Goal: Task Accomplishment & Management: Manage account settings

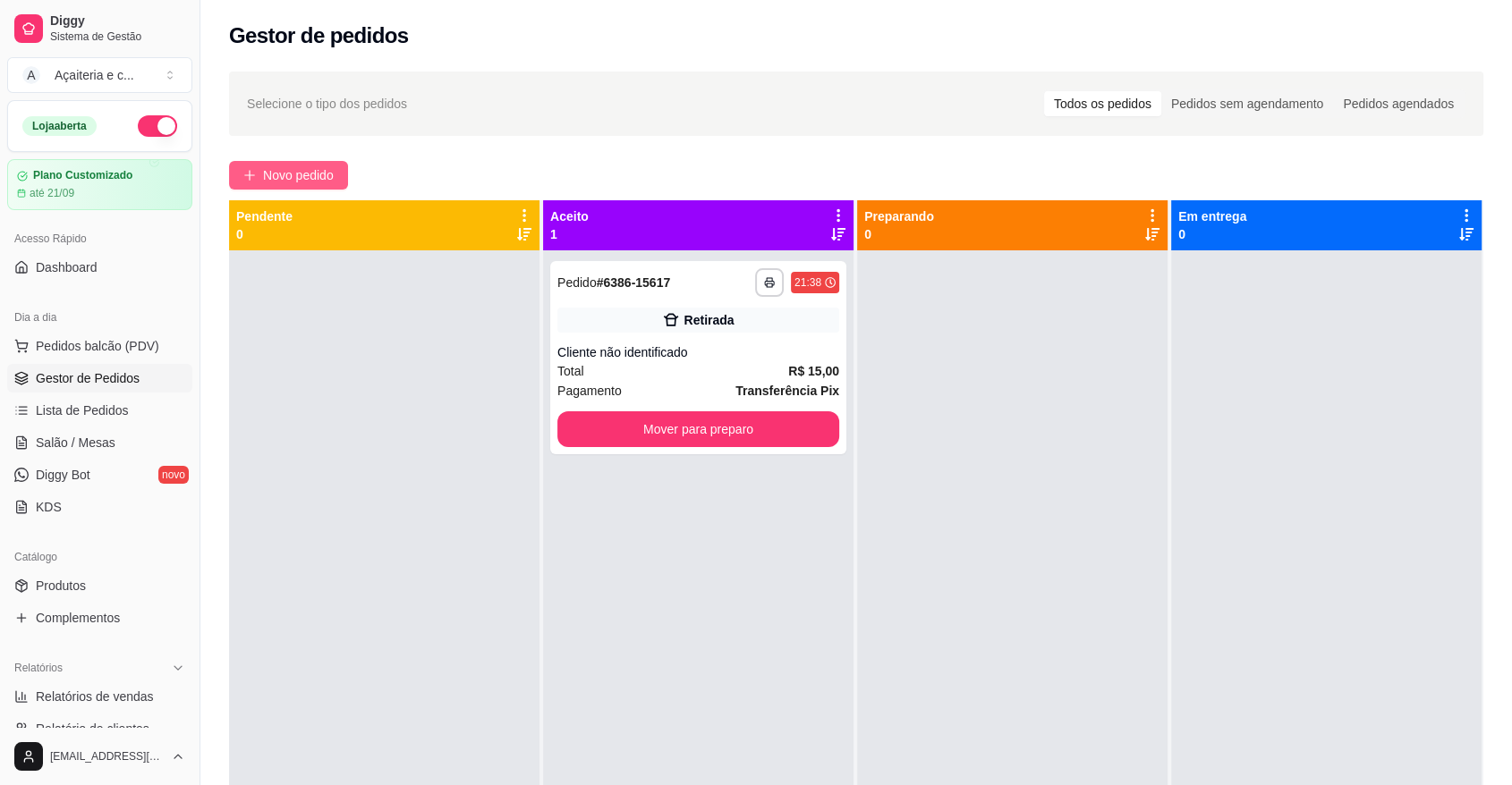
click at [300, 168] on span "Novo pedido" at bounding box center [298, 175] width 71 height 20
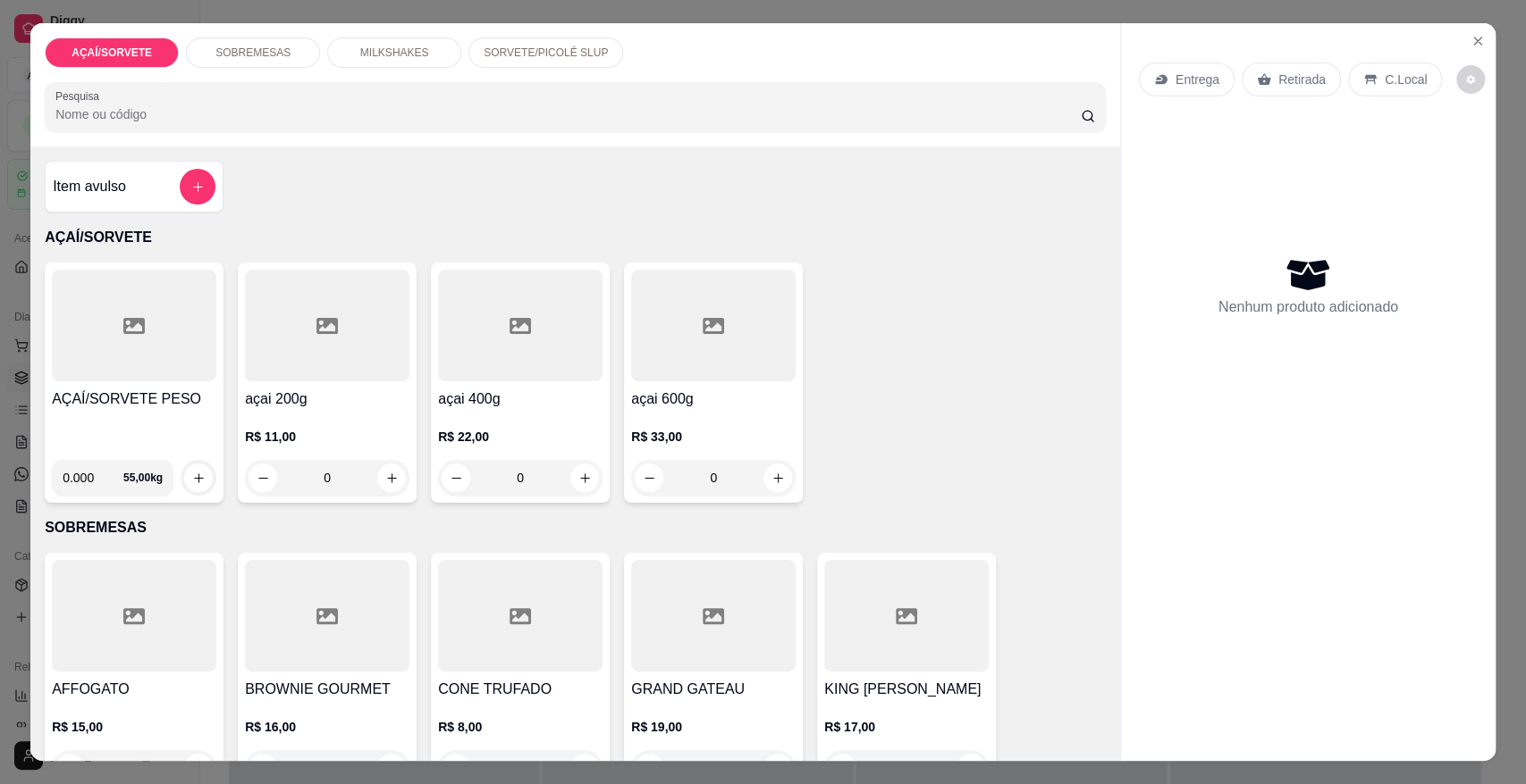
click at [192, 417] on div "AÇAÍ/SORVETE PESO" at bounding box center [133, 417] width 164 height 57
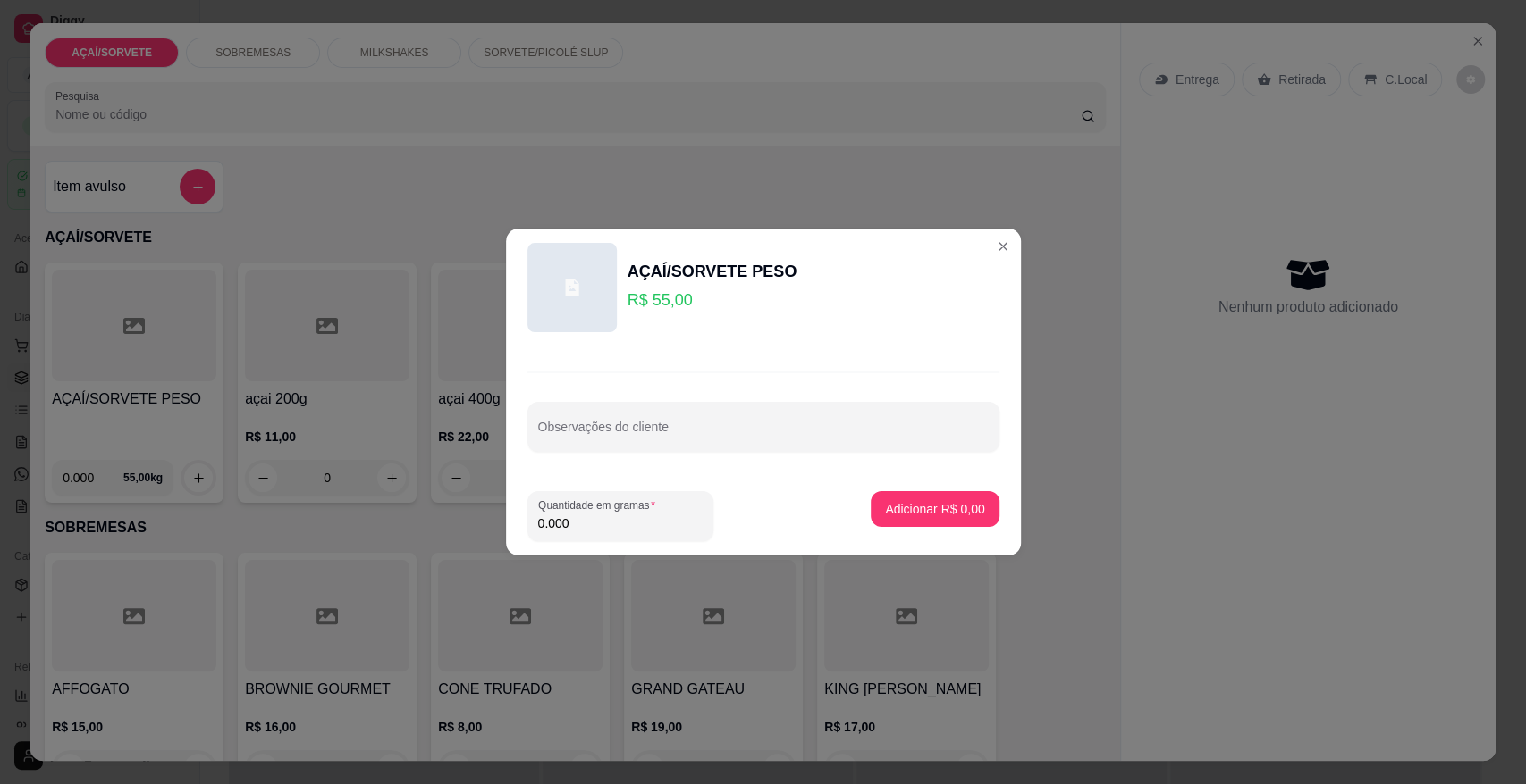
click at [618, 523] on input "0.000" at bounding box center [619, 523] width 164 height 18
type input "0.152"
click at [887, 500] on p "Adicionar R$ 8,36" at bounding box center [935, 508] width 97 height 17
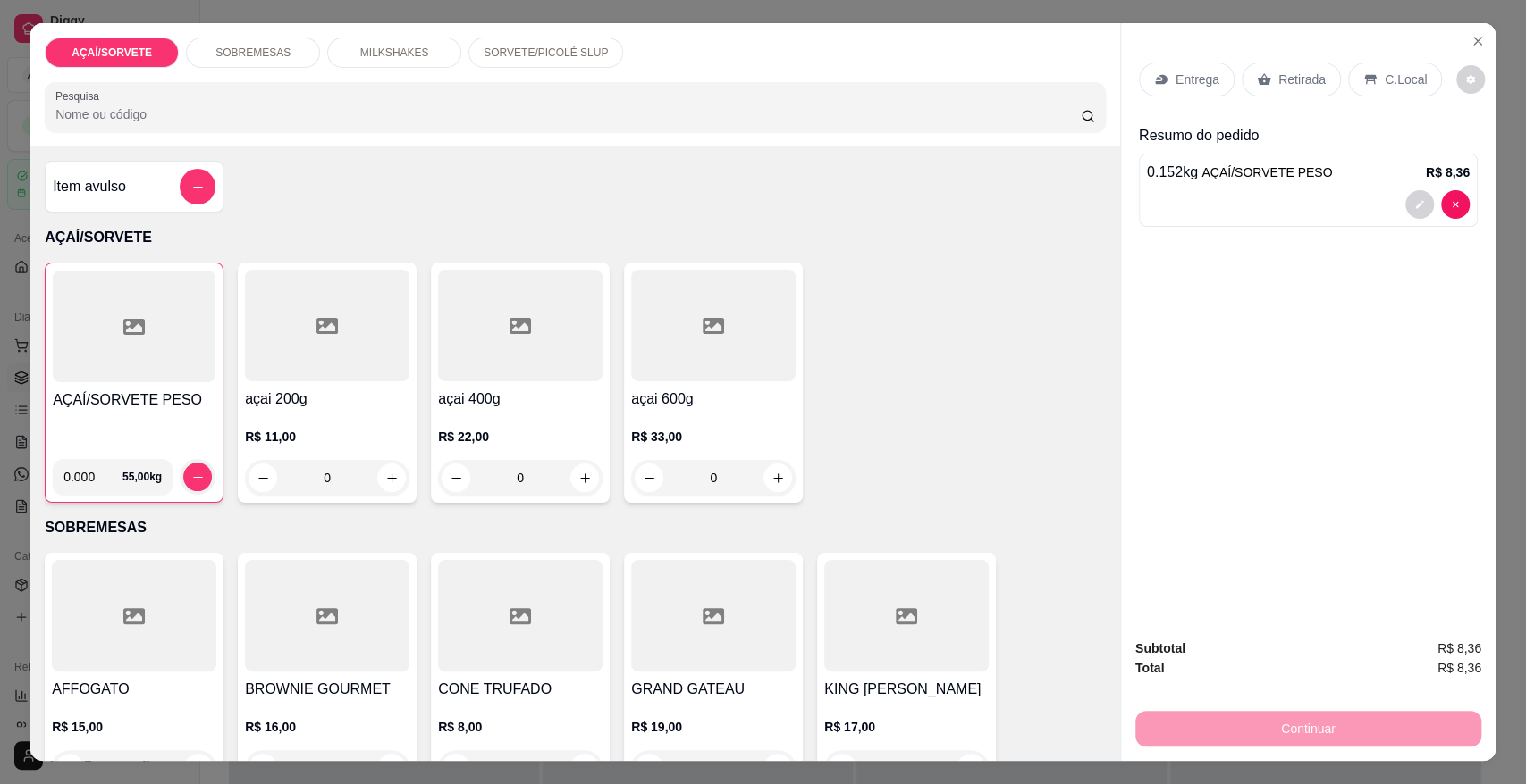
click at [93, 339] on div at bounding box center [133, 326] width 162 height 111
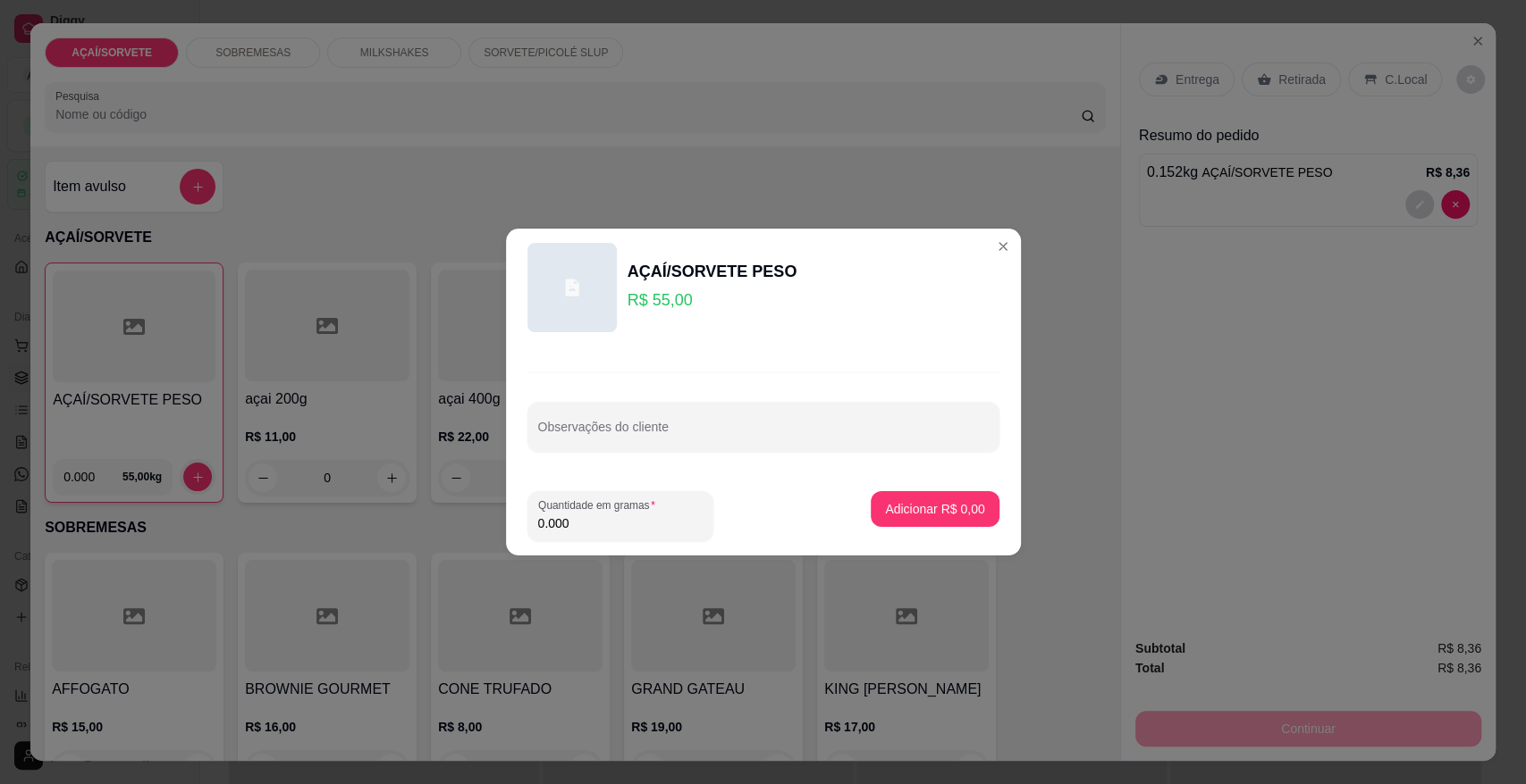
click at [589, 523] on input "0.000" at bounding box center [619, 523] width 164 height 18
type input "0.206"
click at [901, 513] on p "Adicionar R$ 11,33" at bounding box center [931, 508] width 104 height 17
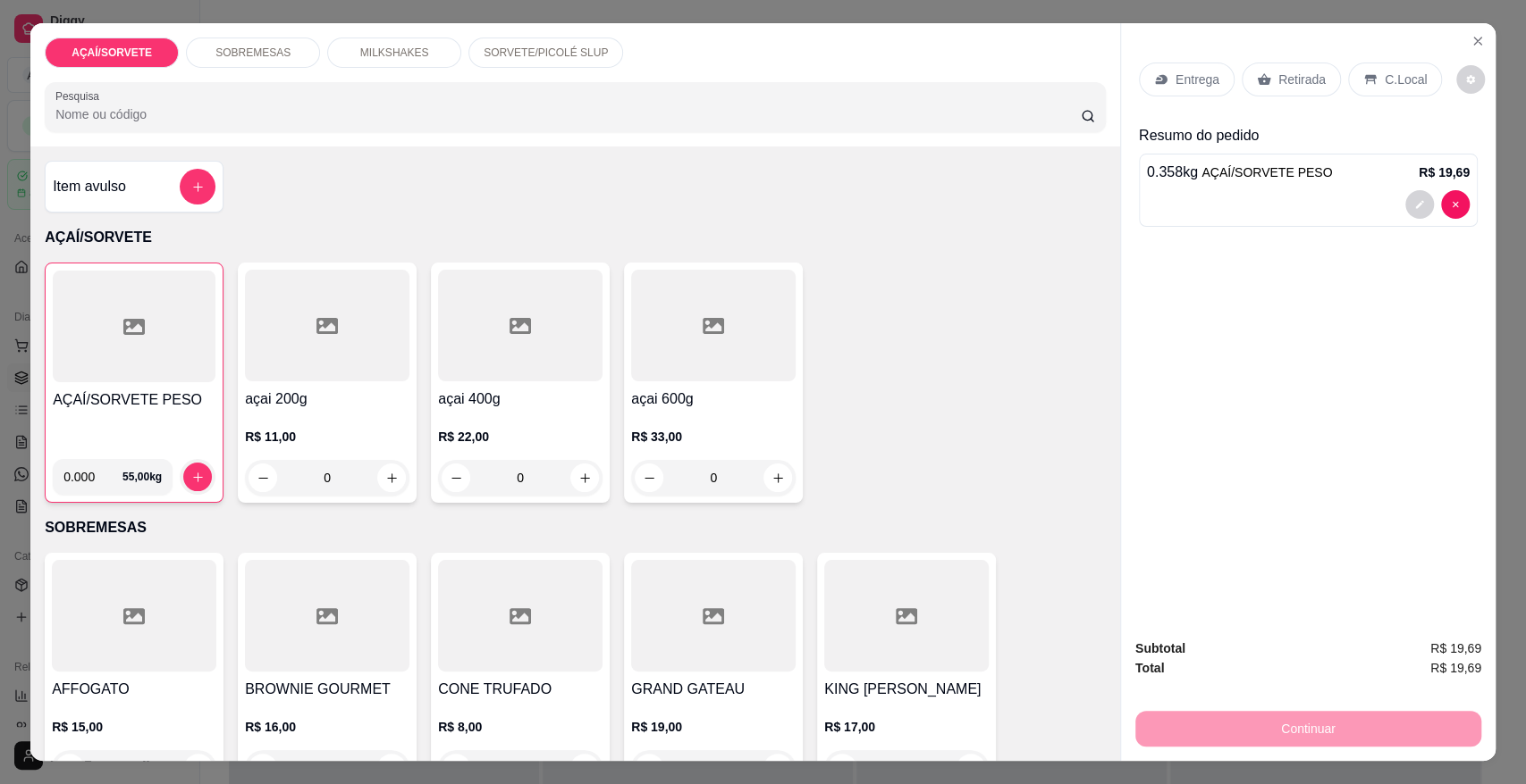
click at [1316, 85] on div "Retirada" at bounding box center [1291, 80] width 100 height 34
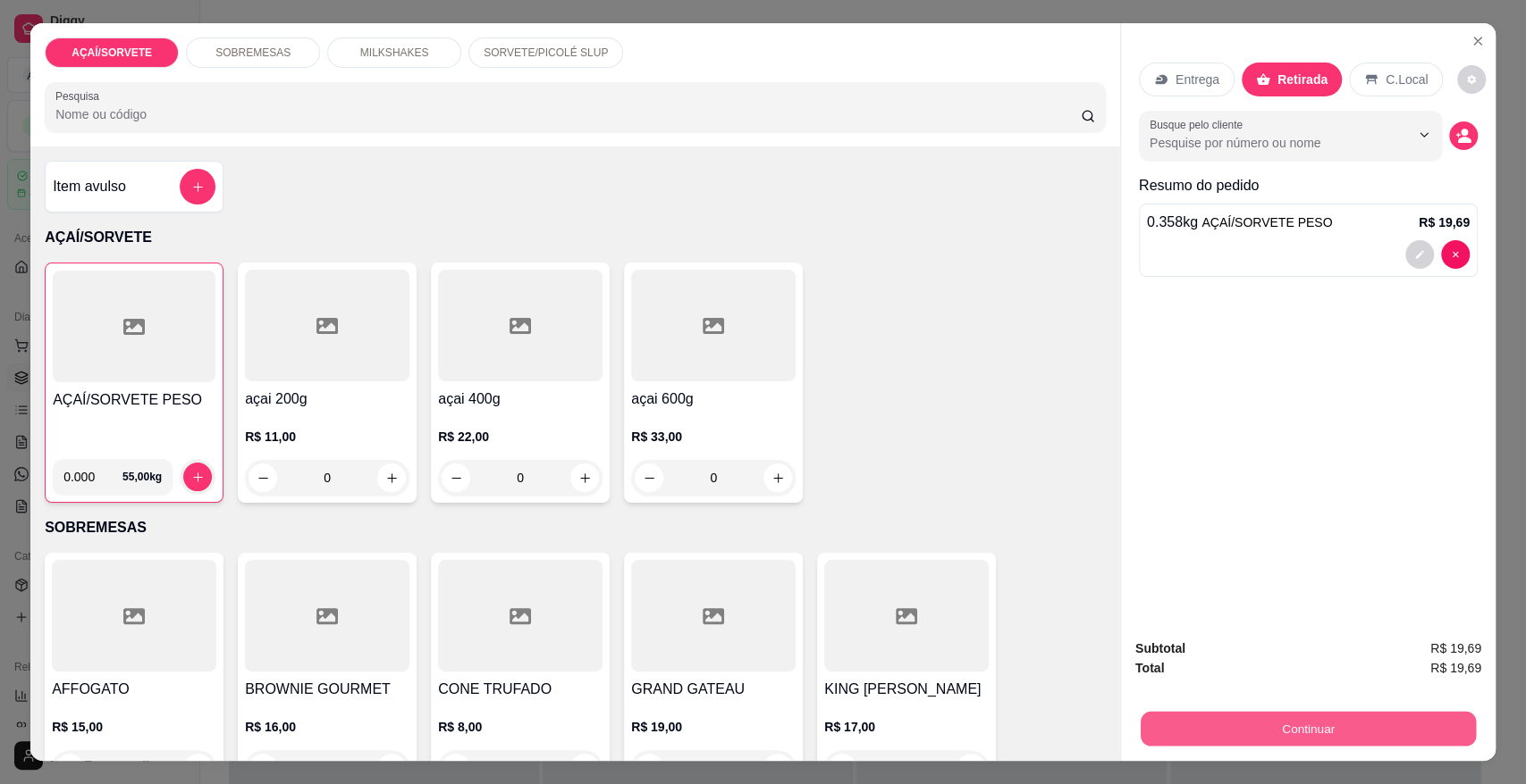
click at [1366, 734] on button "Continuar" at bounding box center [1308, 728] width 335 height 35
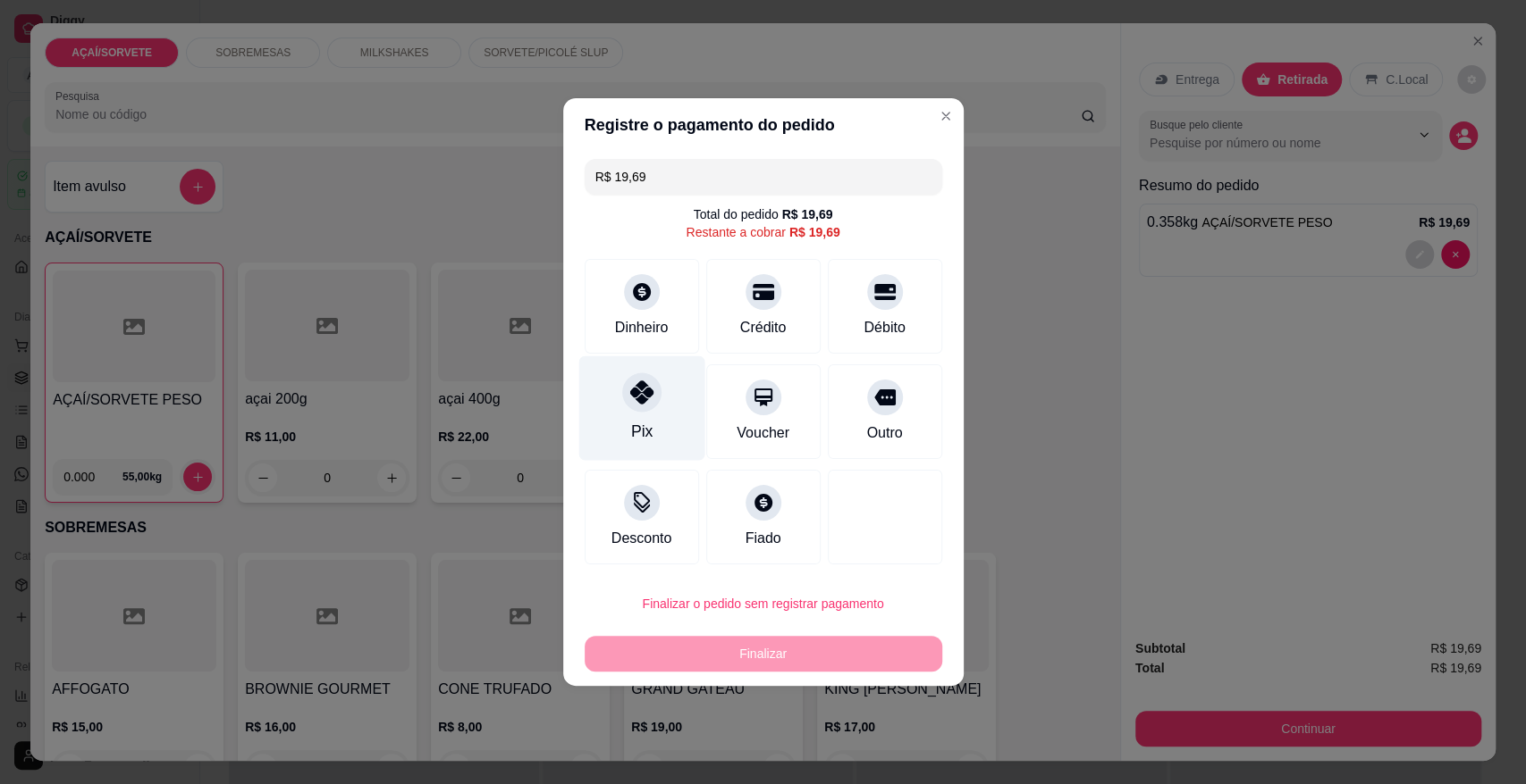
click at [650, 414] on div "Pix" at bounding box center [641, 408] width 126 height 104
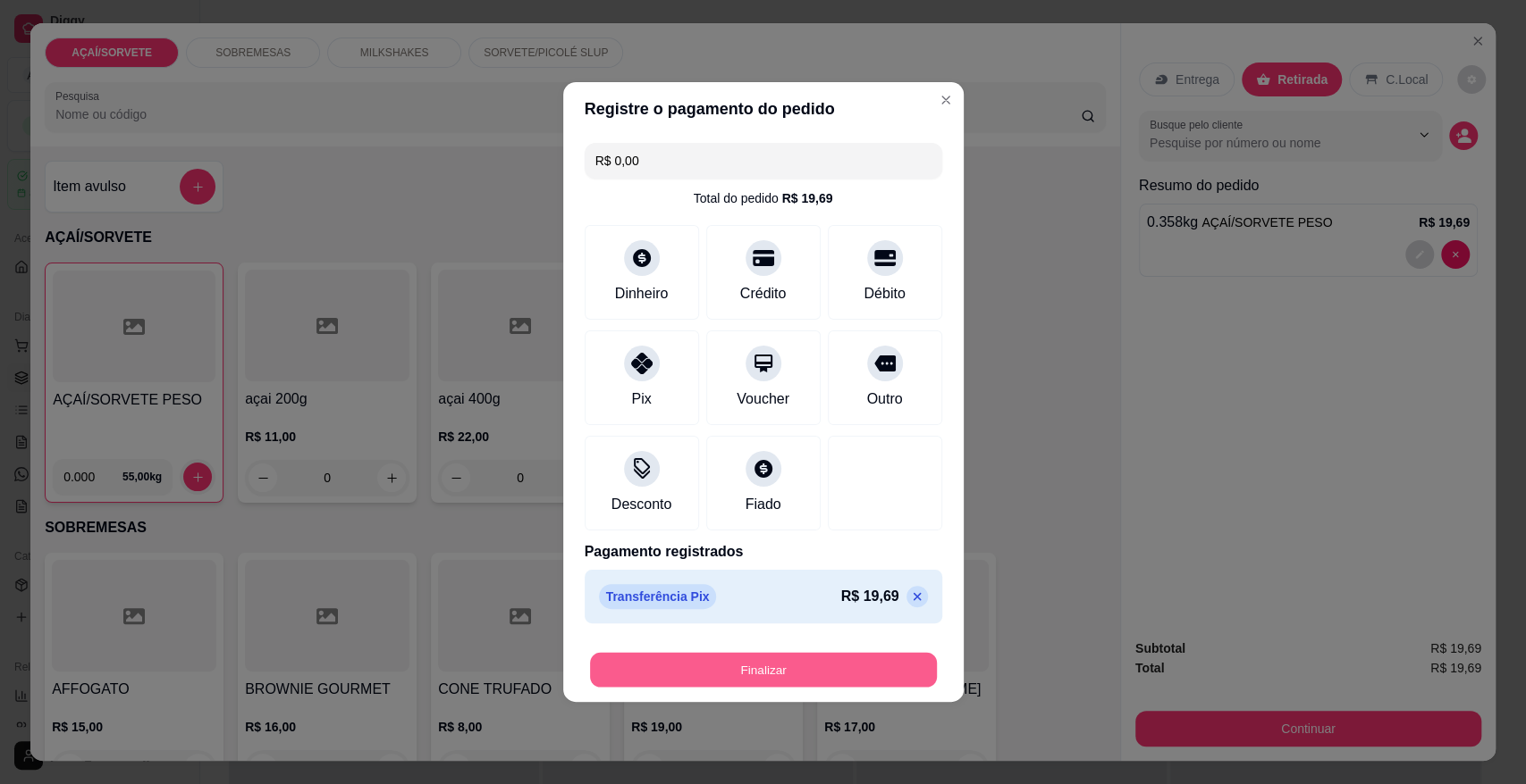
click at [713, 657] on button "Finalizar" at bounding box center [763, 670] width 346 height 35
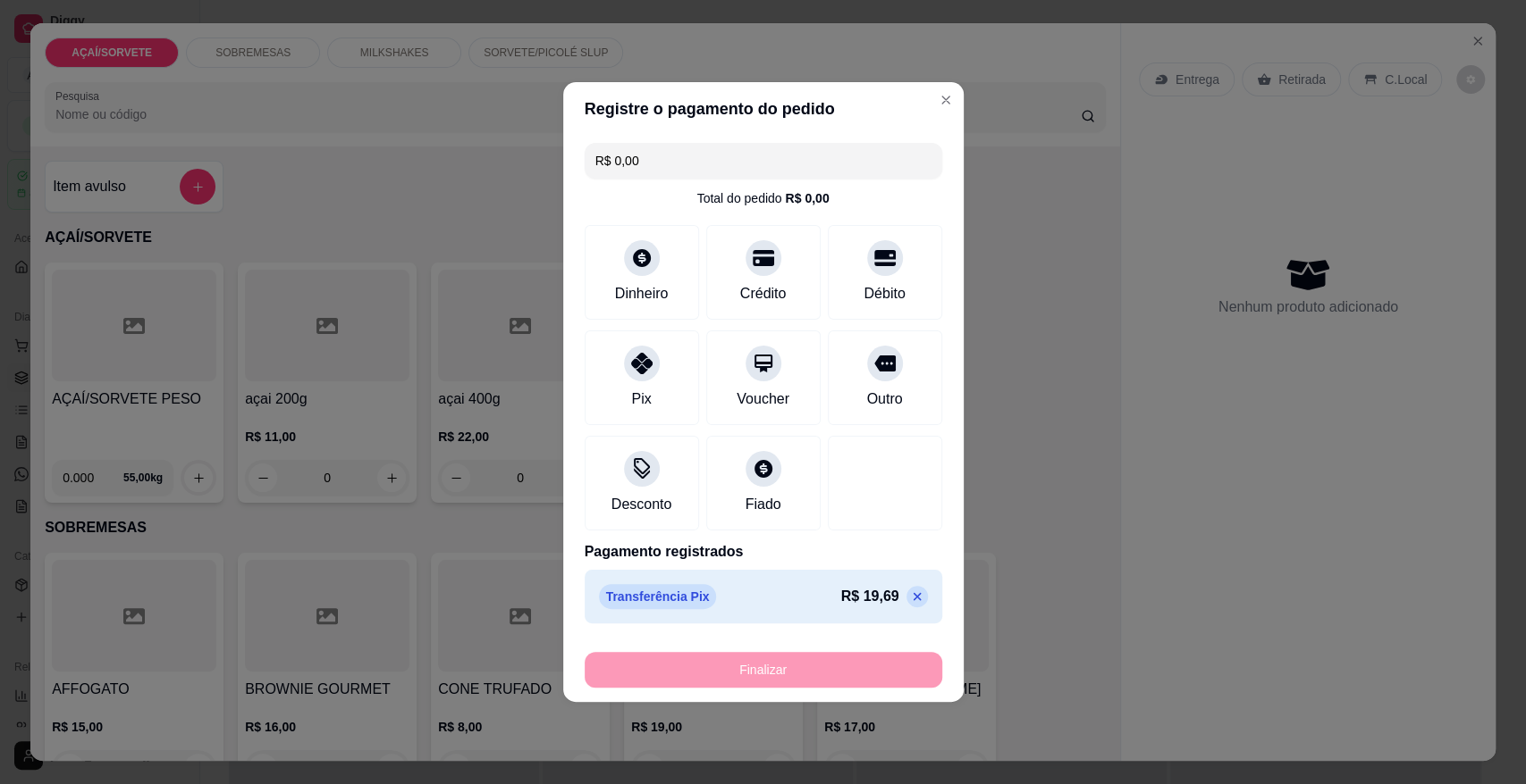
type input "-R$ 19,69"
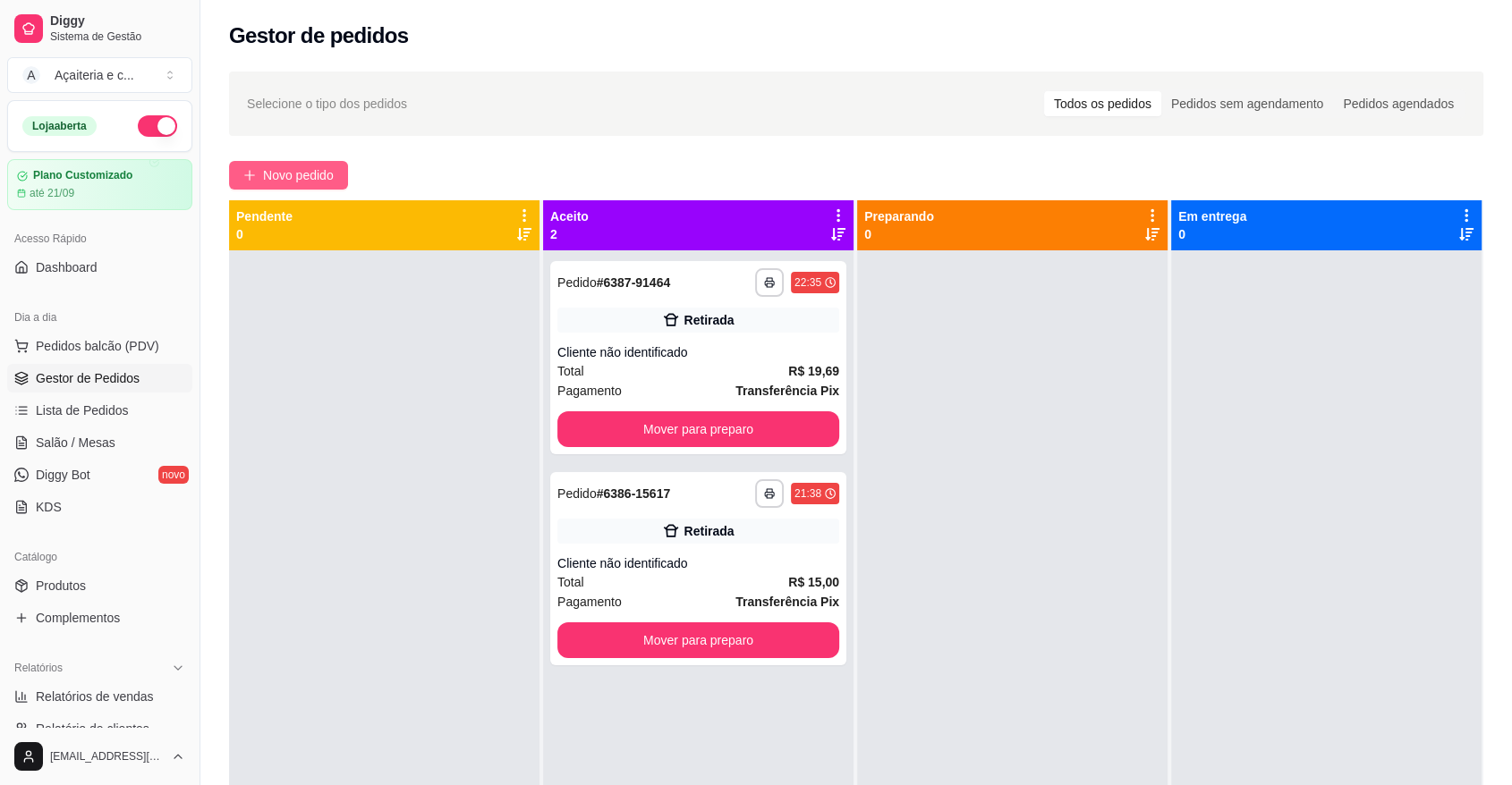
click at [250, 167] on button "Novo pedido" at bounding box center [288, 175] width 119 height 29
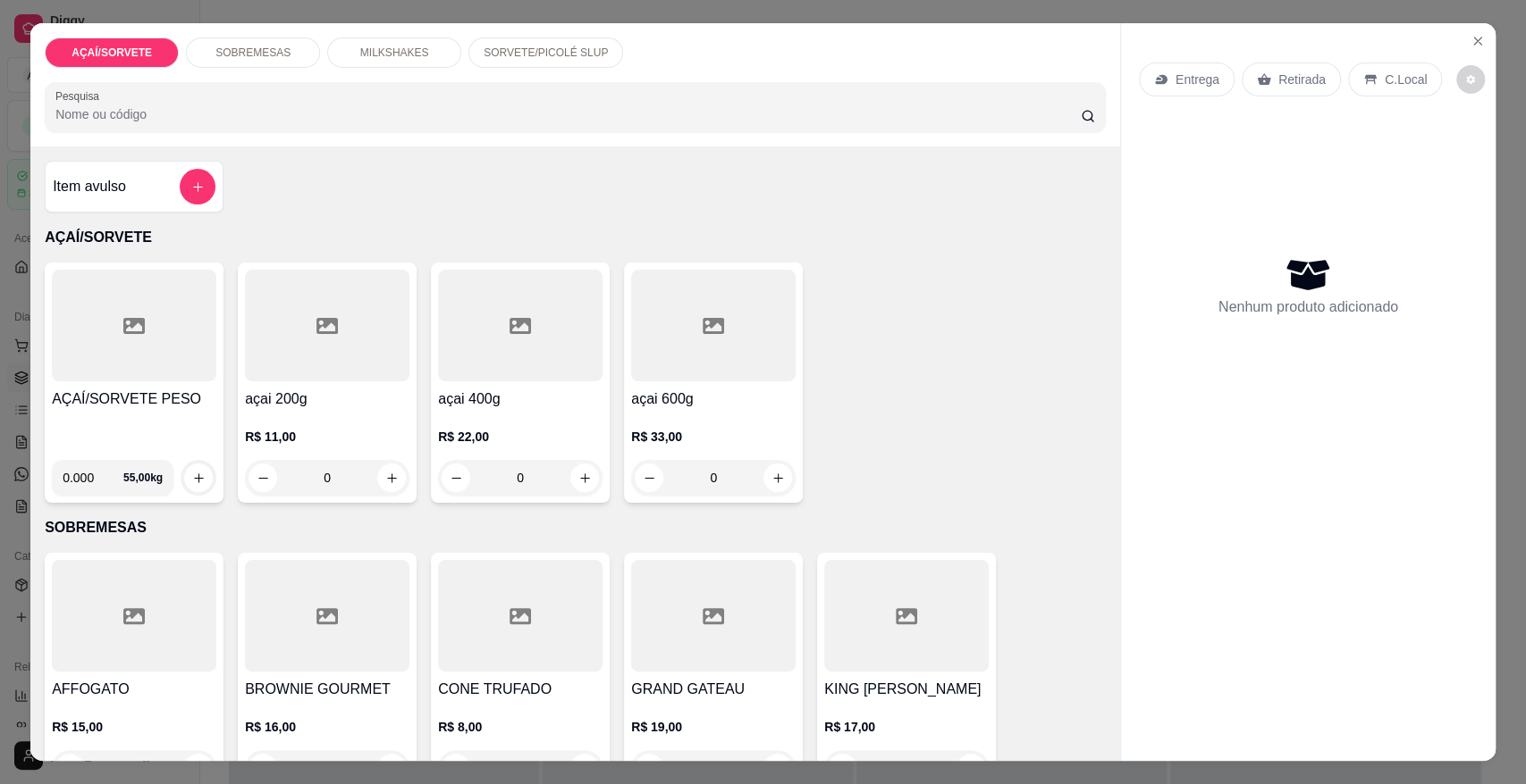
click at [123, 328] on icon at bounding box center [134, 326] width 22 height 22
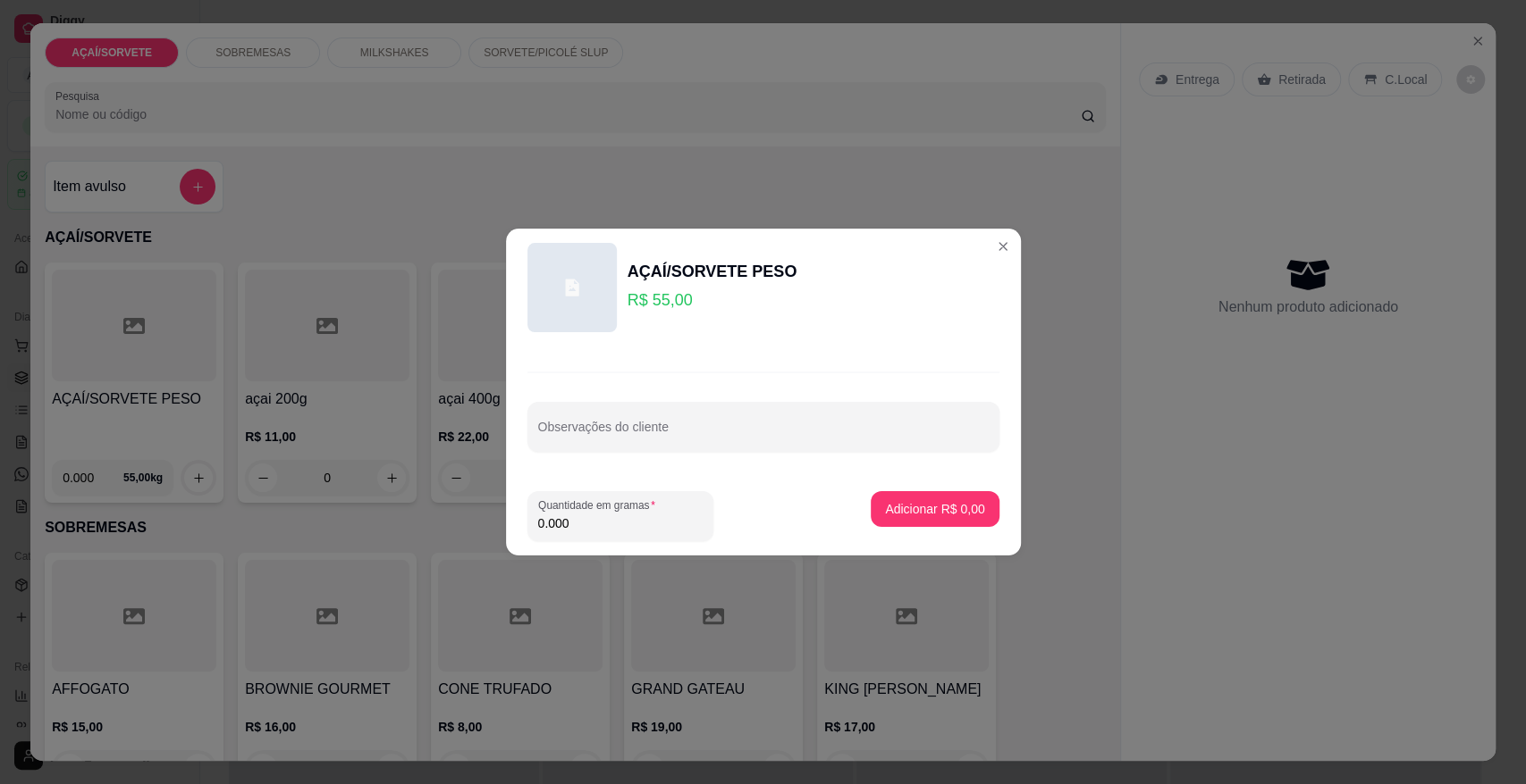
click at [582, 523] on input "0.000" at bounding box center [619, 523] width 164 height 18
type input "0.410"
click at [928, 505] on p "Adicionar R$ 22,55" at bounding box center [931, 508] width 104 height 17
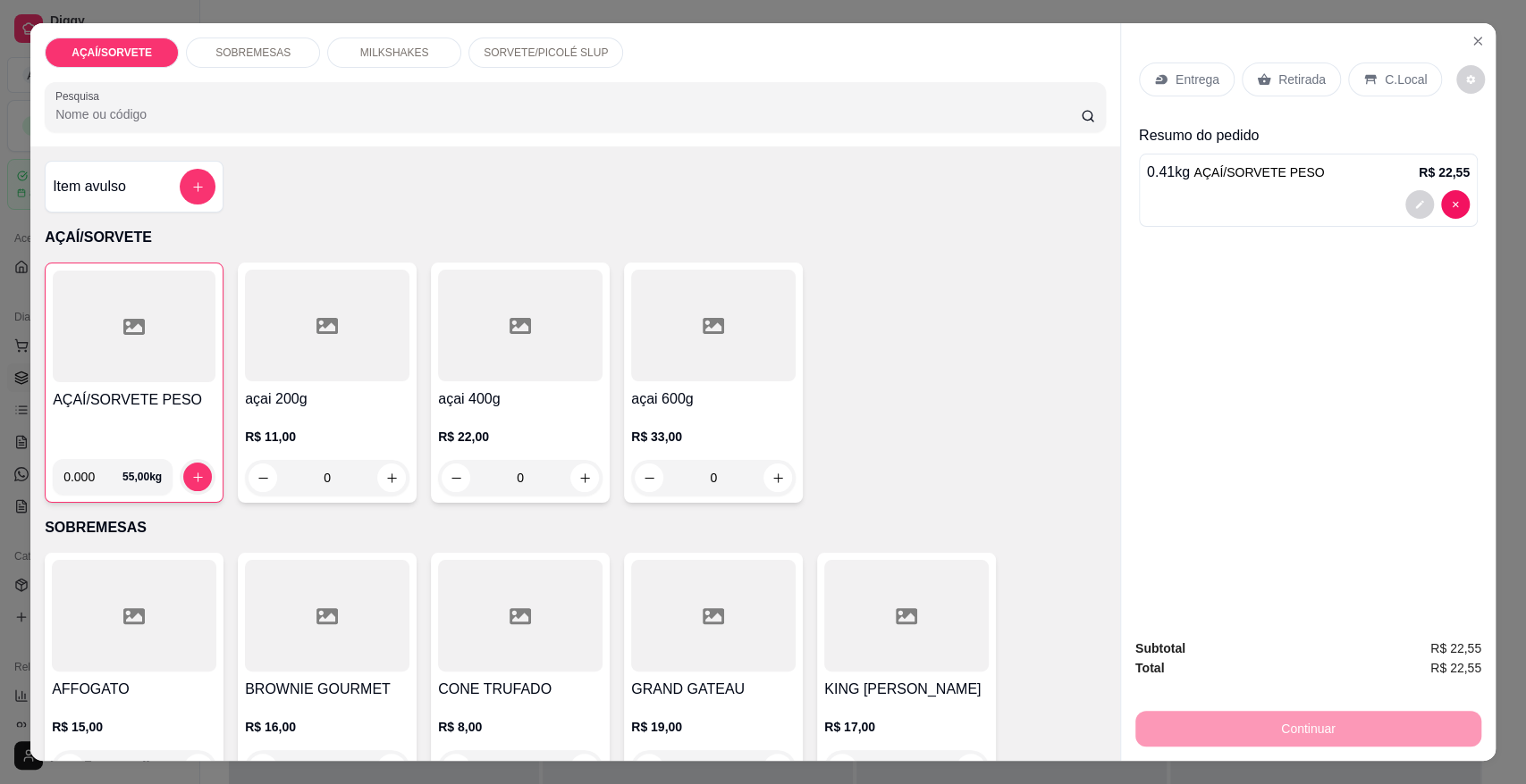
click at [1281, 79] on p "Retirada" at bounding box center [1302, 80] width 48 height 18
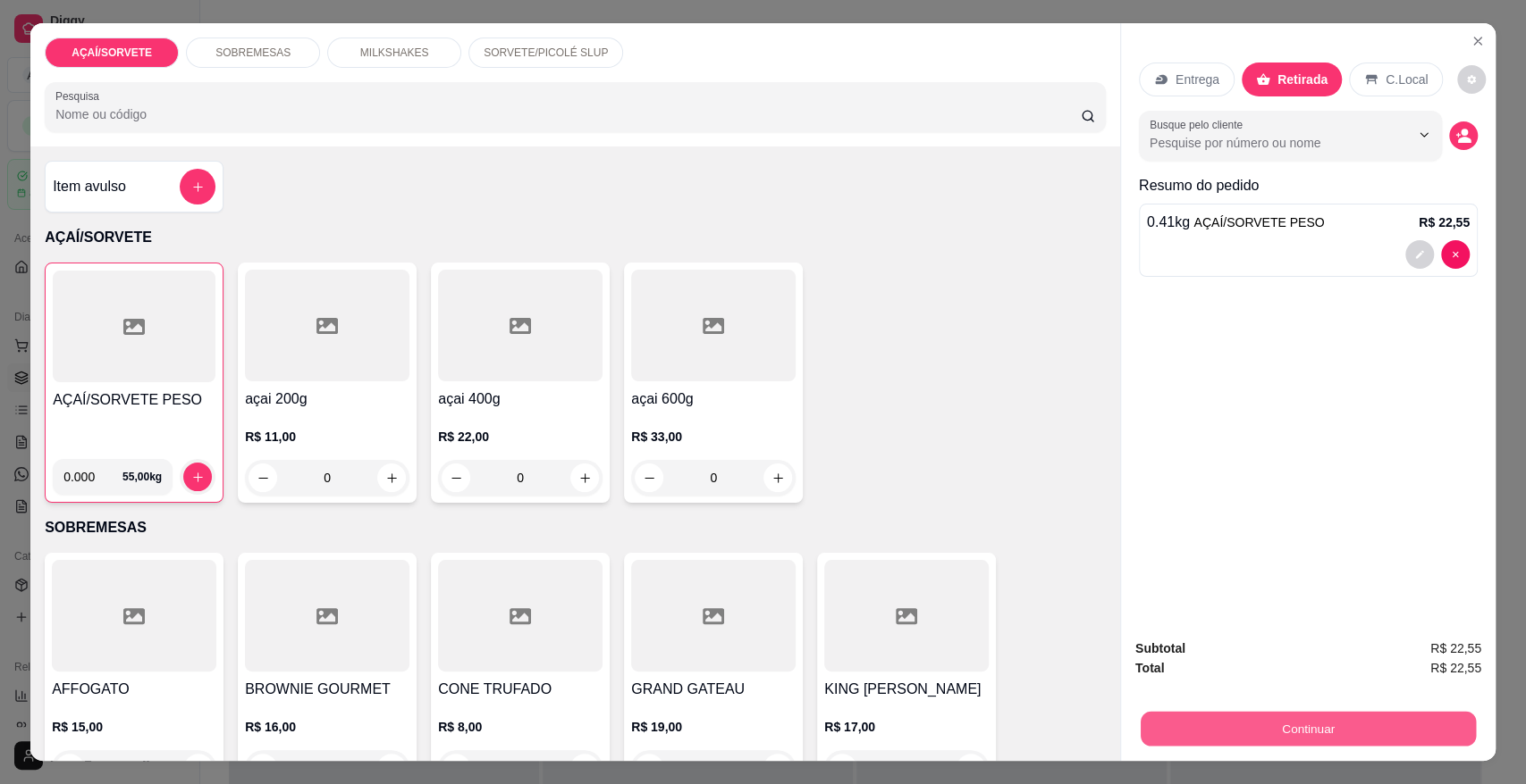
click at [1303, 719] on button "Continuar" at bounding box center [1308, 728] width 335 height 35
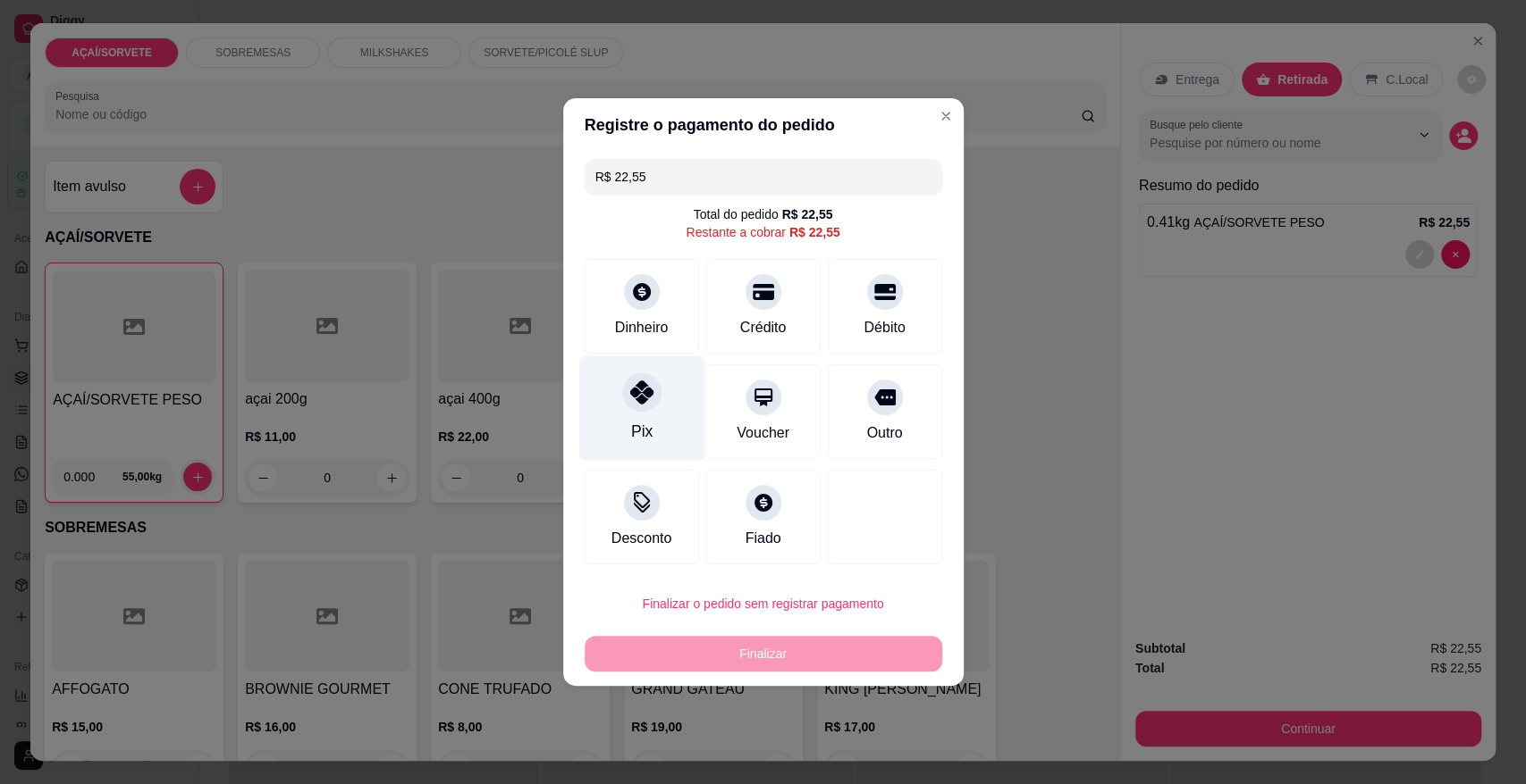
click at [642, 435] on div "Pix" at bounding box center [641, 431] width 22 height 23
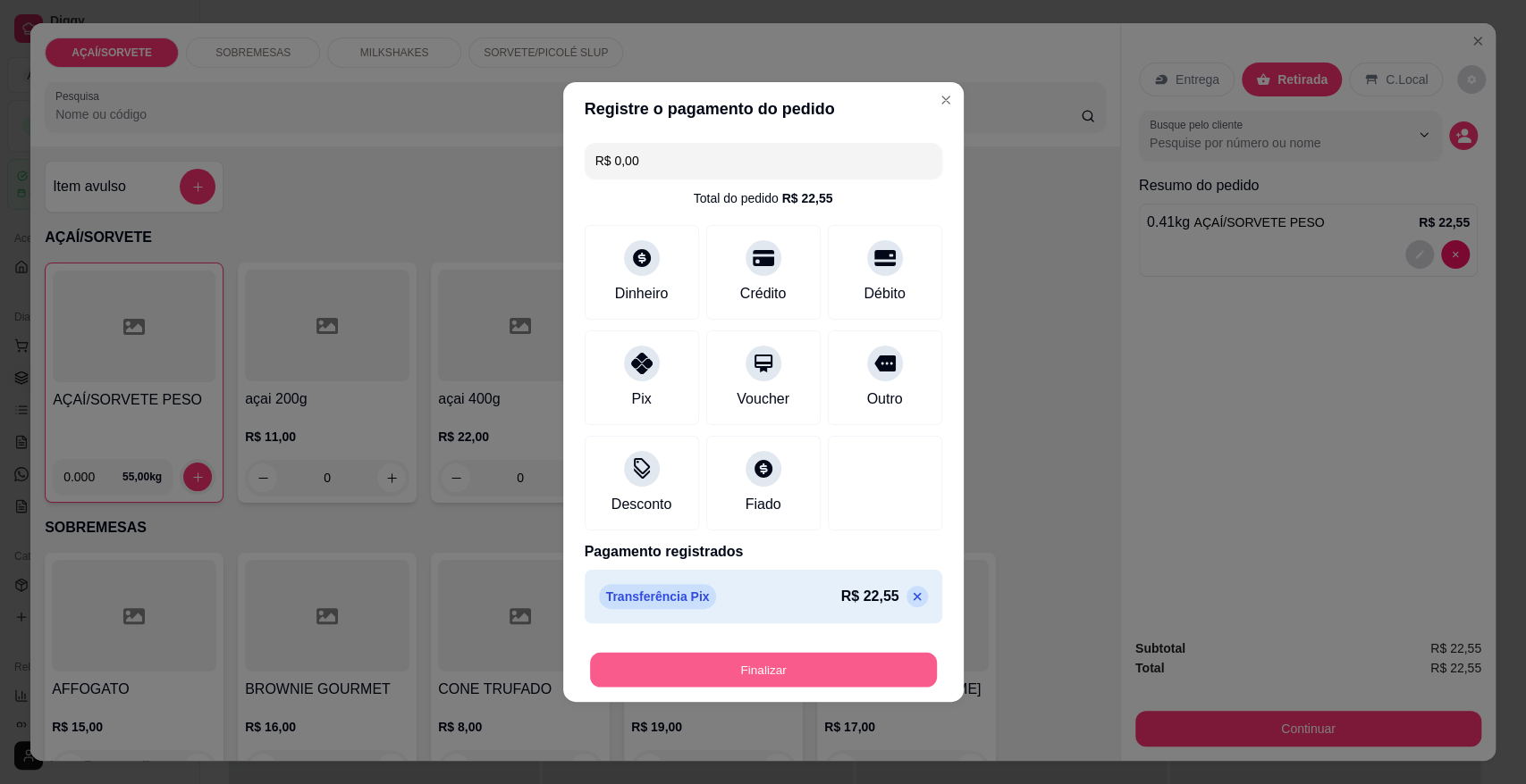
click at [753, 669] on button "Finalizar" at bounding box center [763, 670] width 346 height 35
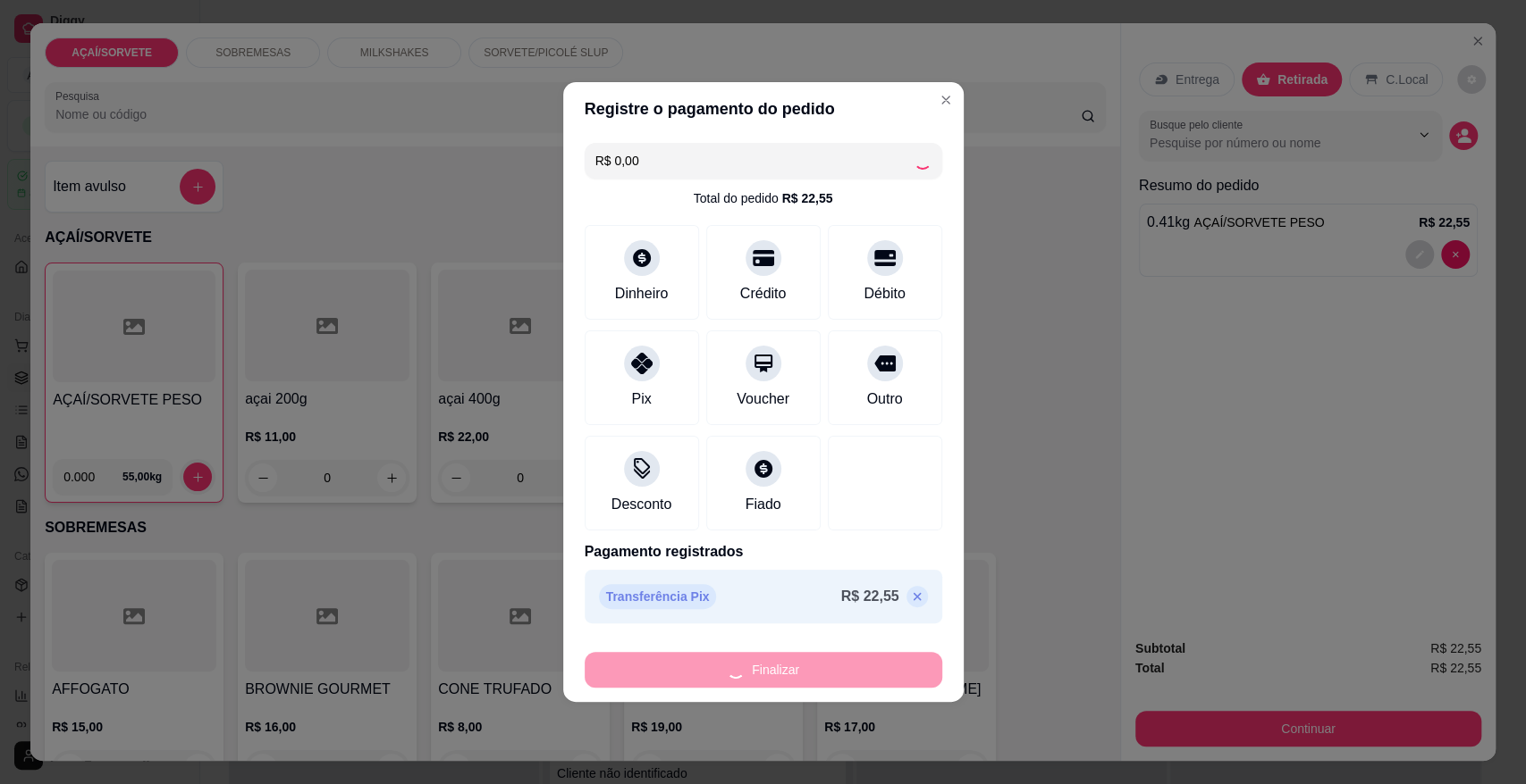
type input "-R$ 22,55"
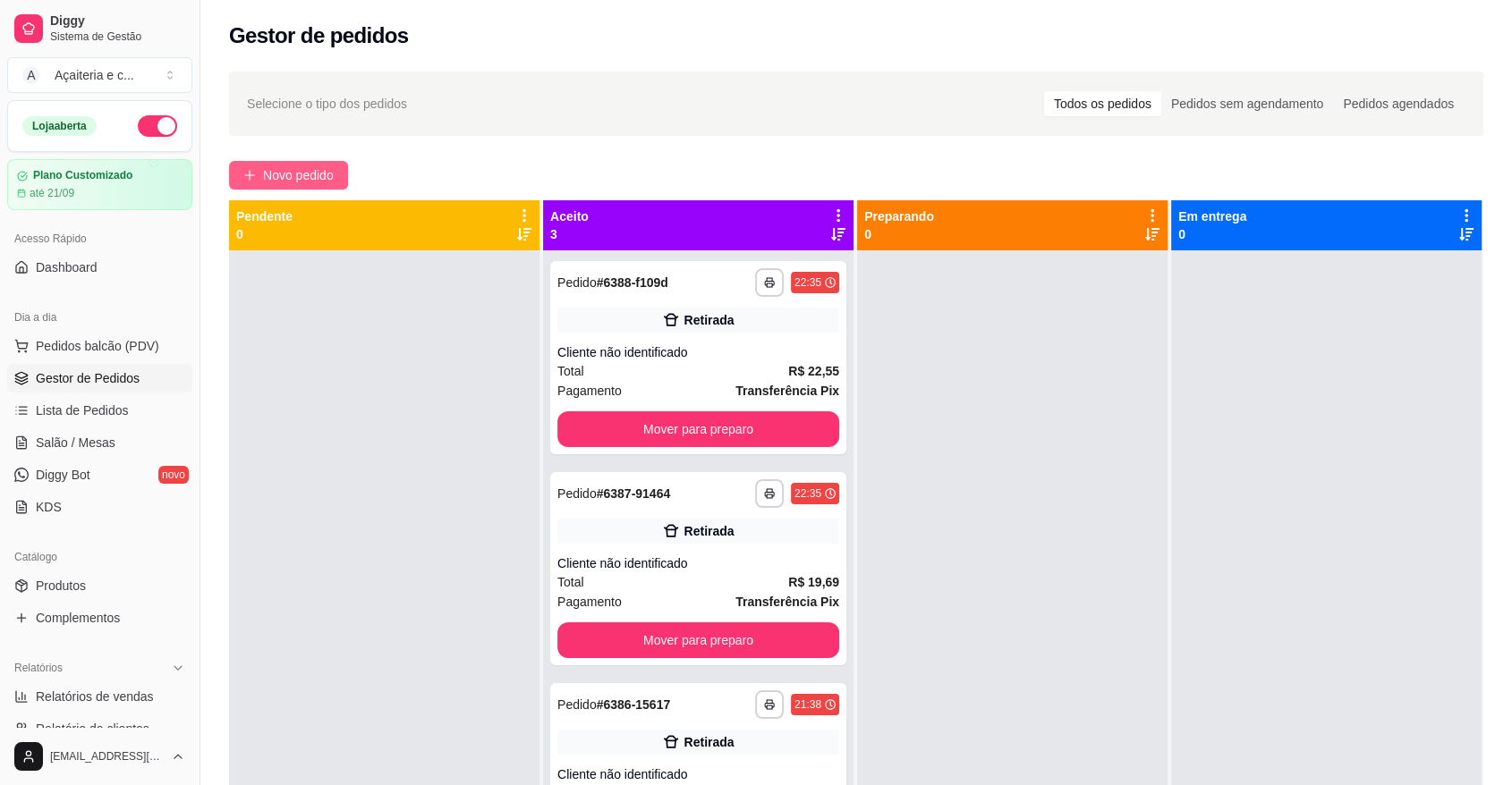
click at [276, 180] on span "Novo pedido" at bounding box center [298, 175] width 71 height 20
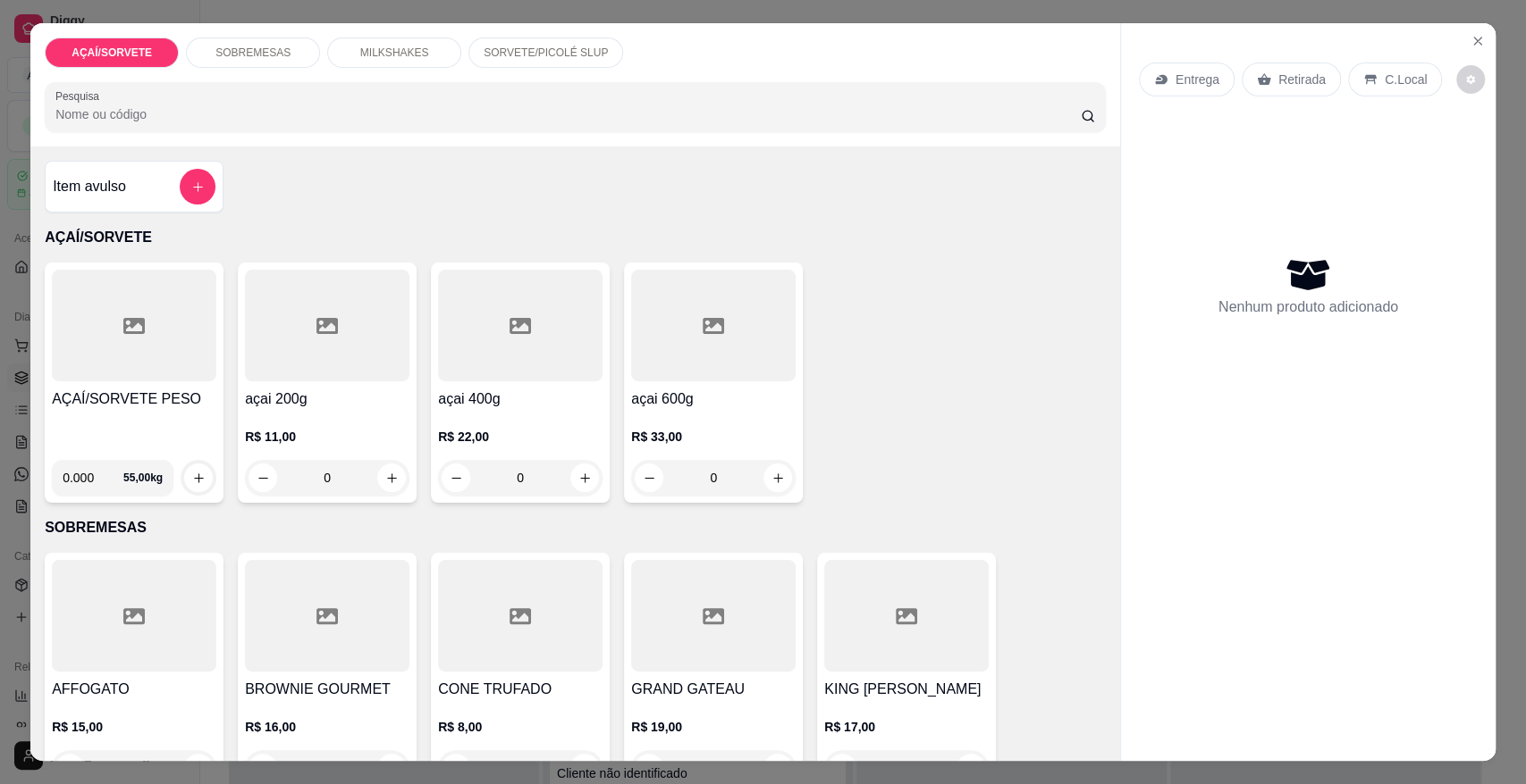
click at [126, 382] on div "AÇAÍ/SORVETE PESO 0.000 55,00 kg" at bounding box center [134, 383] width 179 height 241
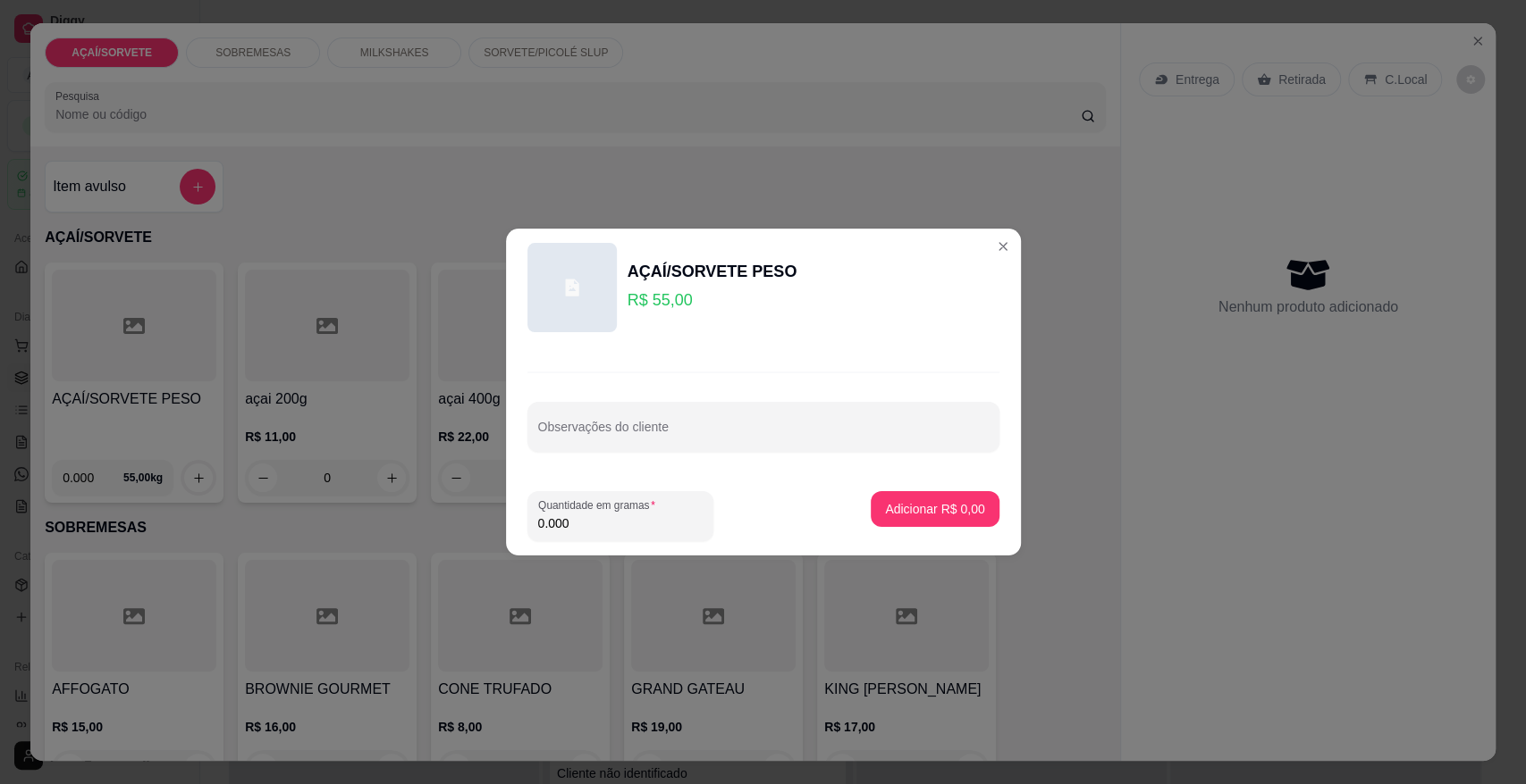
click at [600, 523] on input "0.000" at bounding box center [619, 523] width 164 height 18
type input "0.150"
click at [887, 511] on p "Adicionar R$ 8,25" at bounding box center [935, 508] width 97 height 17
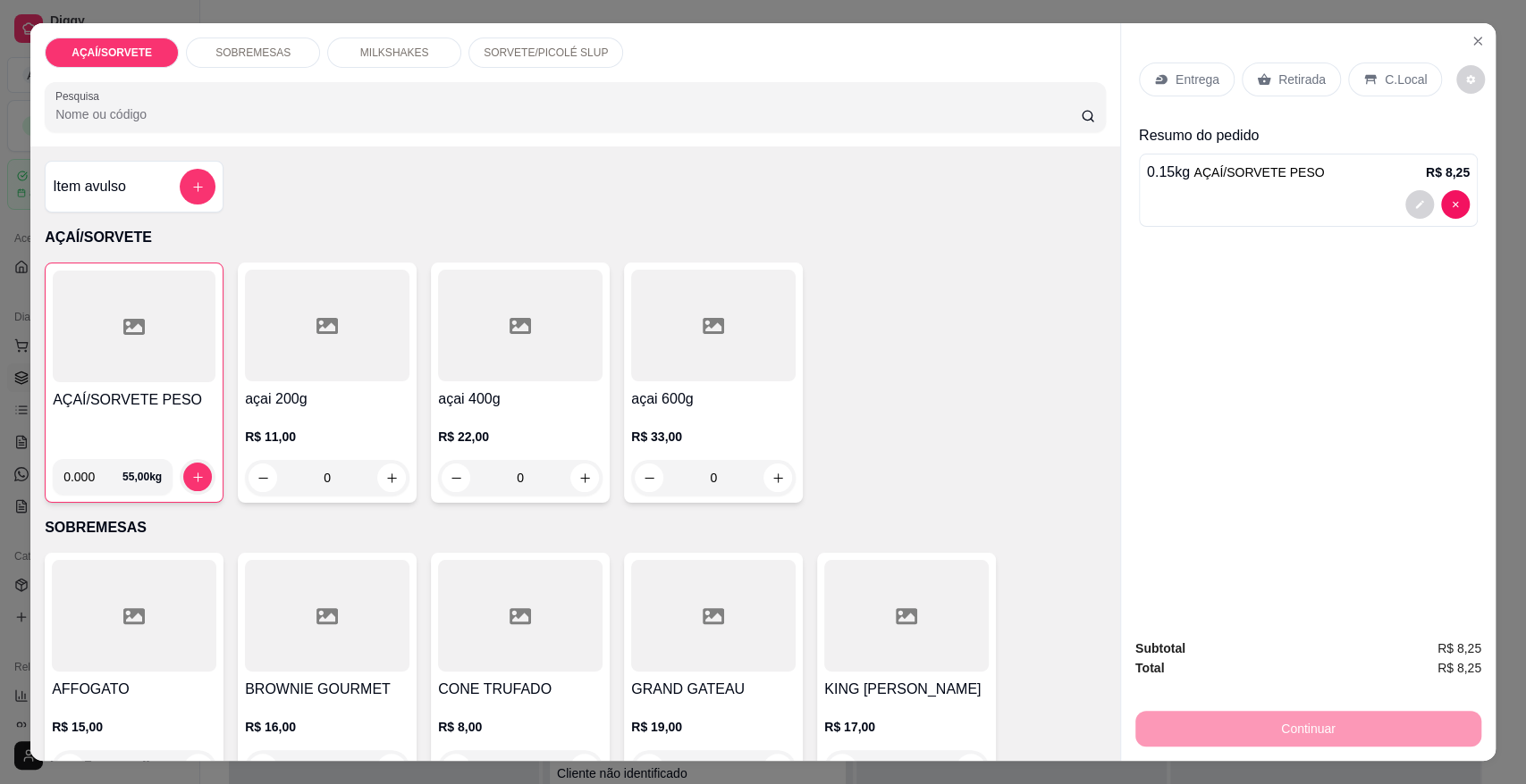
click at [135, 375] on div at bounding box center [133, 326] width 162 height 111
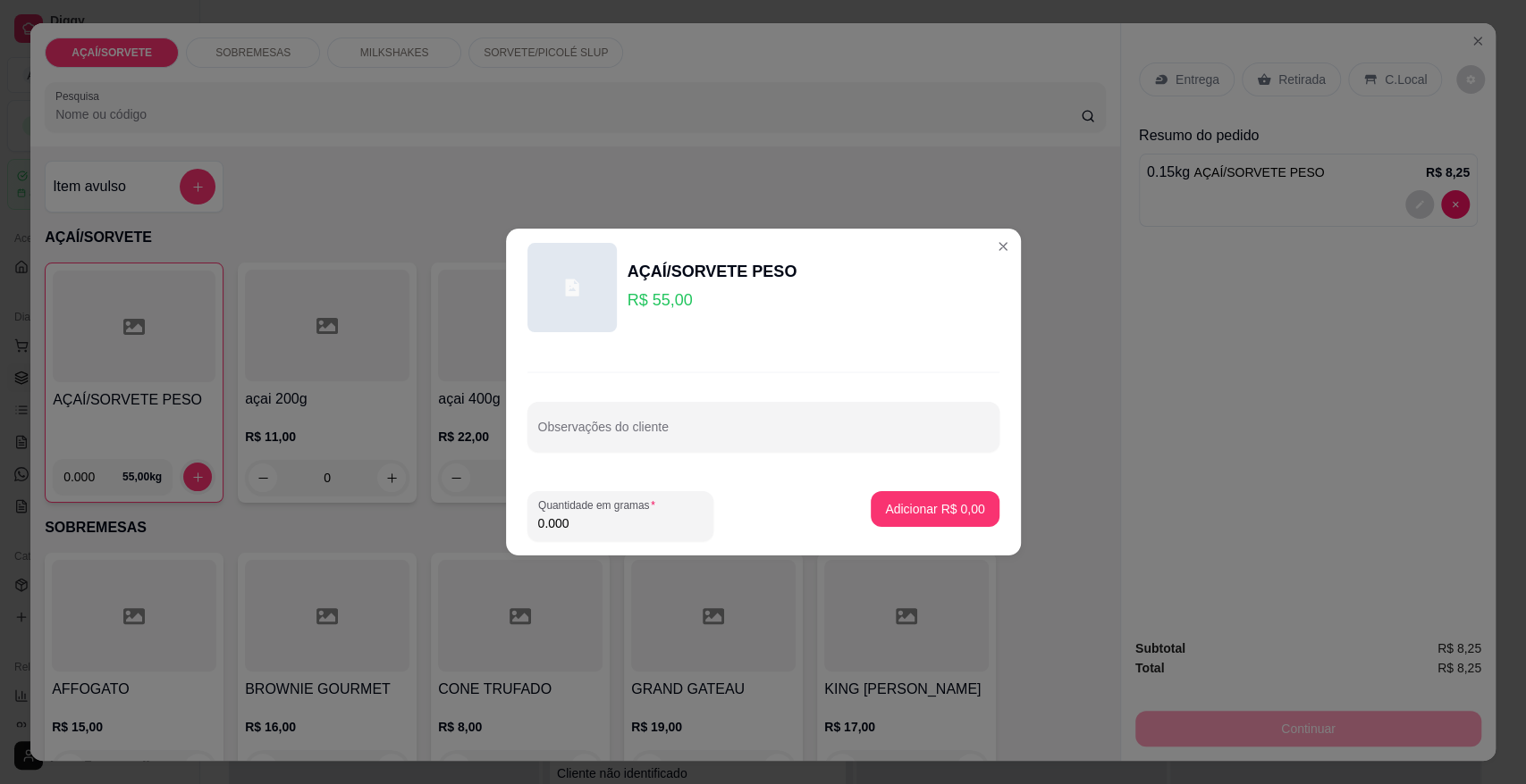
click at [576, 528] on input "0.000" at bounding box center [619, 523] width 164 height 18
type input "0.082"
click at [889, 514] on p "Adicionar R$ 4,51" at bounding box center [935, 508] width 97 height 17
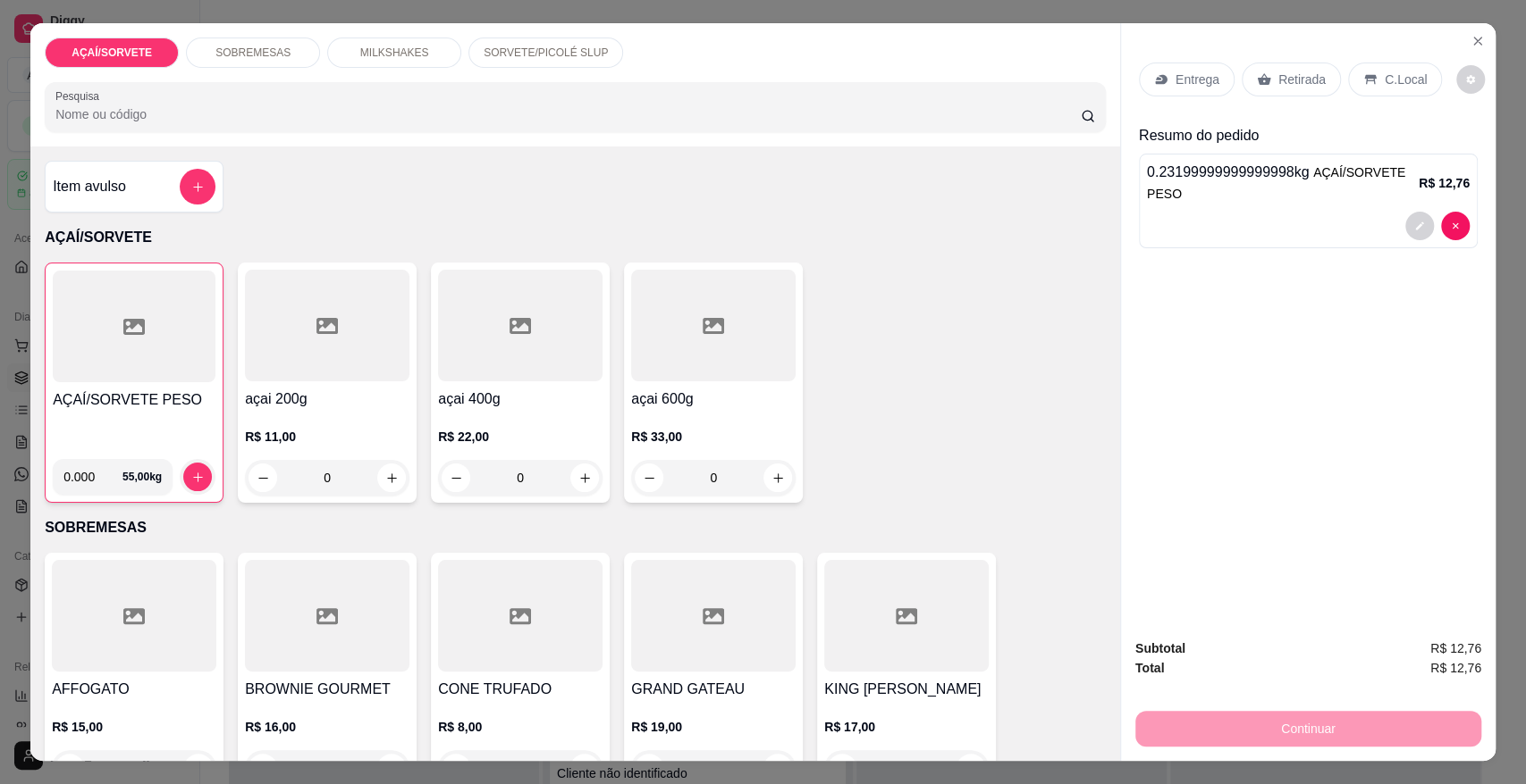
click at [1367, 86] on div "C.Local" at bounding box center [1395, 80] width 94 height 34
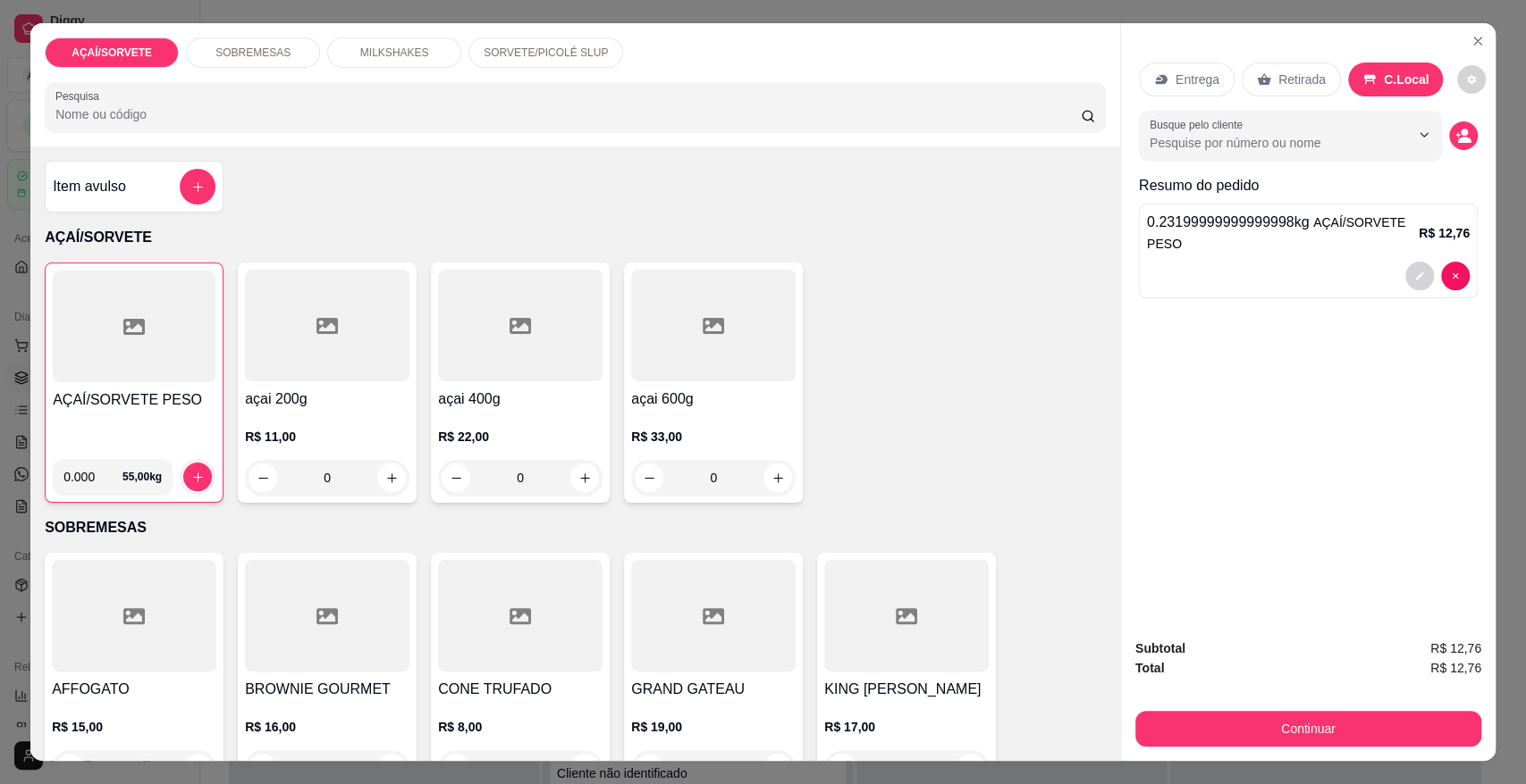
click at [1299, 708] on div "Continuar" at bounding box center [1307, 726] width 345 height 40
click at [1290, 726] on button "Continuar" at bounding box center [1308, 728] width 335 height 35
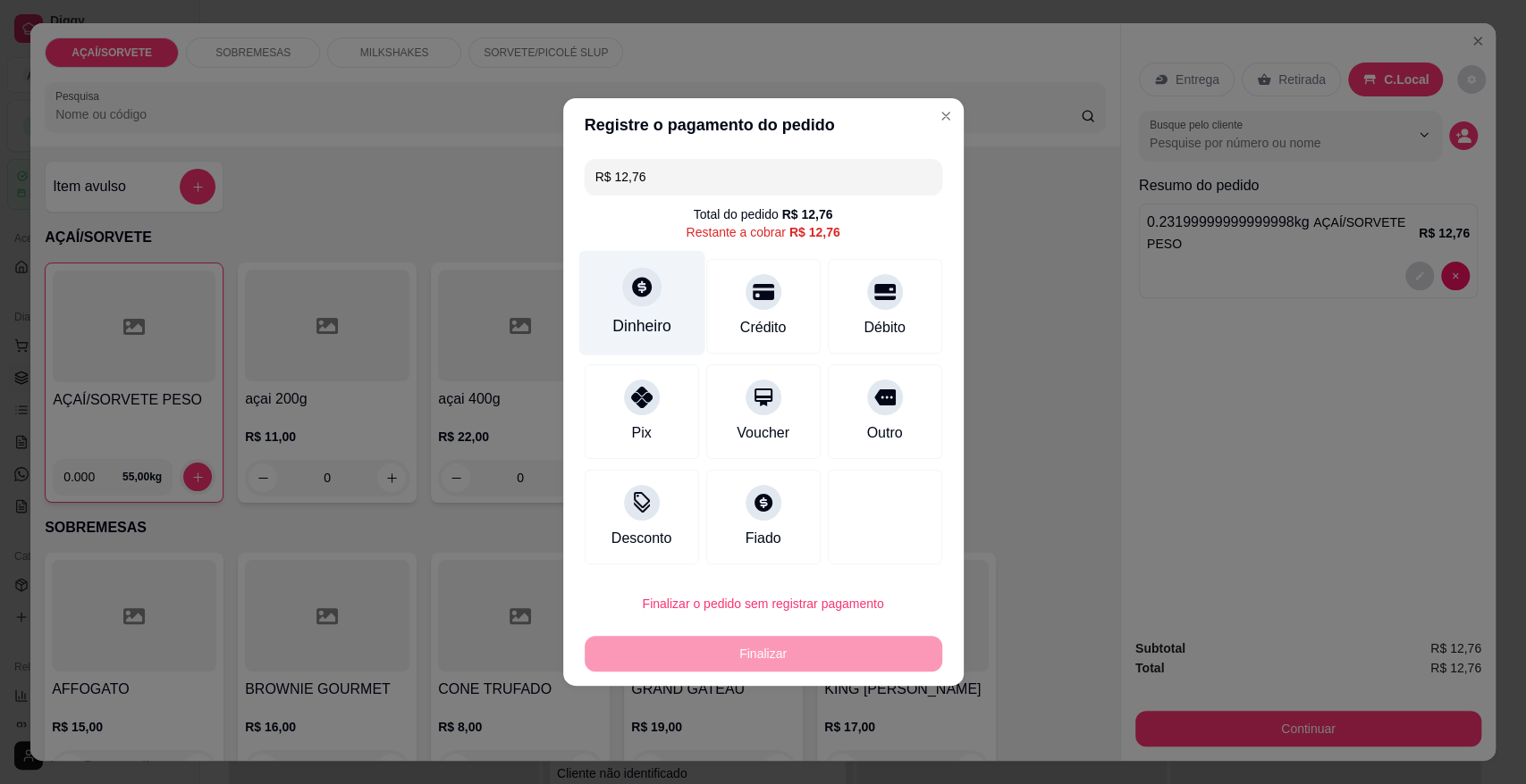
click at [656, 340] on div "Dinheiro" at bounding box center [641, 302] width 126 height 104
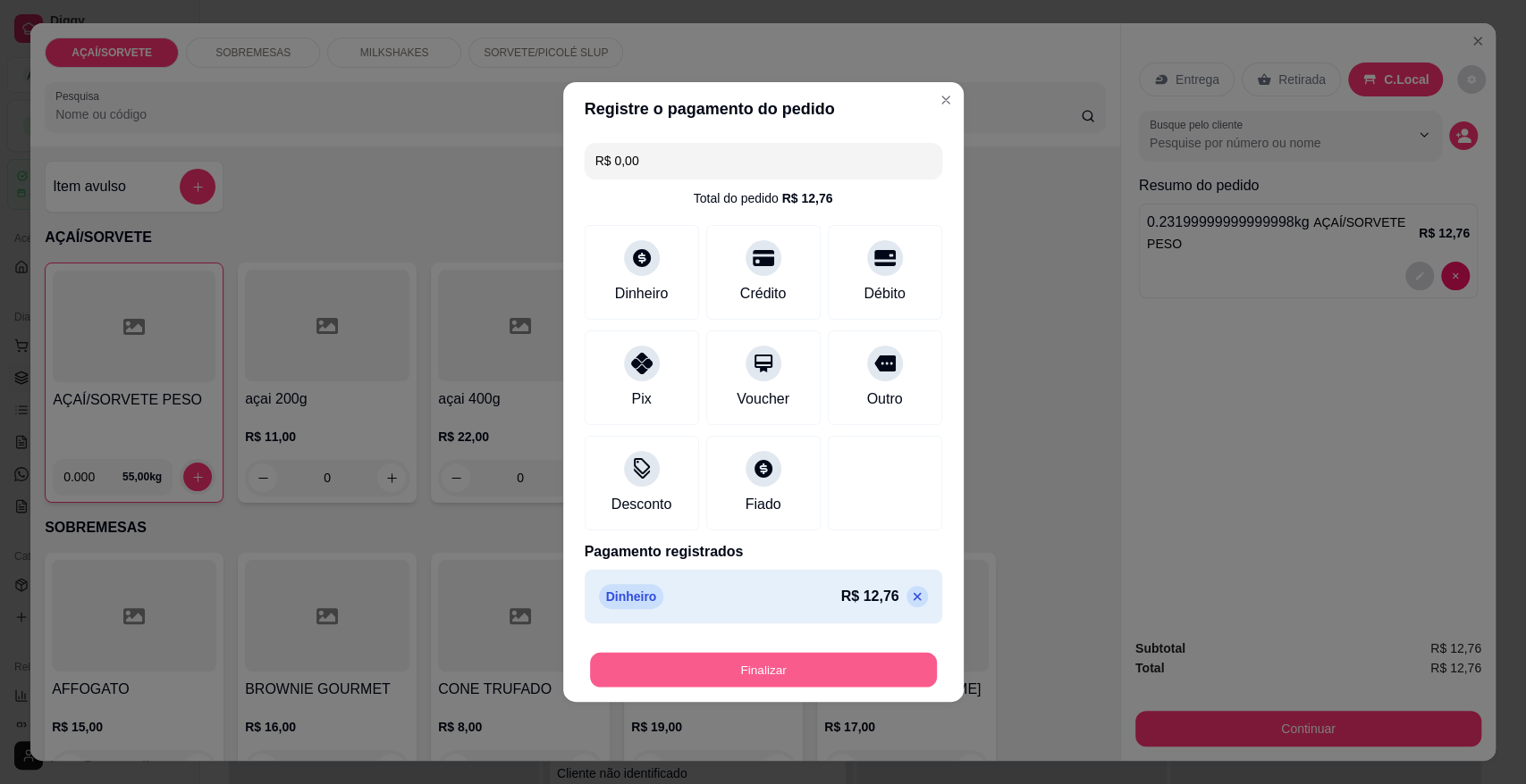
click at [791, 661] on button "Finalizar" at bounding box center [763, 670] width 346 height 35
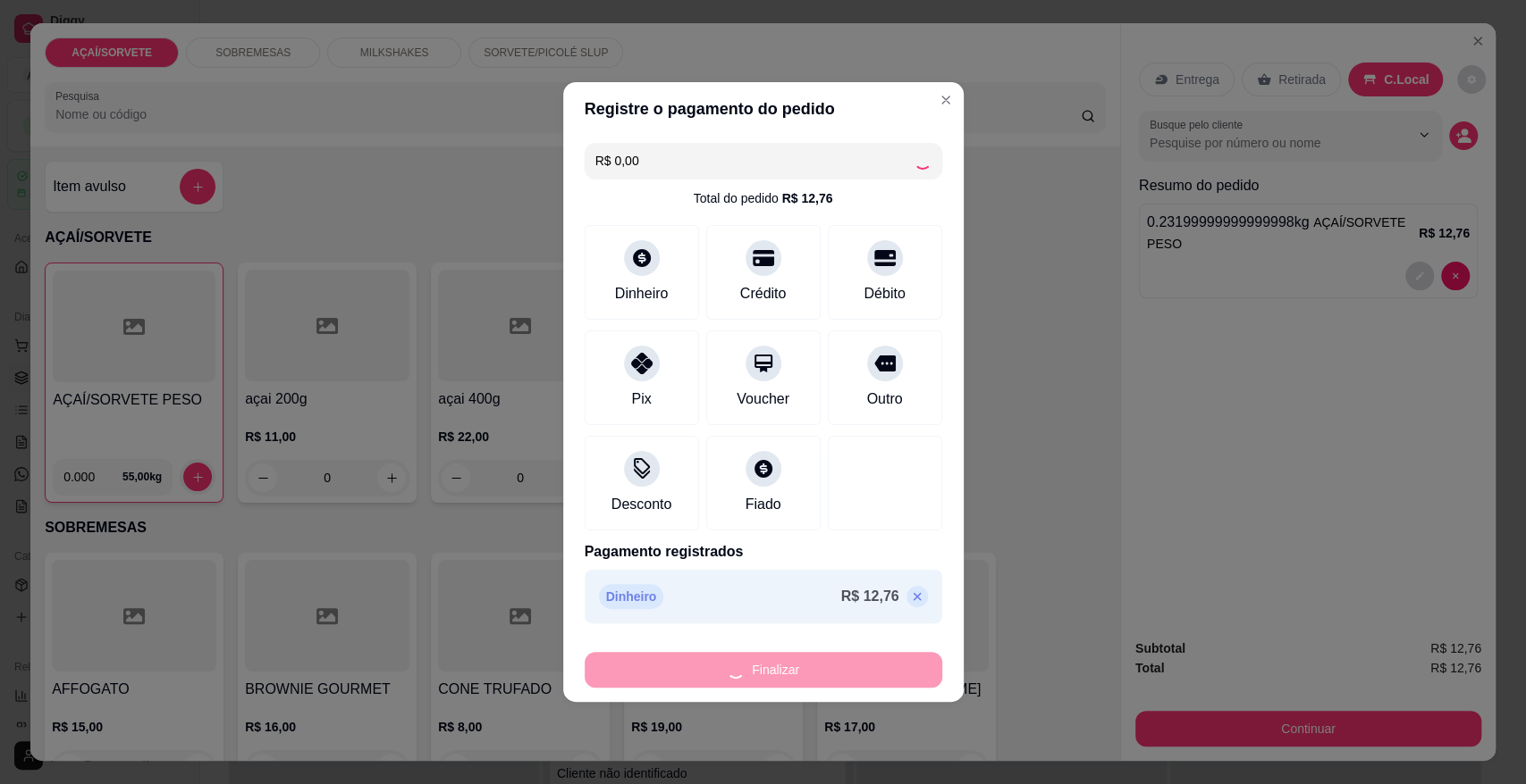
type input "-R$ 12,76"
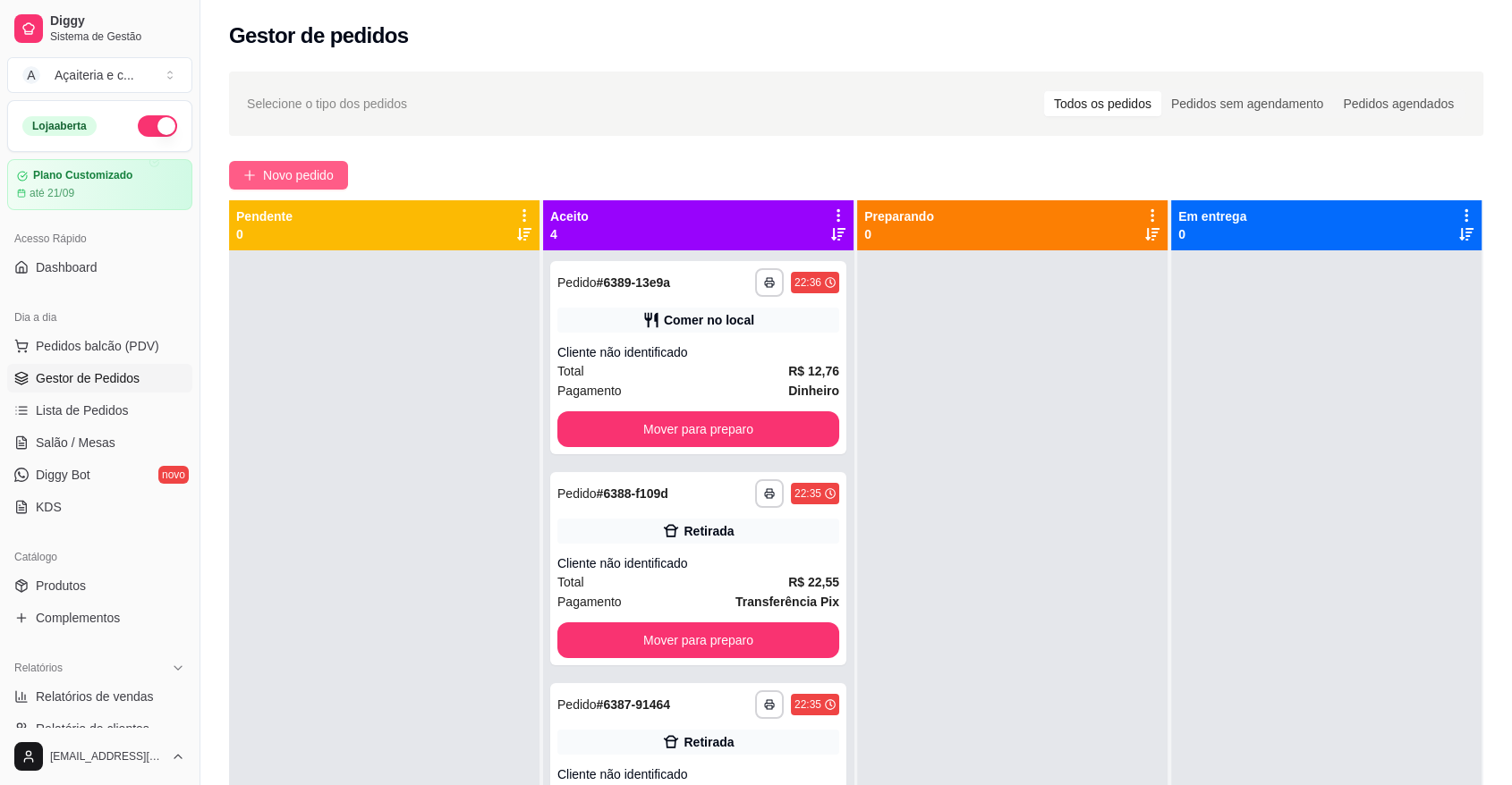
click at [314, 170] on span "Novo pedido" at bounding box center [298, 175] width 71 height 20
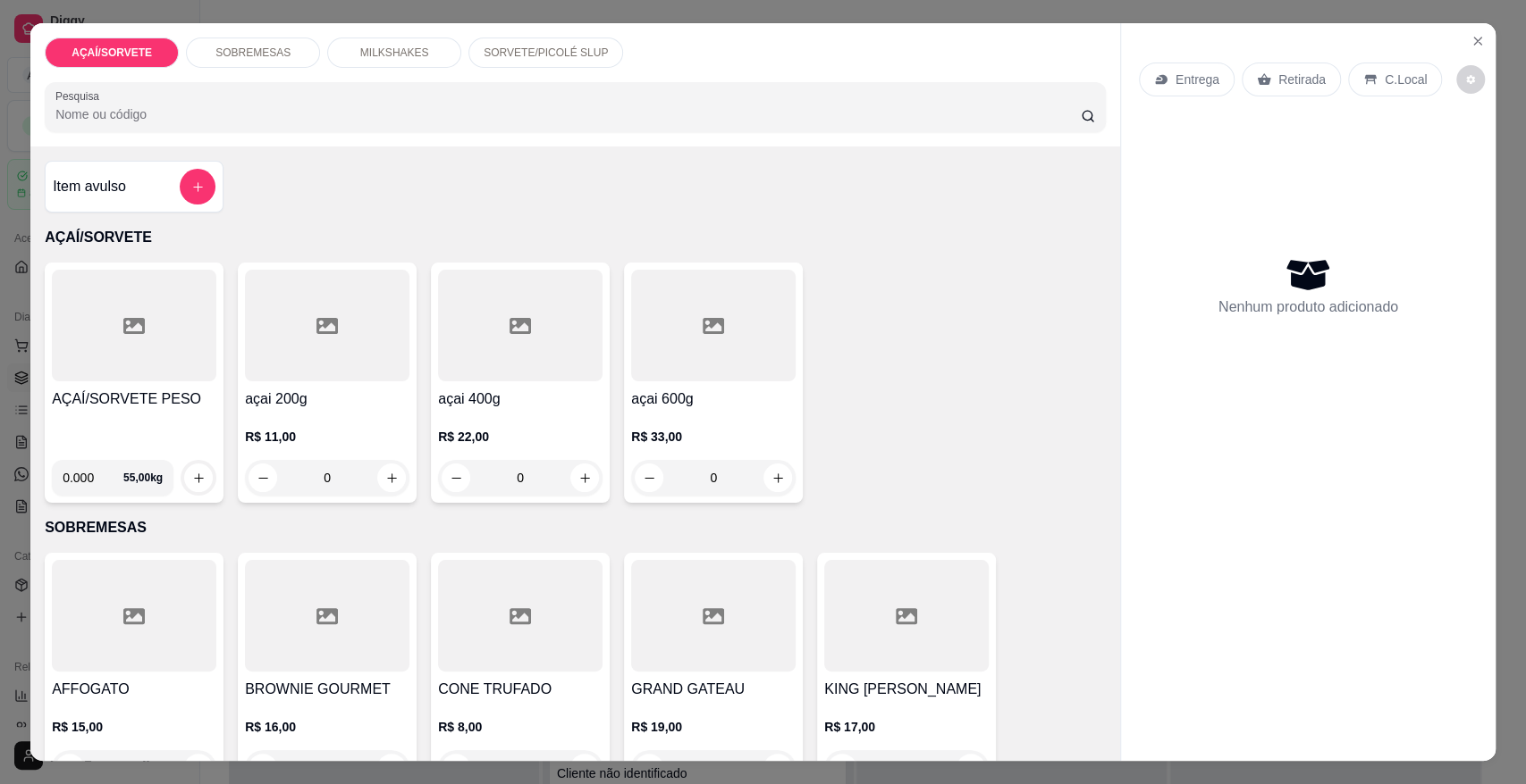
click at [60, 361] on div at bounding box center [133, 325] width 164 height 111
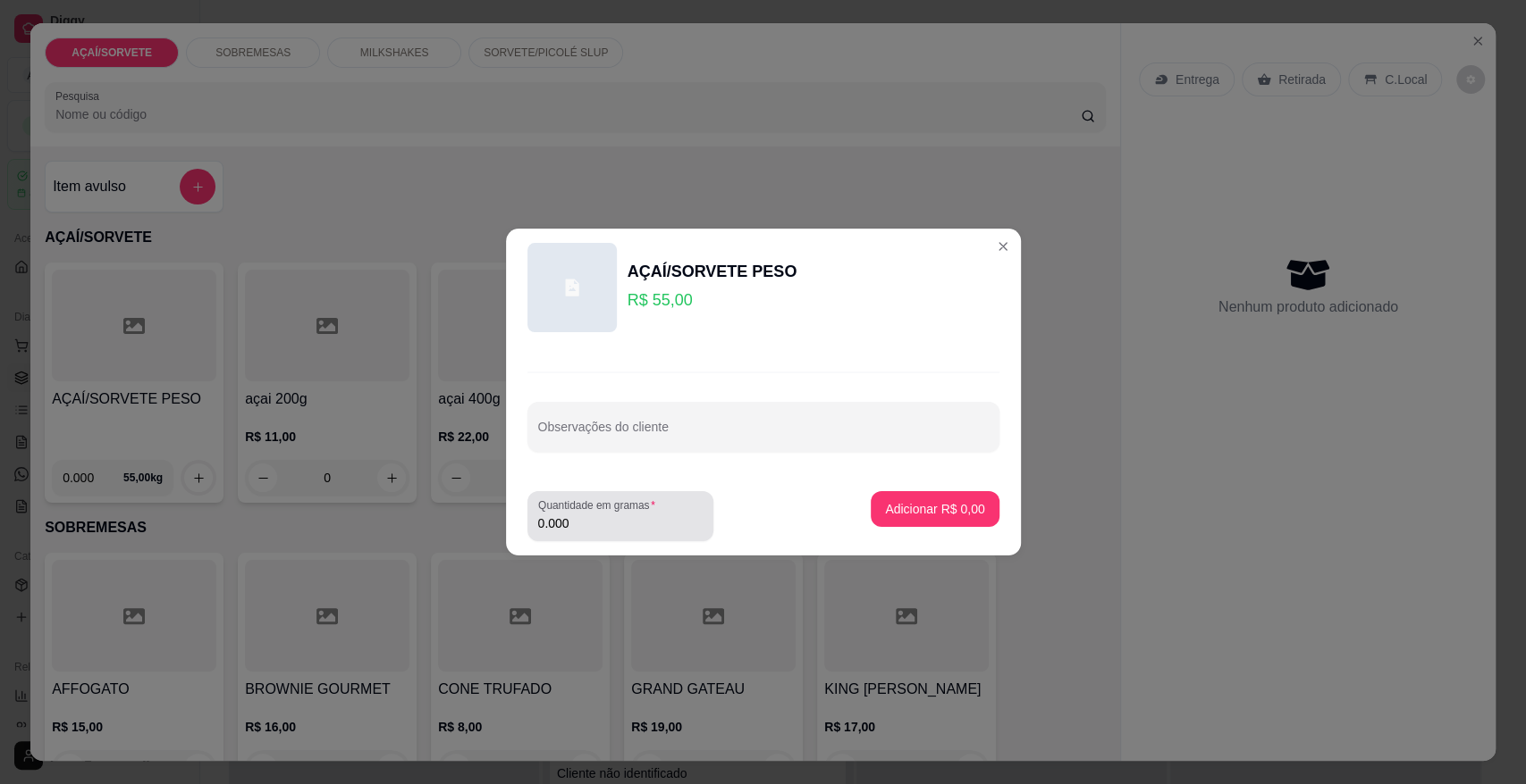
click at [574, 518] on input "0.000" at bounding box center [619, 523] width 164 height 18
type input "0.668"
click at [916, 510] on p "Adicionar R$ 36,74" at bounding box center [931, 508] width 104 height 17
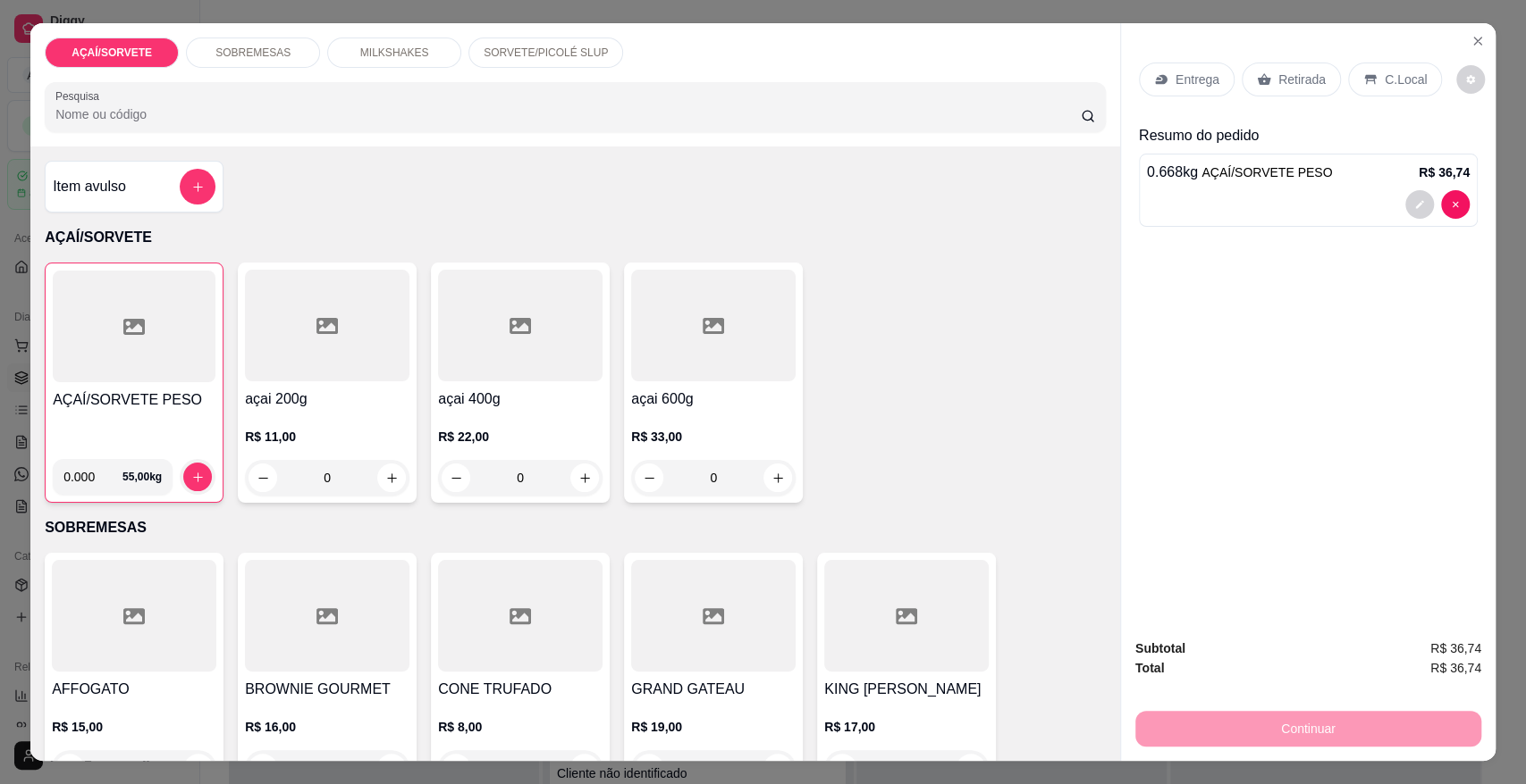
click at [1306, 78] on p "Retirada" at bounding box center [1302, 80] width 48 height 18
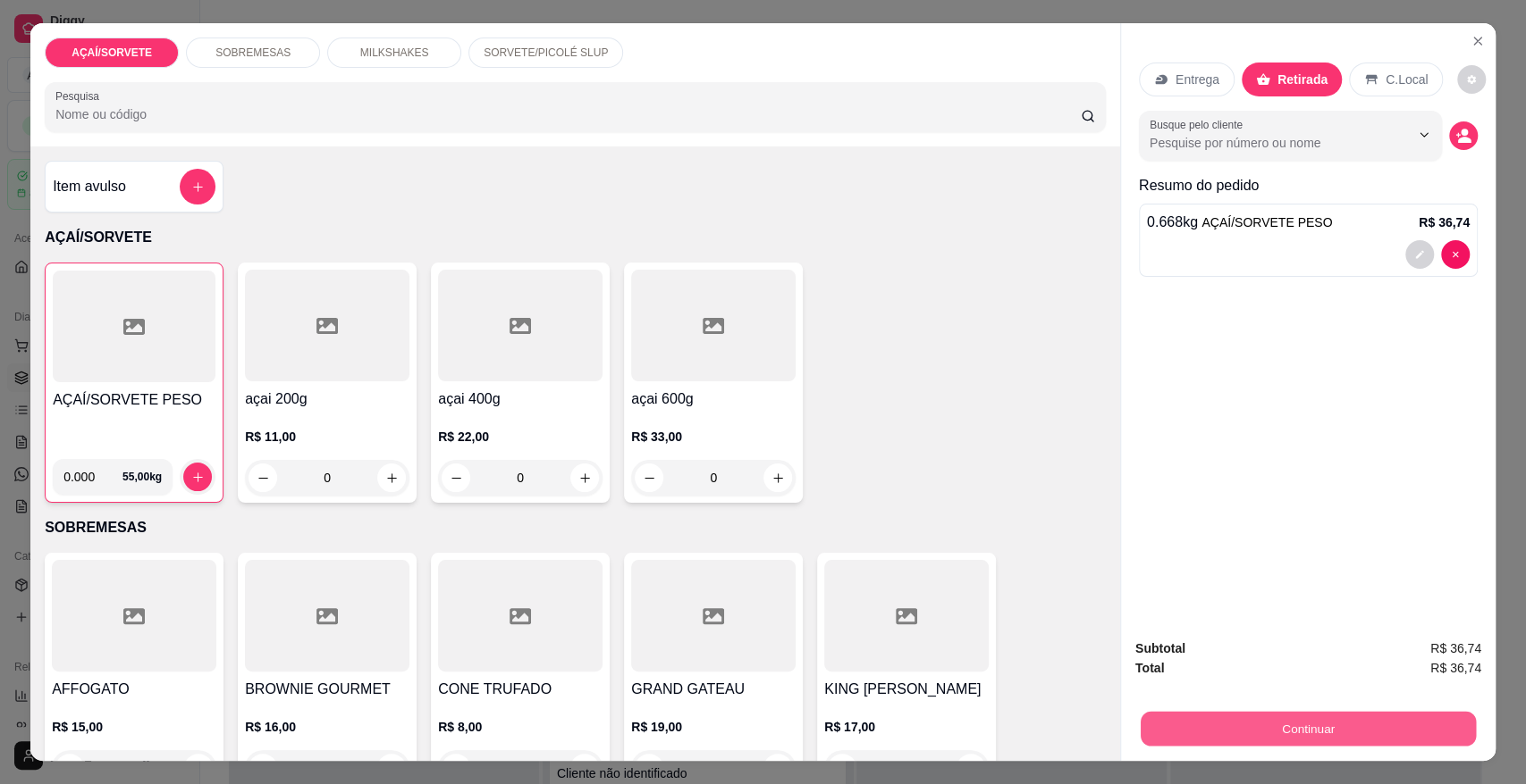
click at [1330, 722] on button "Continuar" at bounding box center [1308, 728] width 335 height 35
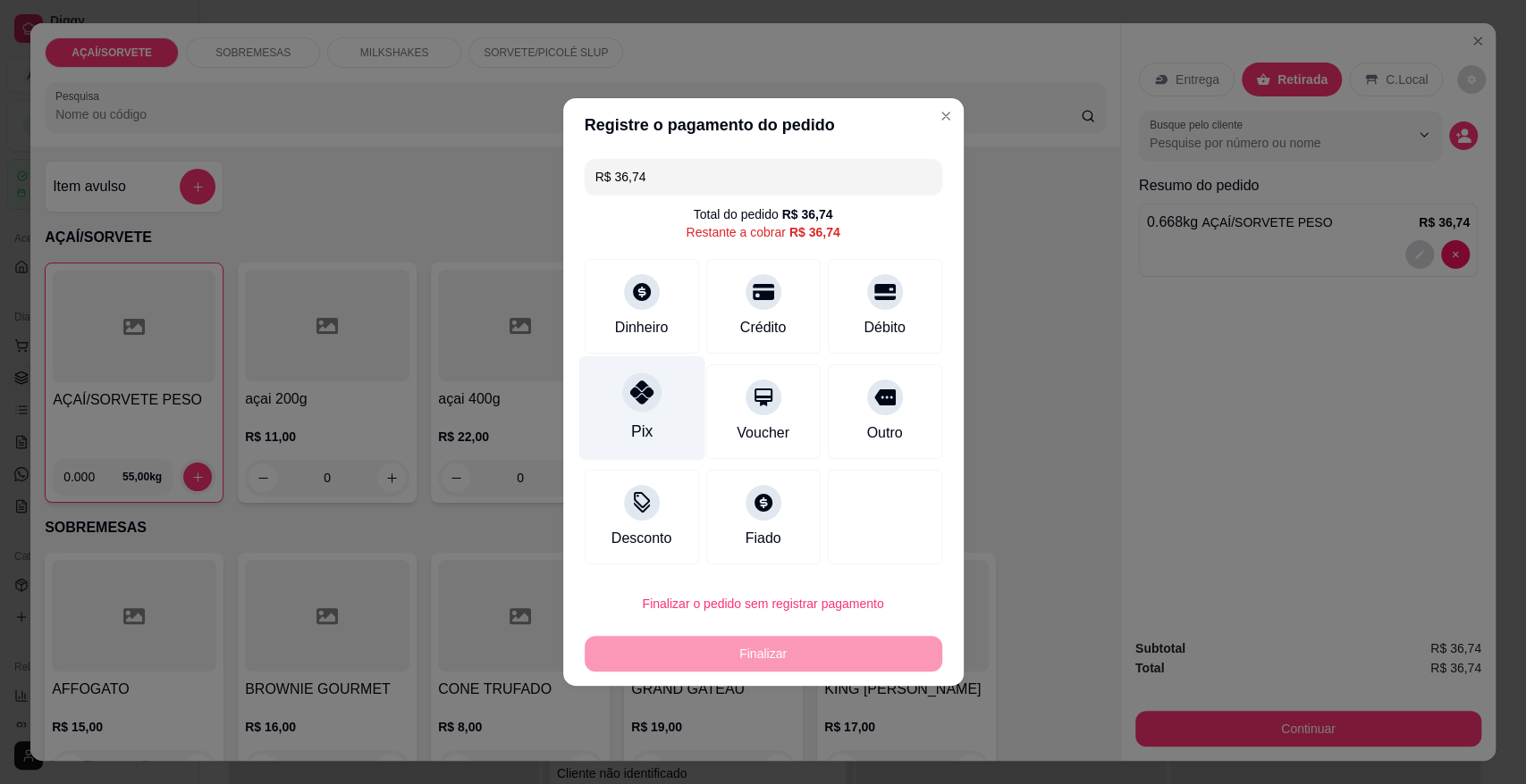
click at [616, 413] on div "Pix" at bounding box center [641, 408] width 126 height 104
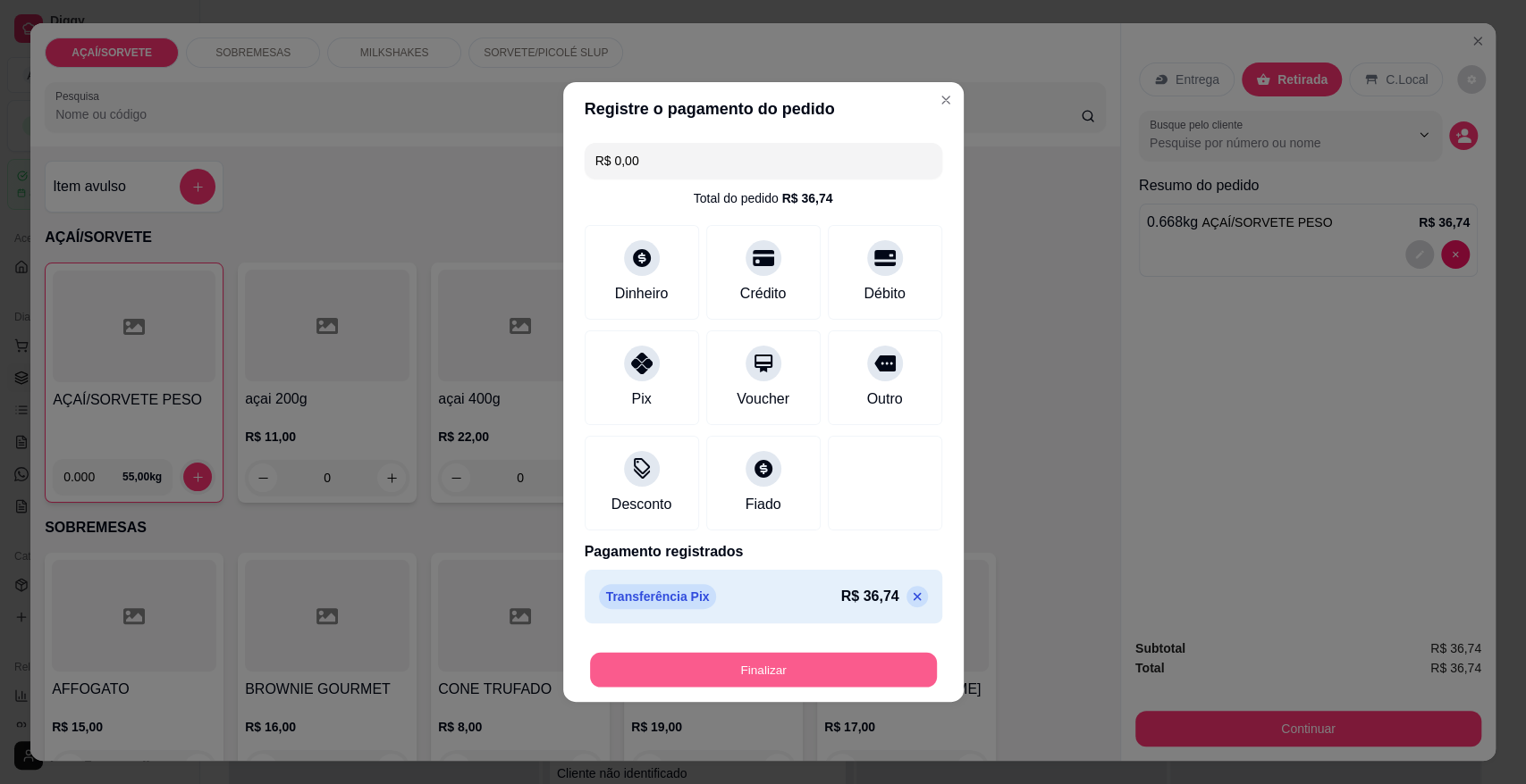
click at [735, 660] on button "Finalizar" at bounding box center [763, 670] width 346 height 35
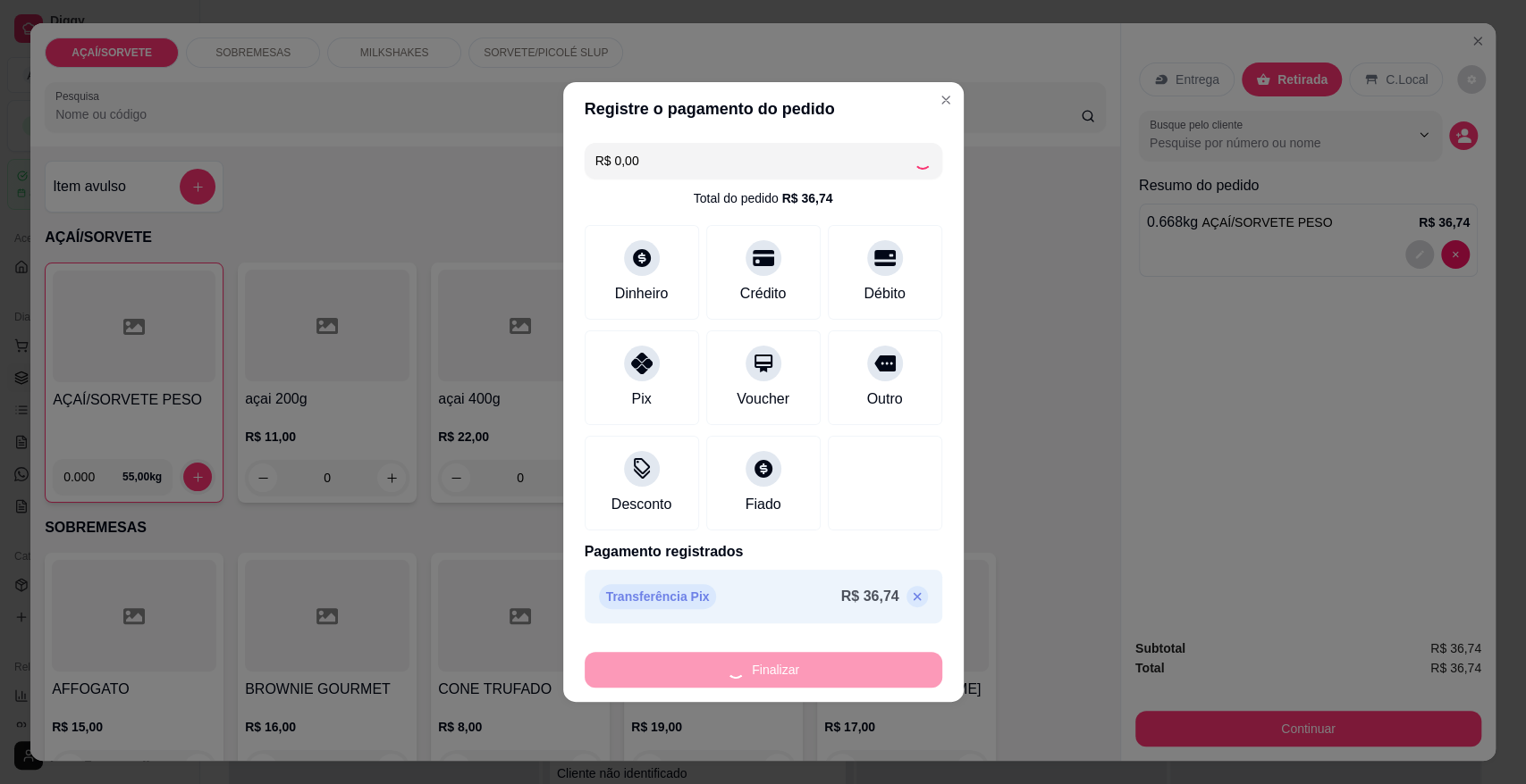
type input "-R$ 36,74"
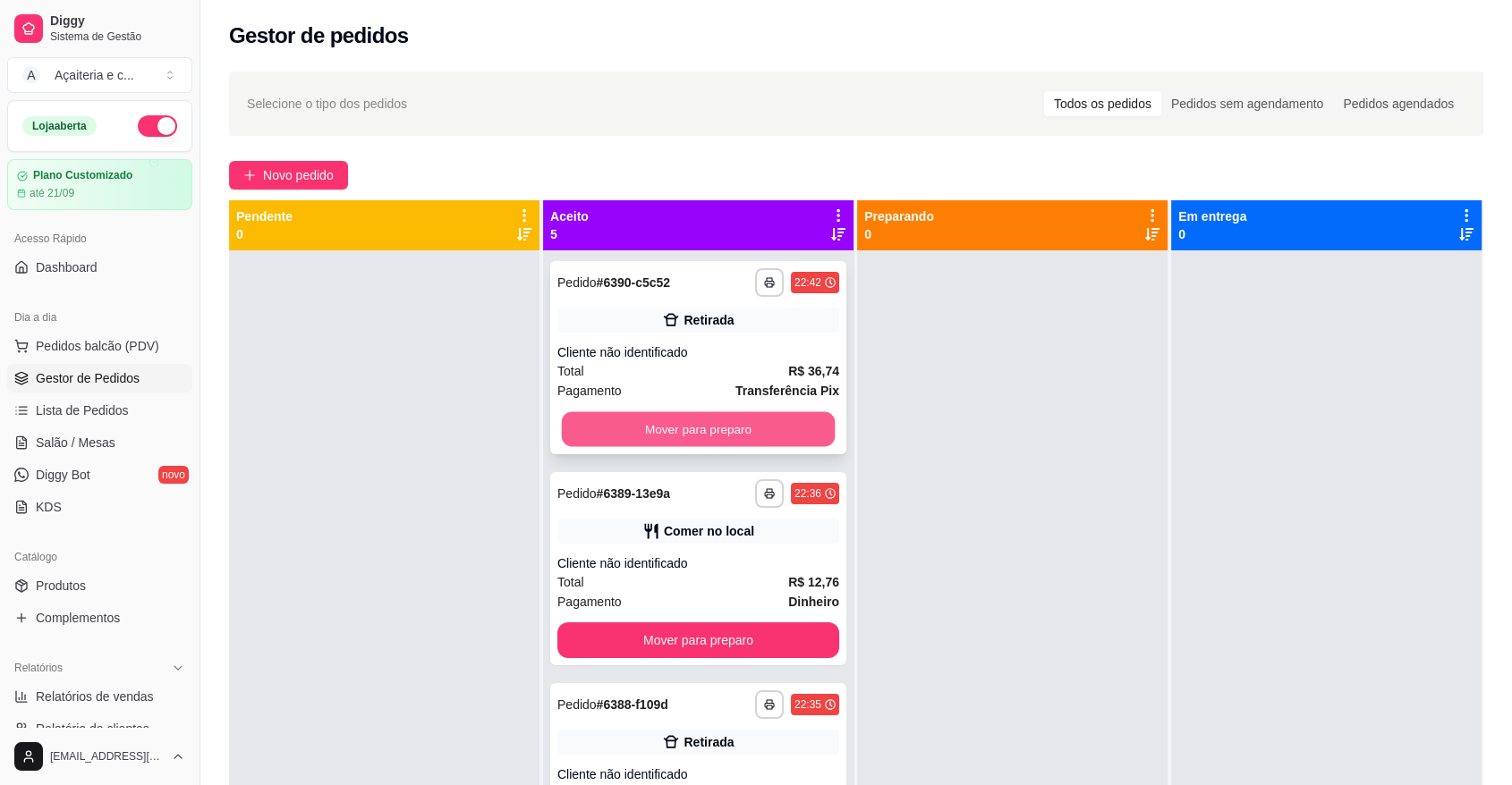
click at [666, 430] on button "Mover para preparo" at bounding box center [699, 429] width 274 height 35
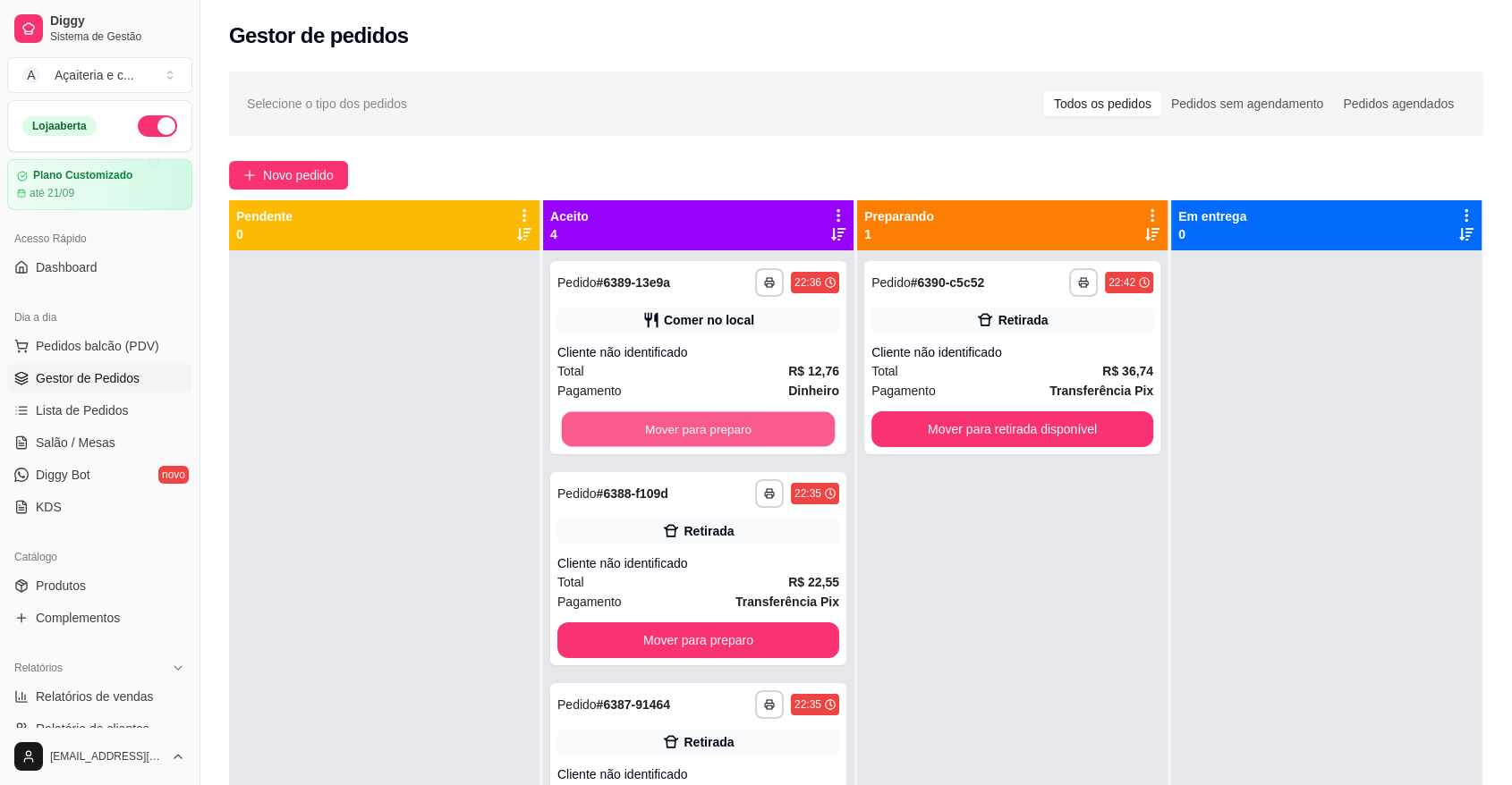
click at [666, 430] on button "Mover para preparo" at bounding box center [699, 429] width 274 height 35
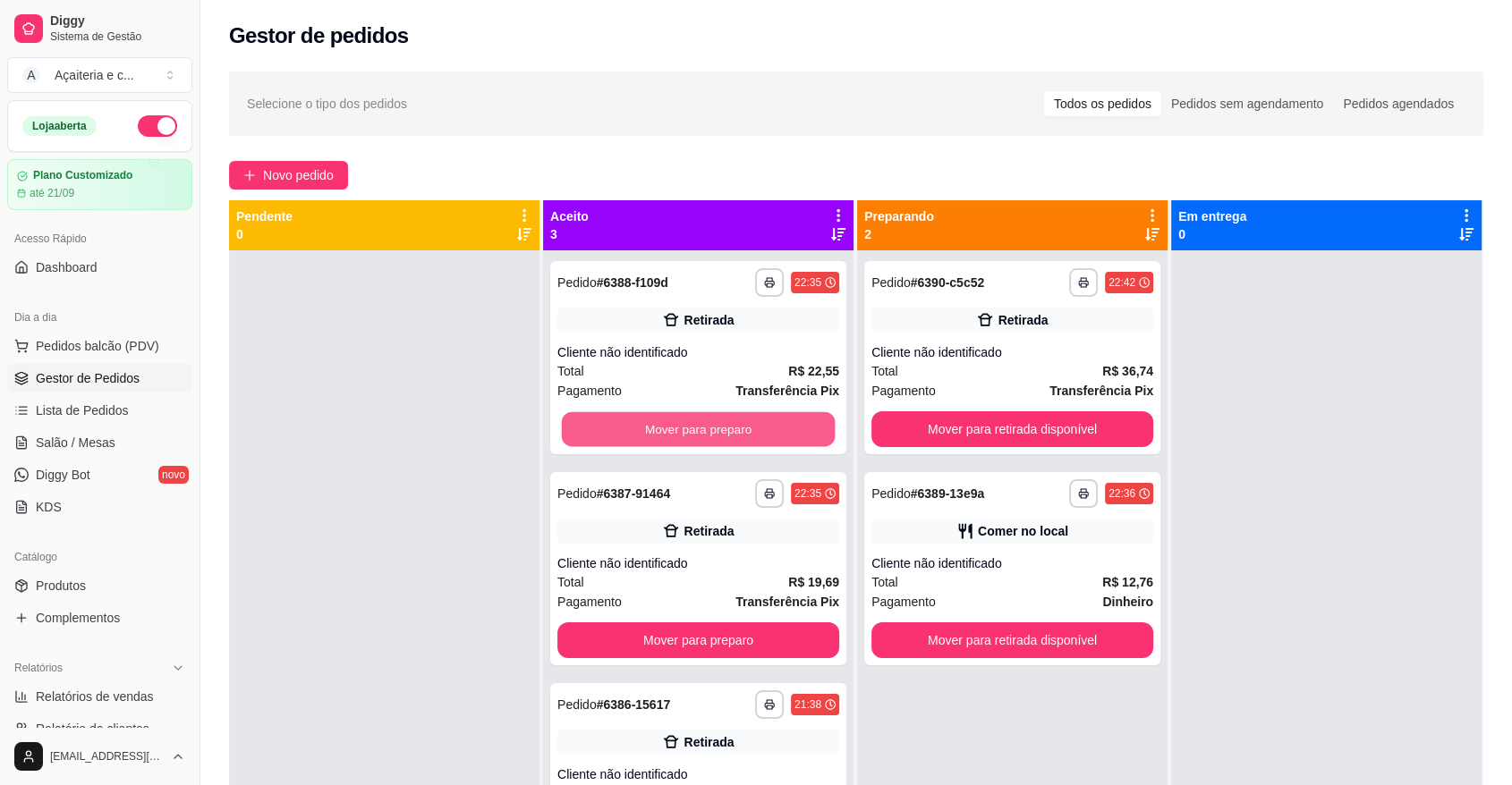
click at [666, 430] on button "Mover para preparo" at bounding box center [699, 429] width 274 height 35
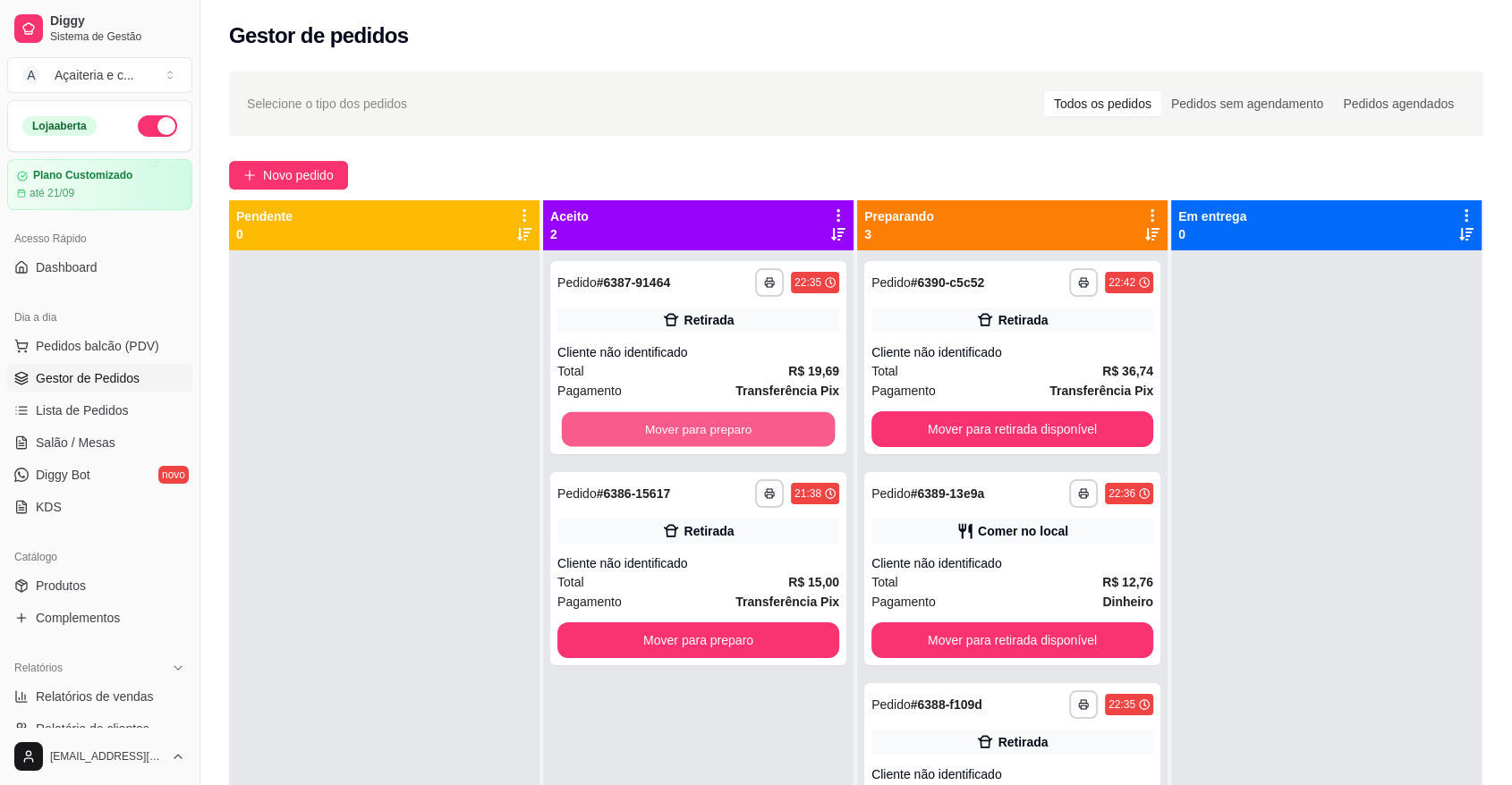
click at [666, 430] on button "Mover para preparo" at bounding box center [699, 429] width 274 height 35
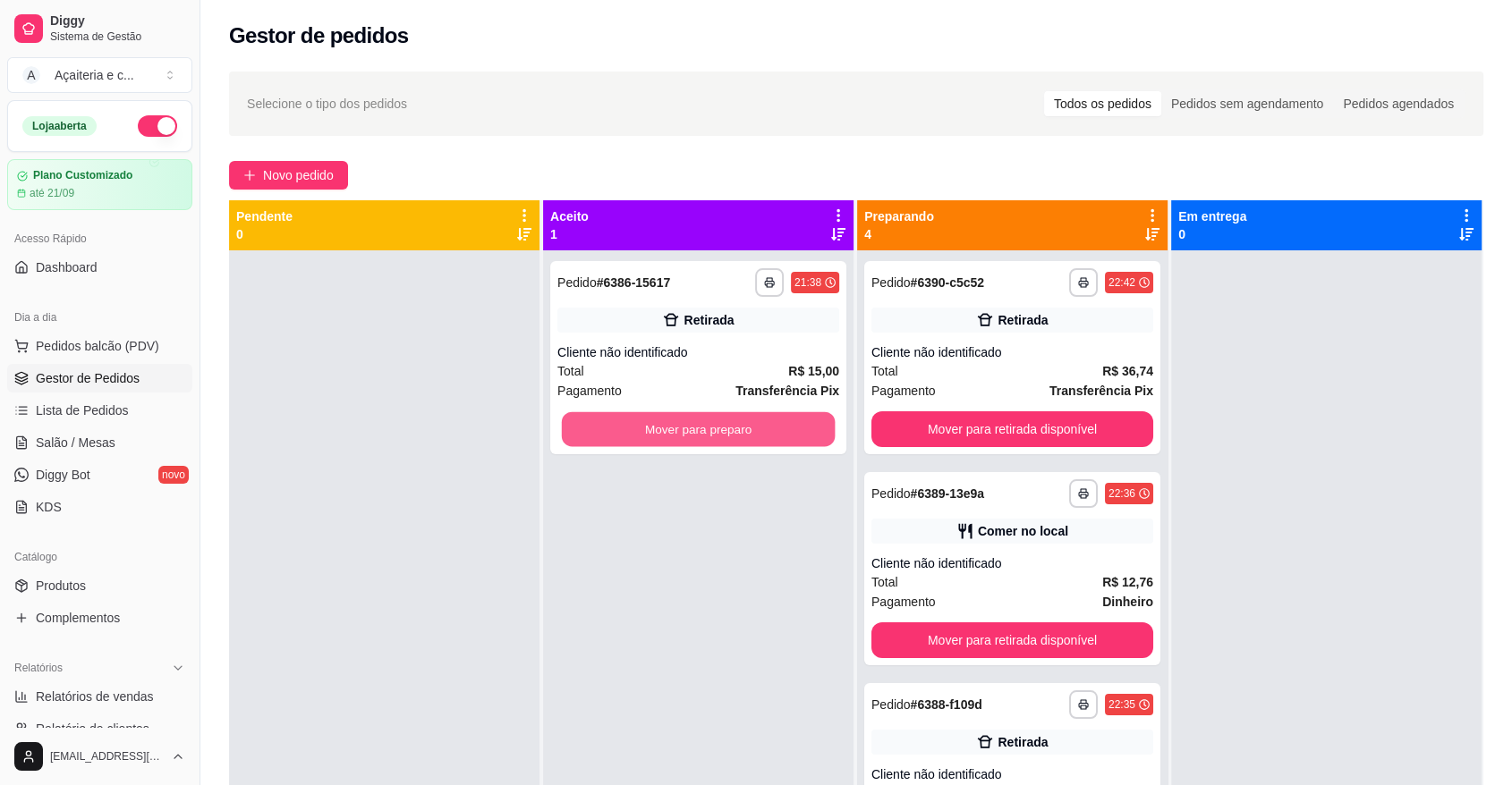
click at [666, 430] on button "Mover para preparo" at bounding box center [699, 429] width 274 height 35
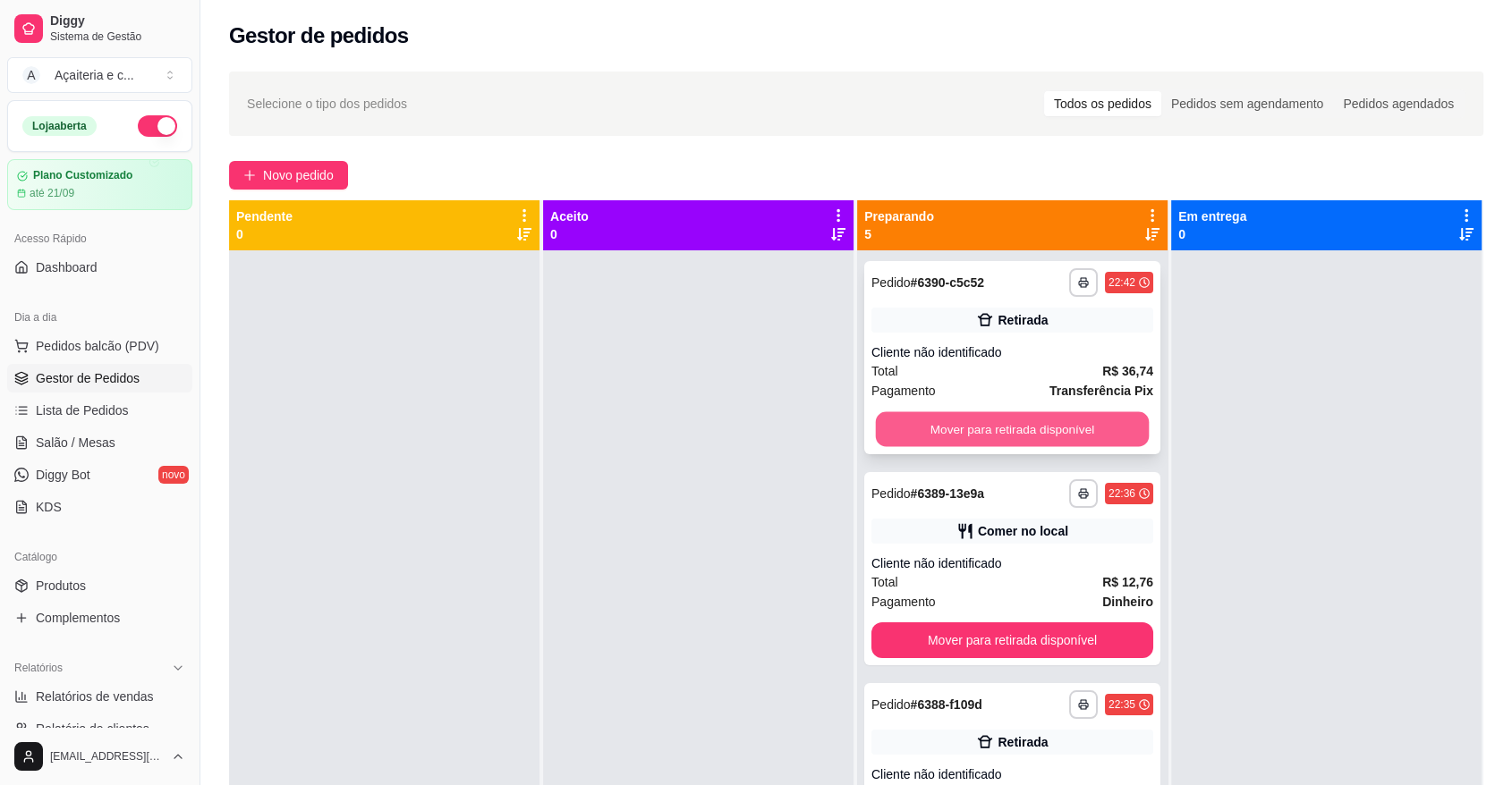
click at [897, 433] on button "Mover para retirada disponível" at bounding box center [1013, 429] width 274 height 35
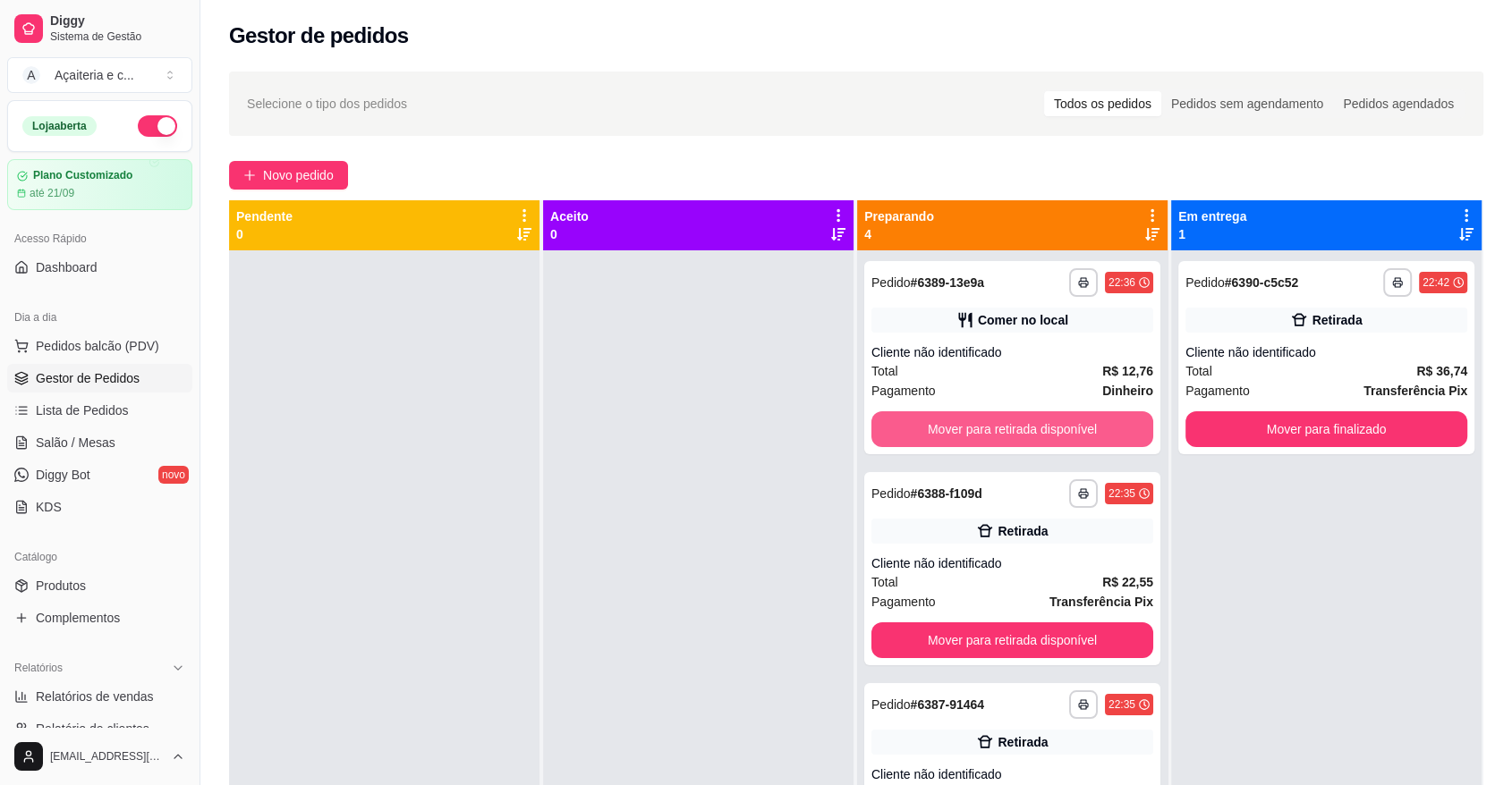
click at [897, 433] on button "Mover para retirada disponível" at bounding box center [1012, 429] width 282 height 36
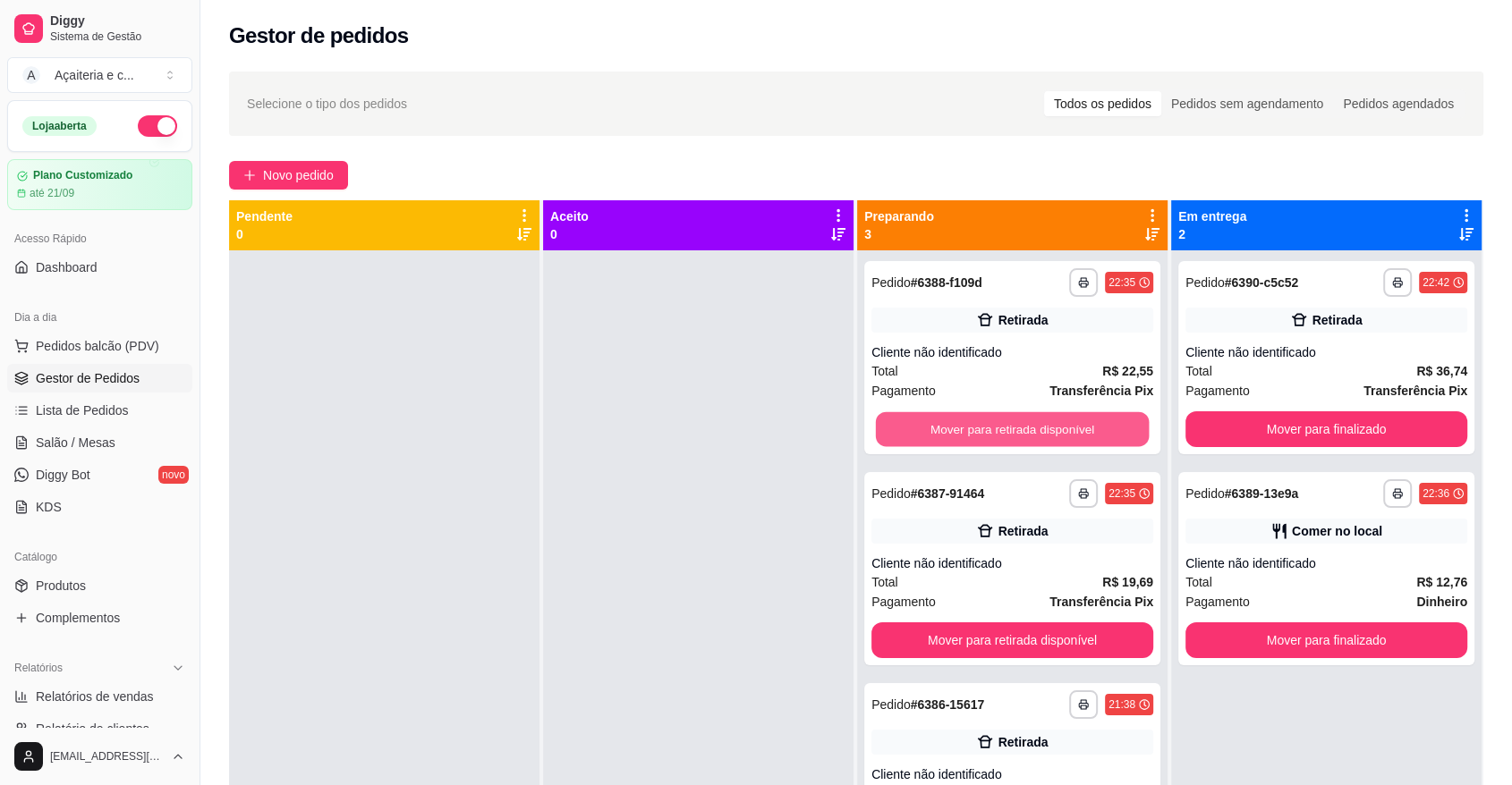
click at [897, 433] on button "Mover para retirada disponível" at bounding box center [1013, 429] width 274 height 35
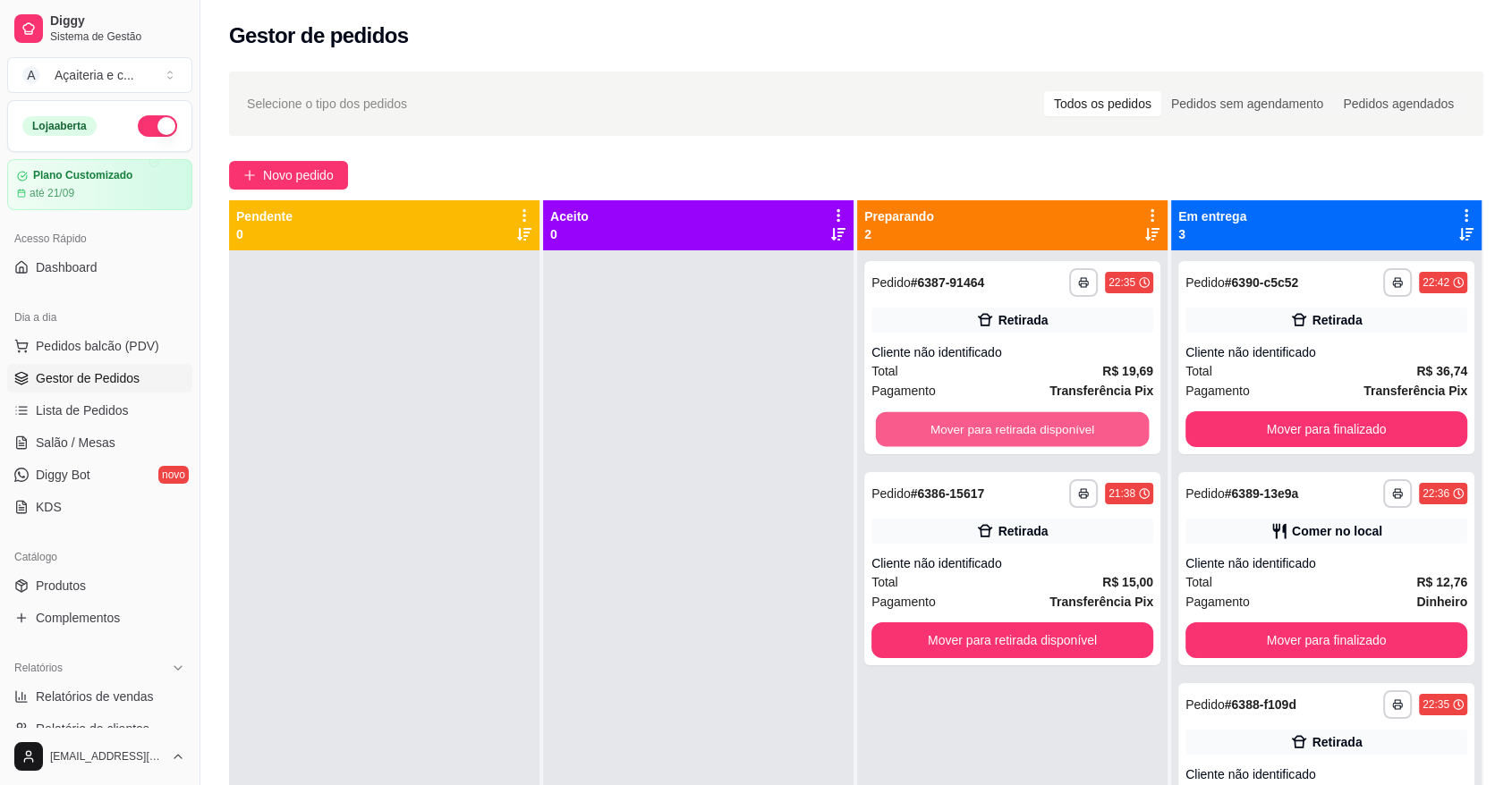
click at [897, 433] on button "Mover para retirada disponível" at bounding box center [1013, 429] width 274 height 35
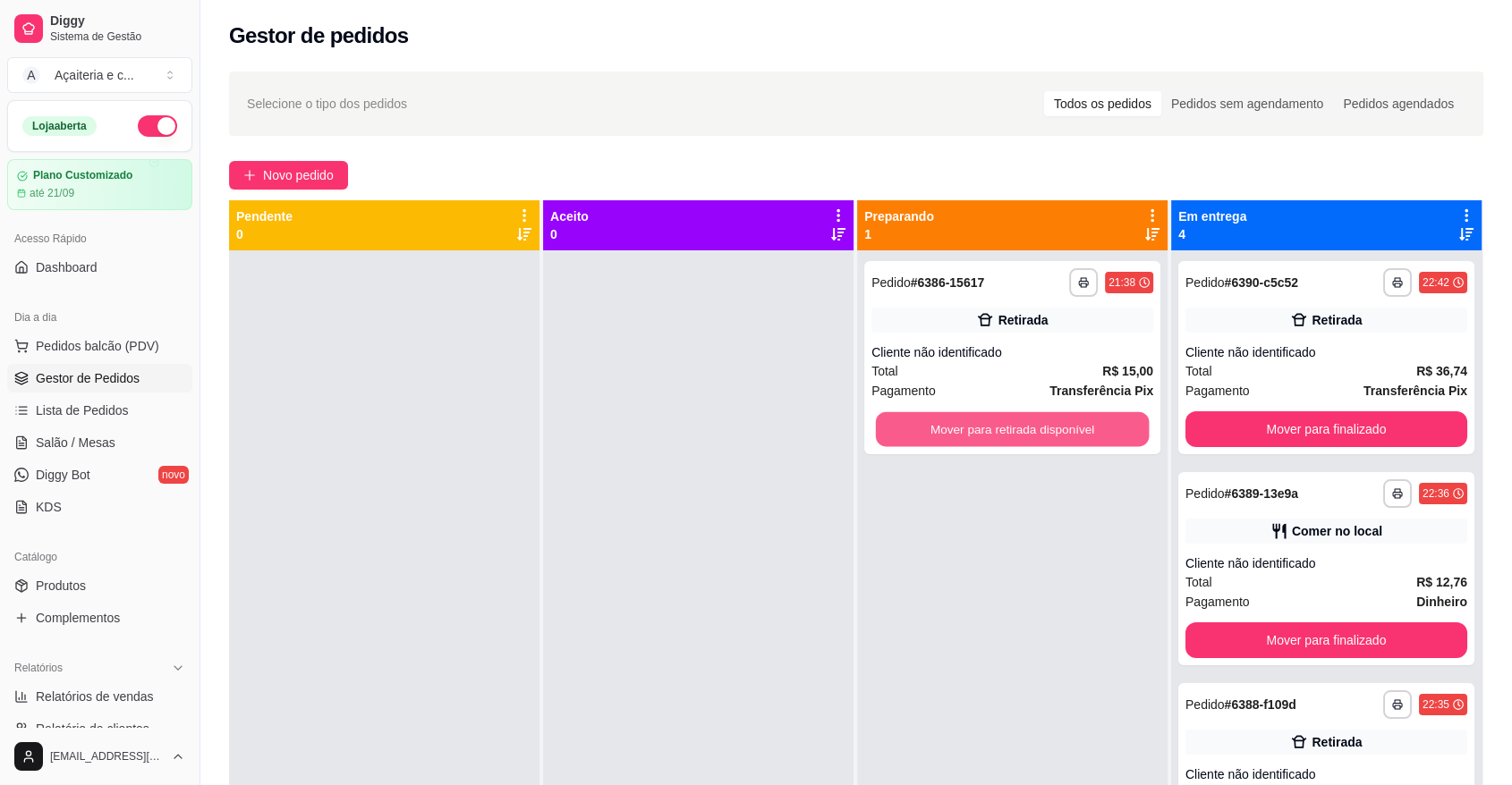
click at [897, 433] on button "Mover para retirada disponível" at bounding box center [1013, 429] width 274 height 35
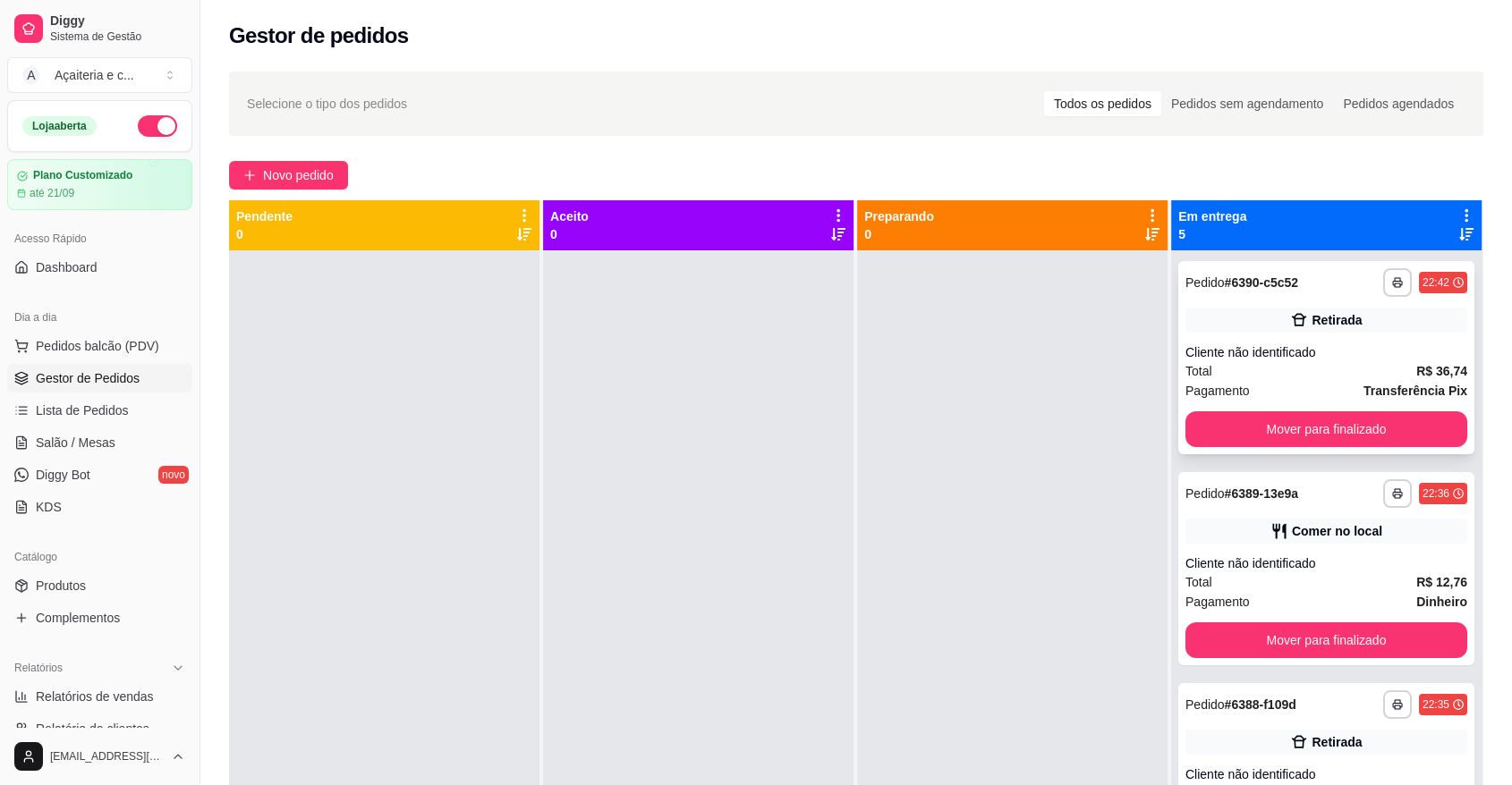
click at [1202, 449] on div "**********" at bounding box center [1326, 358] width 296 height 193
click at [1213, 436] on button "Mover para finalizado" at bounding box center [1327, 429] width 274 height 35
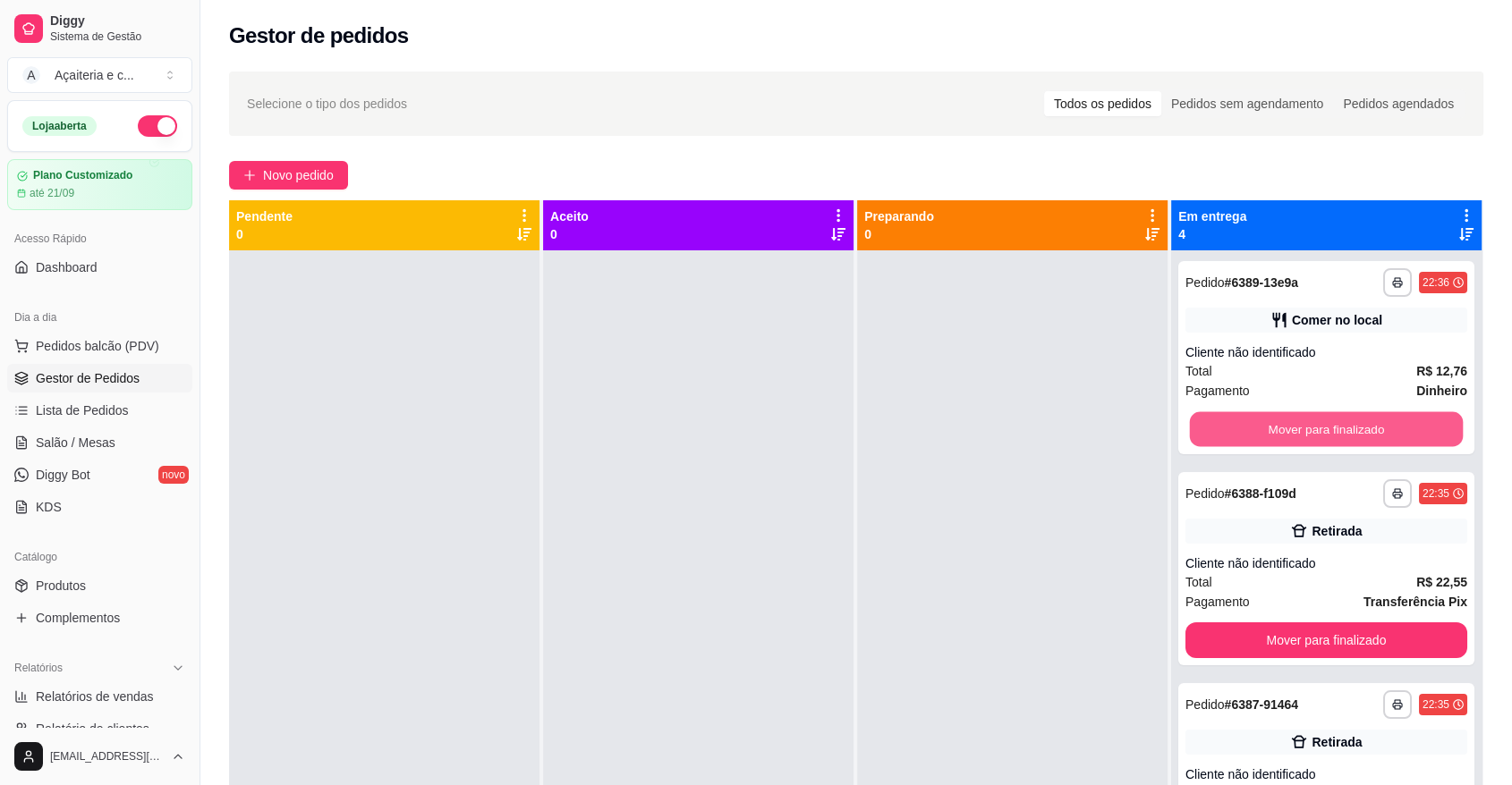
click at [1213, 436] on button "Mover para finalizado" at bounding box center [1327, 429] width 274 height 35
click at [1213, 436] on button "Mover para finalizado" at bounding box center [1327, 429] width 282 height 36
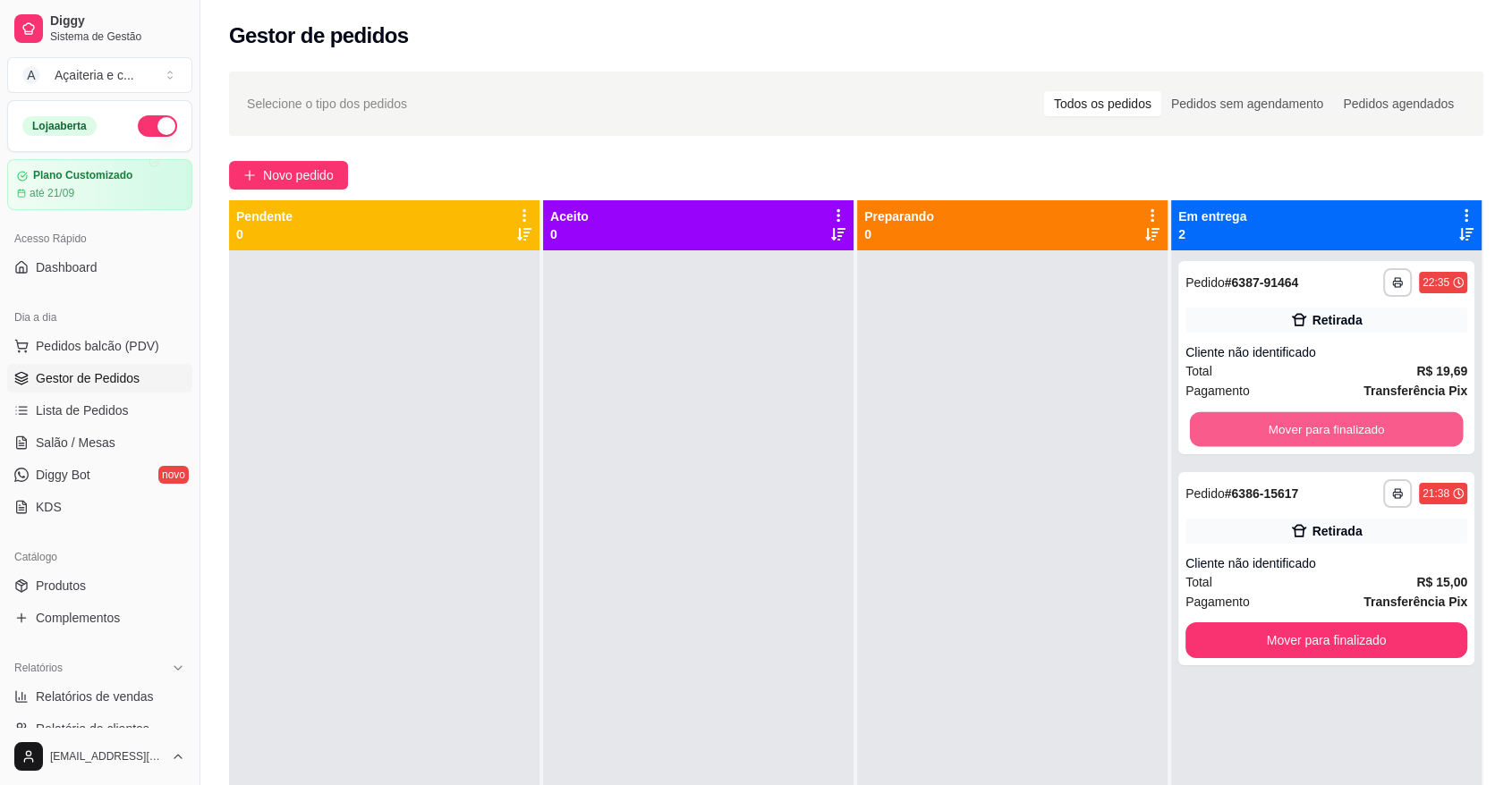
click at [1213, 436] on button "Mover para finalizado" at bounding box center [1327, 429] width 274 height 35
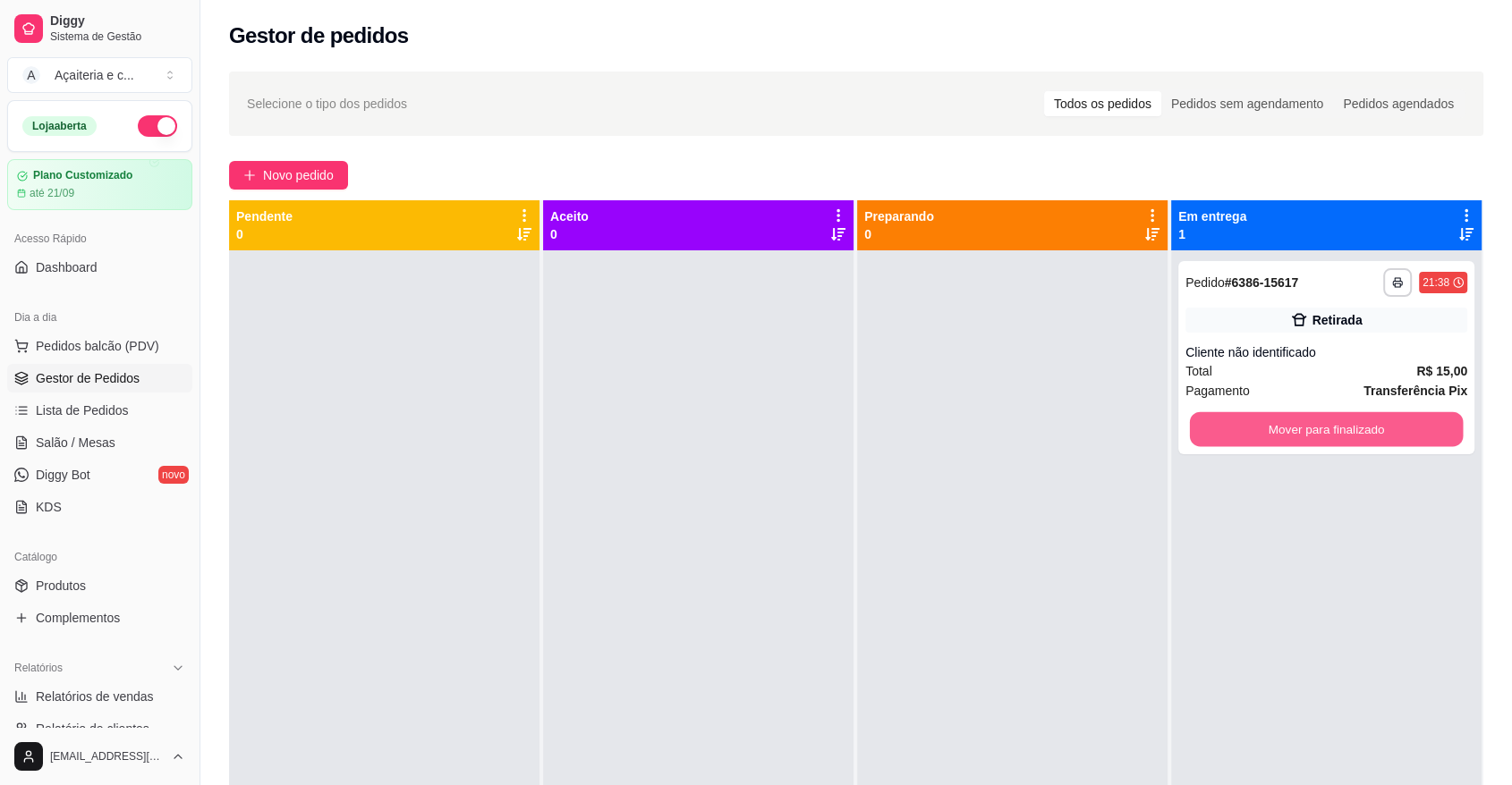
click at [1213, 436] on button "Mover para finalizado" at bounding box center [1327, 429] width 274 height 35
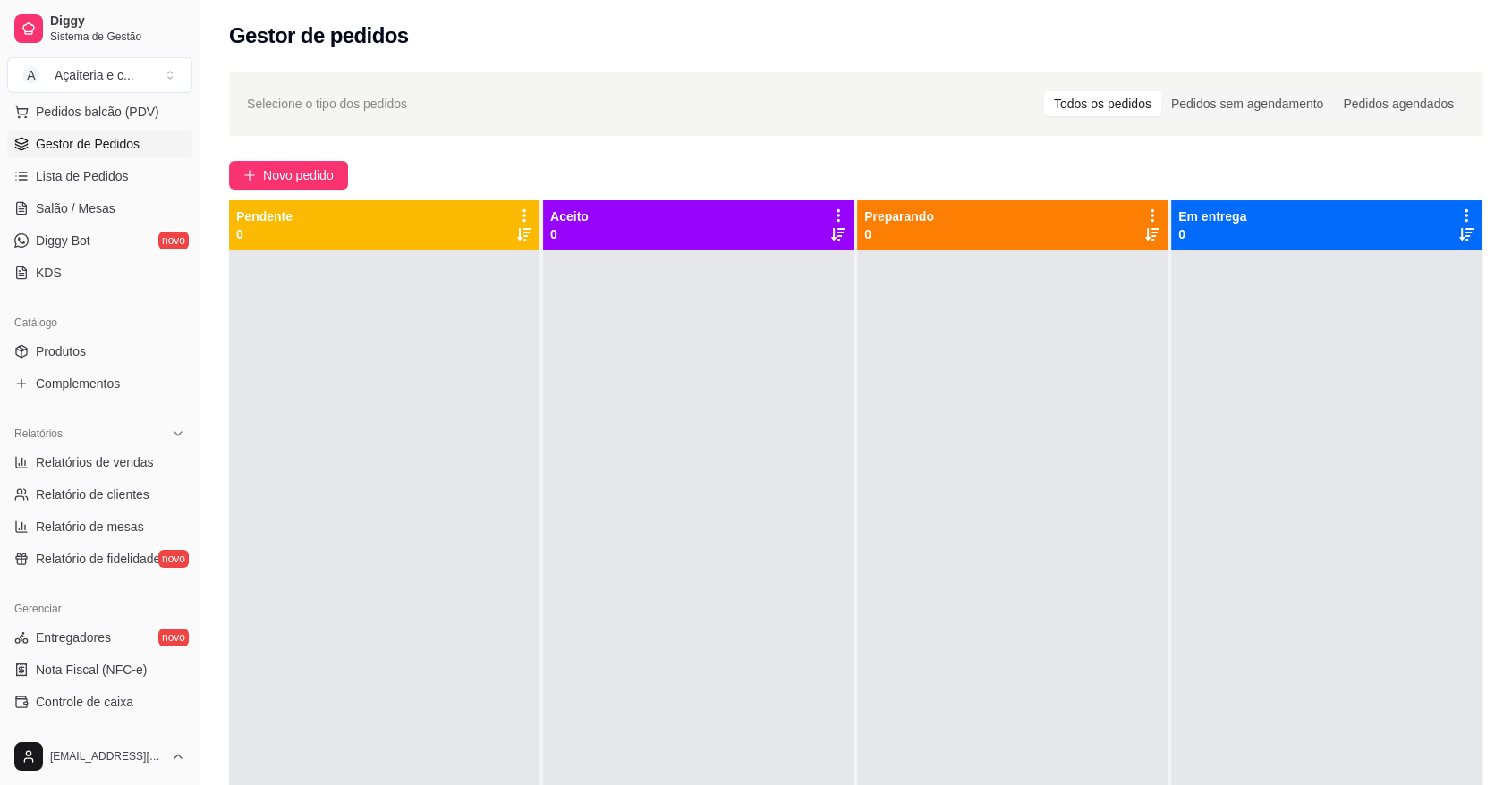
scroll to position [276, 0]
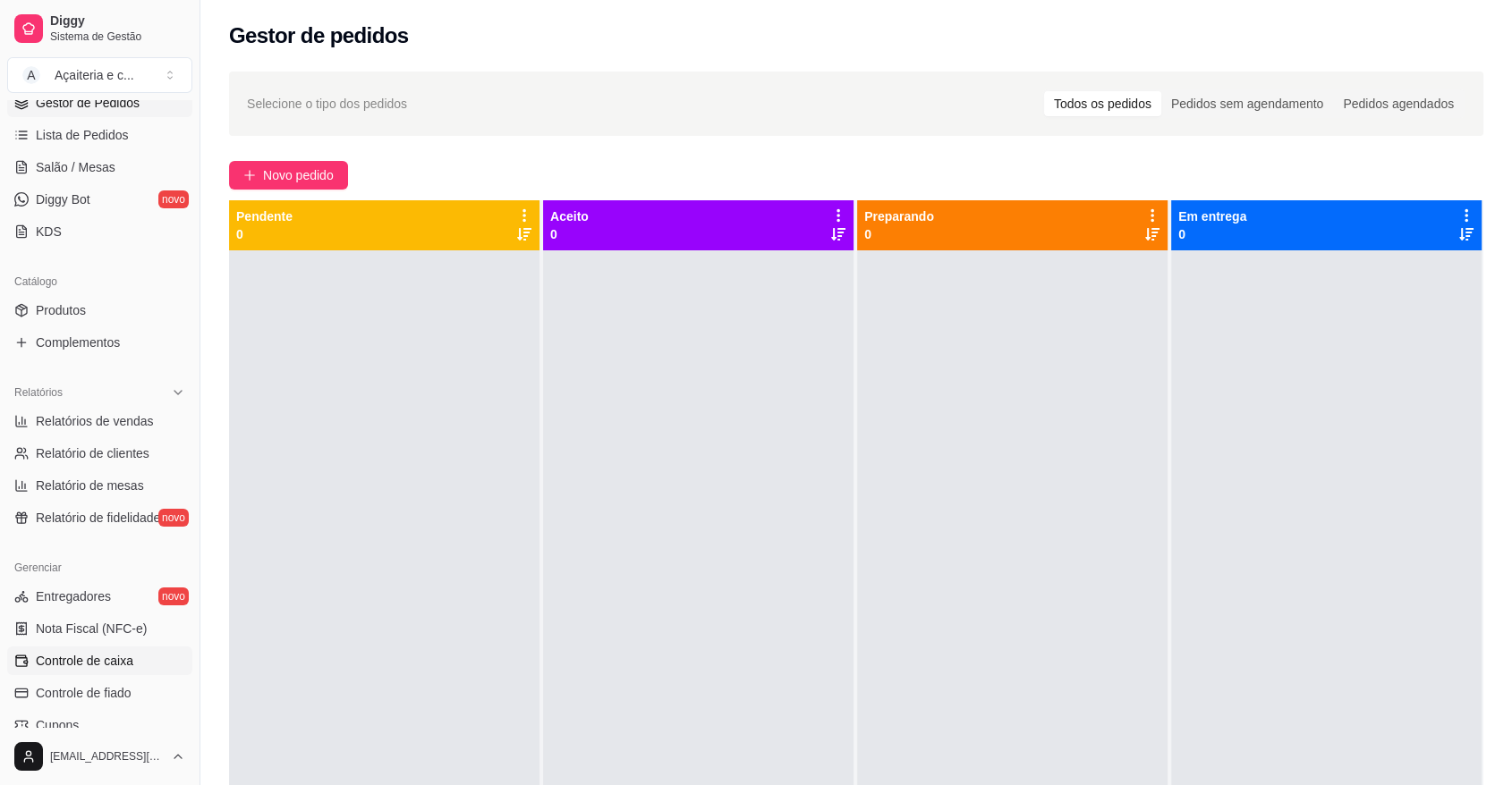
click at [155, 666] on link "Controle de caixa" at bounding box center [100, 660] width 185 height 29
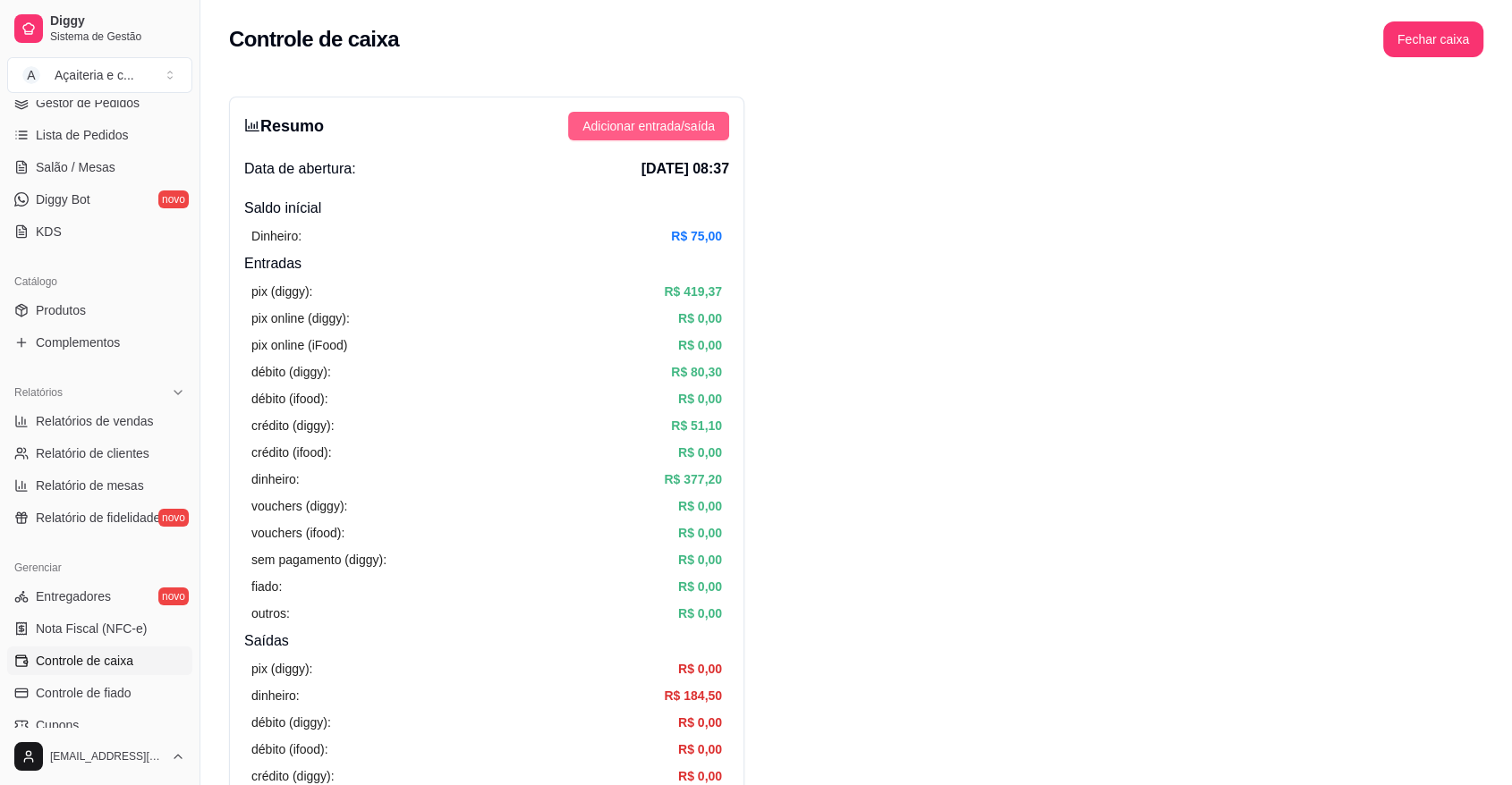
click at [609, 124] on span "Adicionar entrada/saída" at bounding box center [648, 127] width 133 height 20
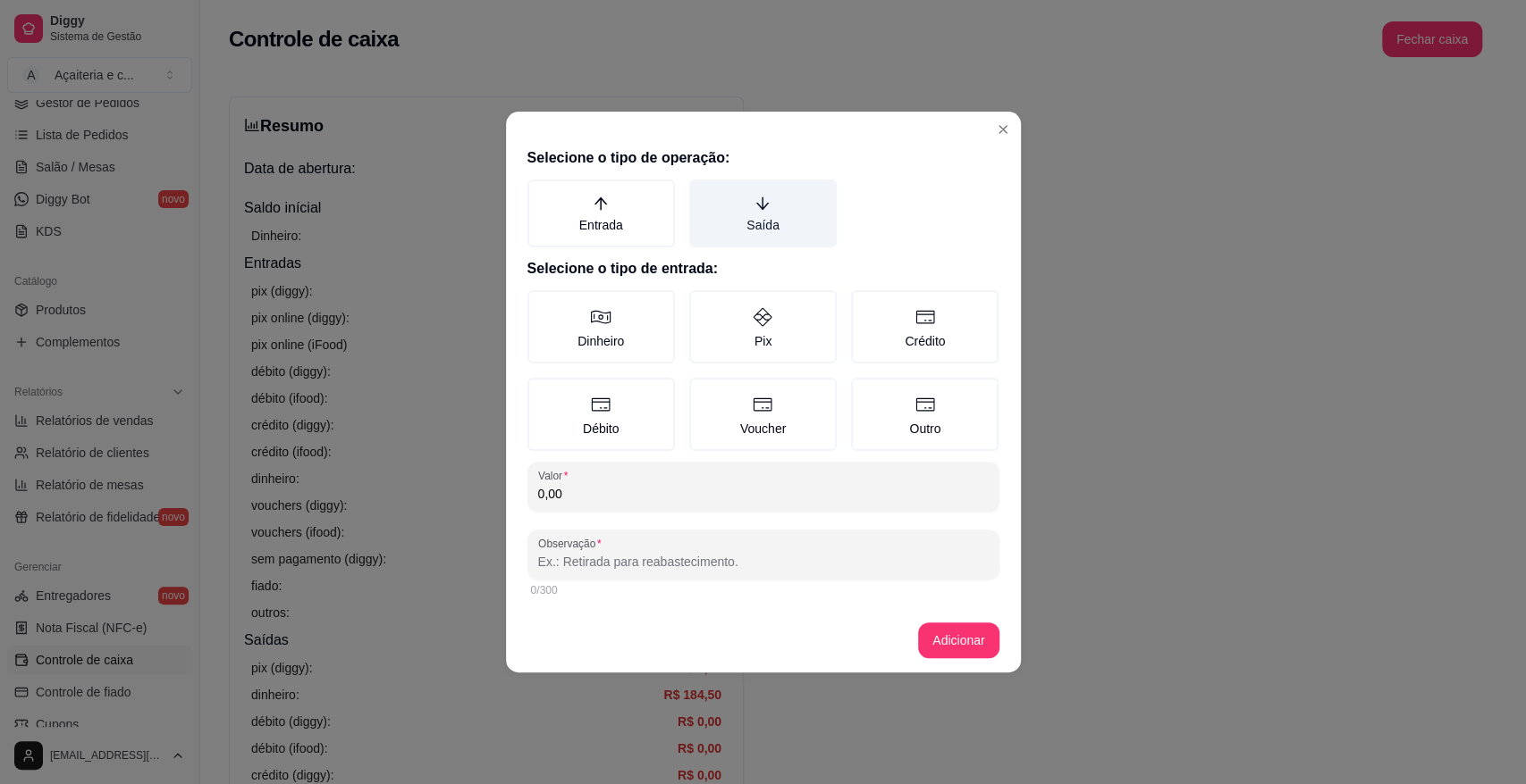
click at [791, 197] on label "Saída" at bounding box center [763, 213] width 147 height 68
click at [703, 193] on button "Saída" at bounding box center [695, 186] width 14 height 14
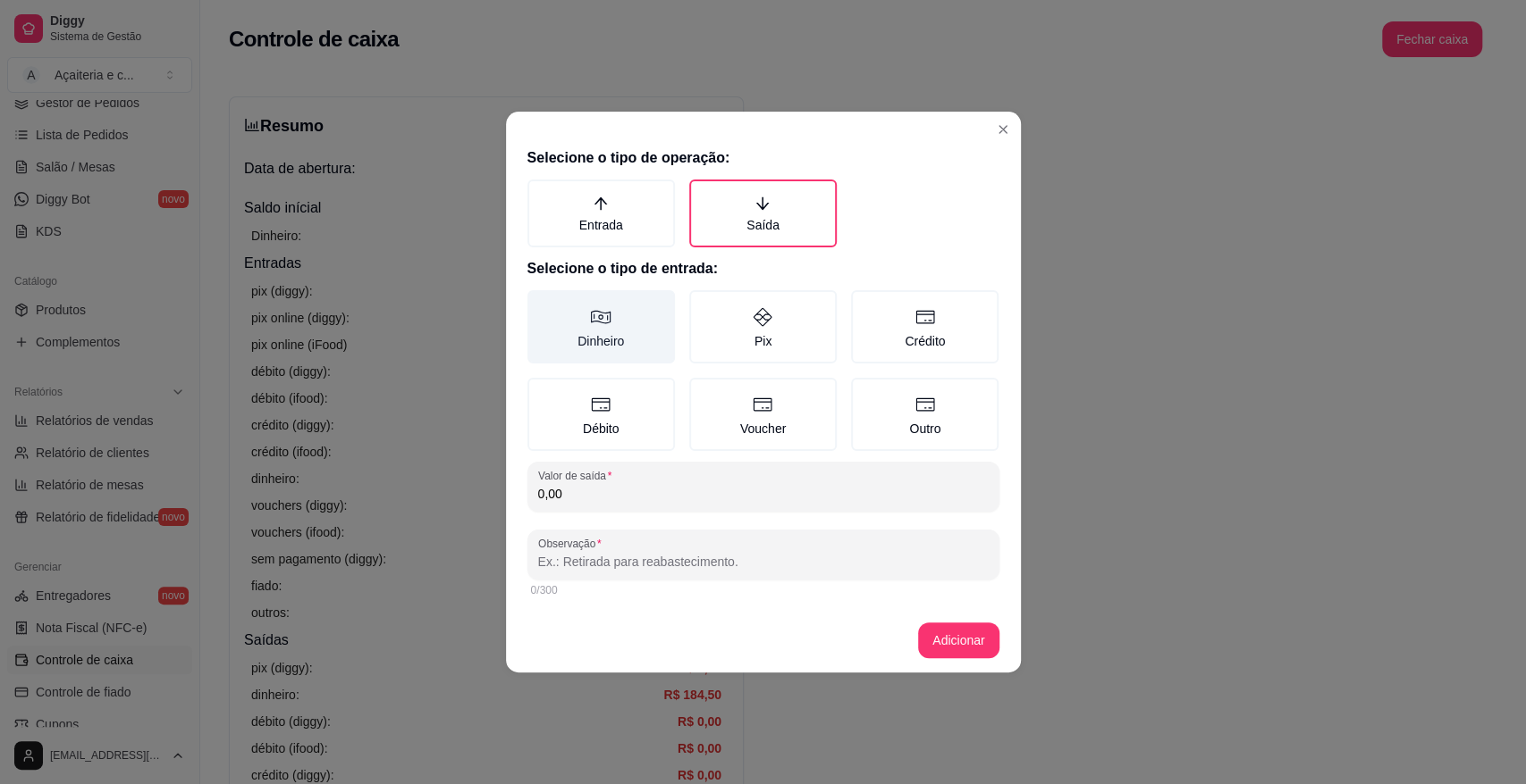
click at [651, 323] on label "Dinheiro" at bounding box center [601, 327] width 147 height 74
click at [541, 303] on button "Dinheiro" at bounding box center [534, 296] width 14 height 14
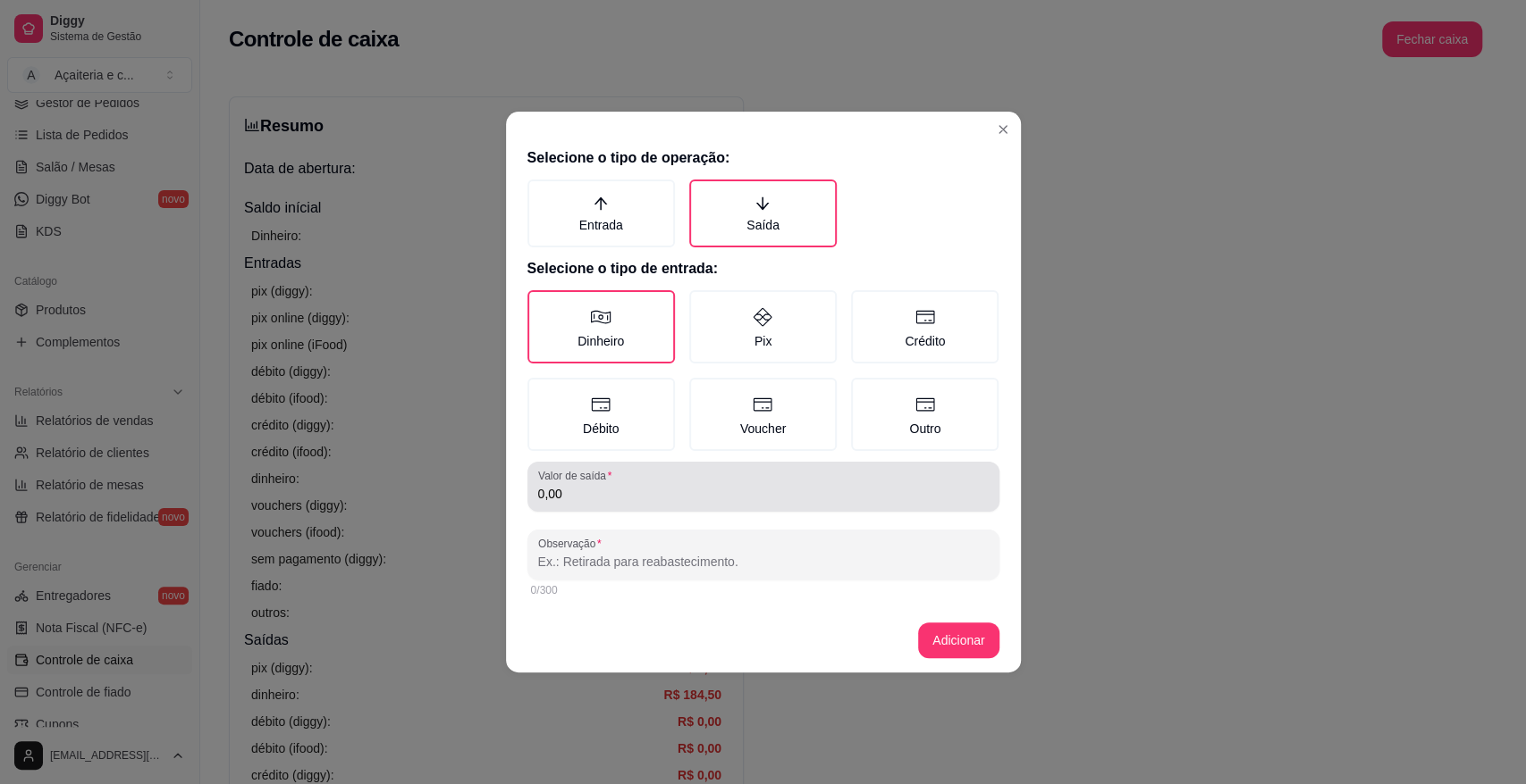
click at [691, 471] on div "0,00" at bounding box center [763, 487] width 450 height 36
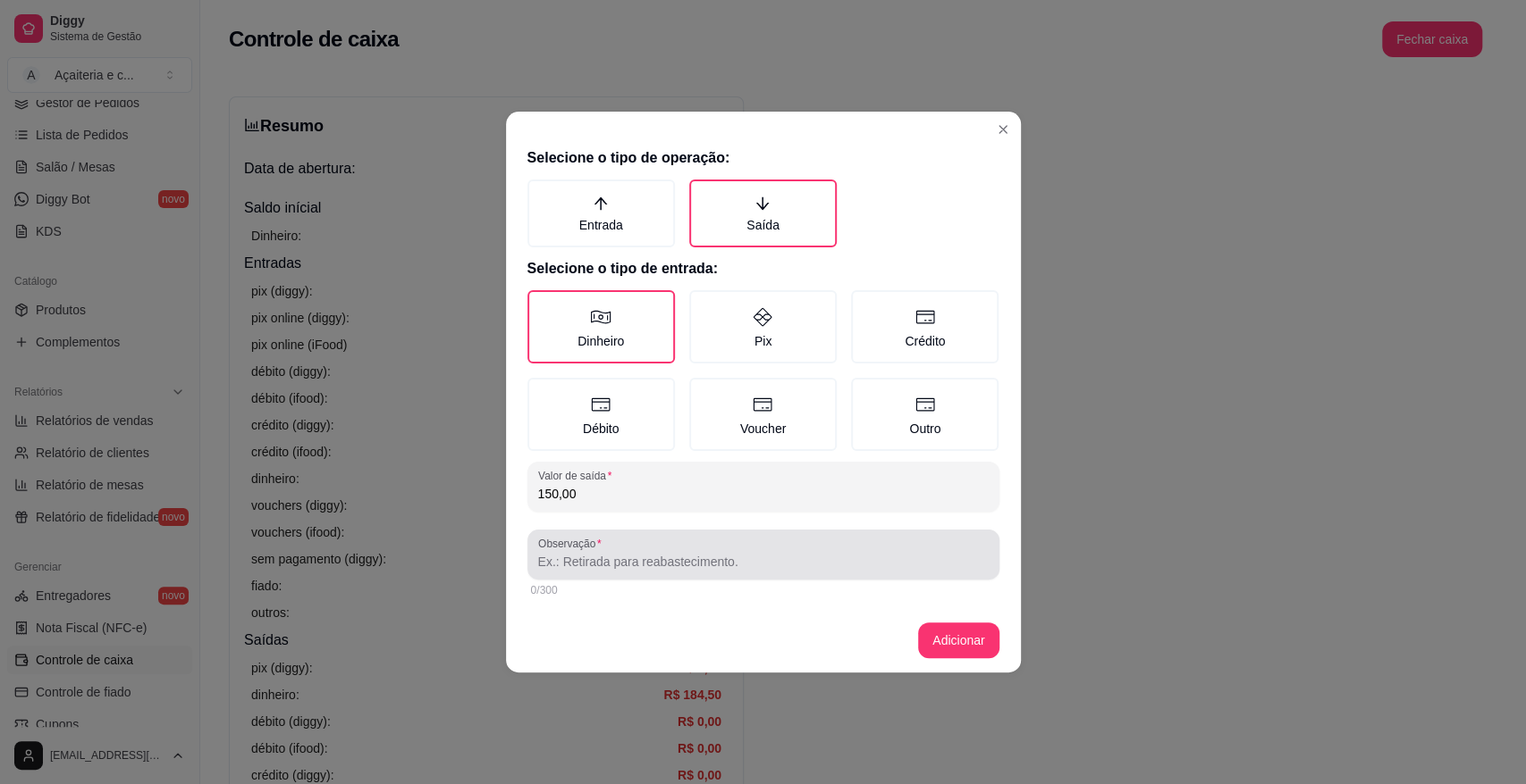
type input "150,00"
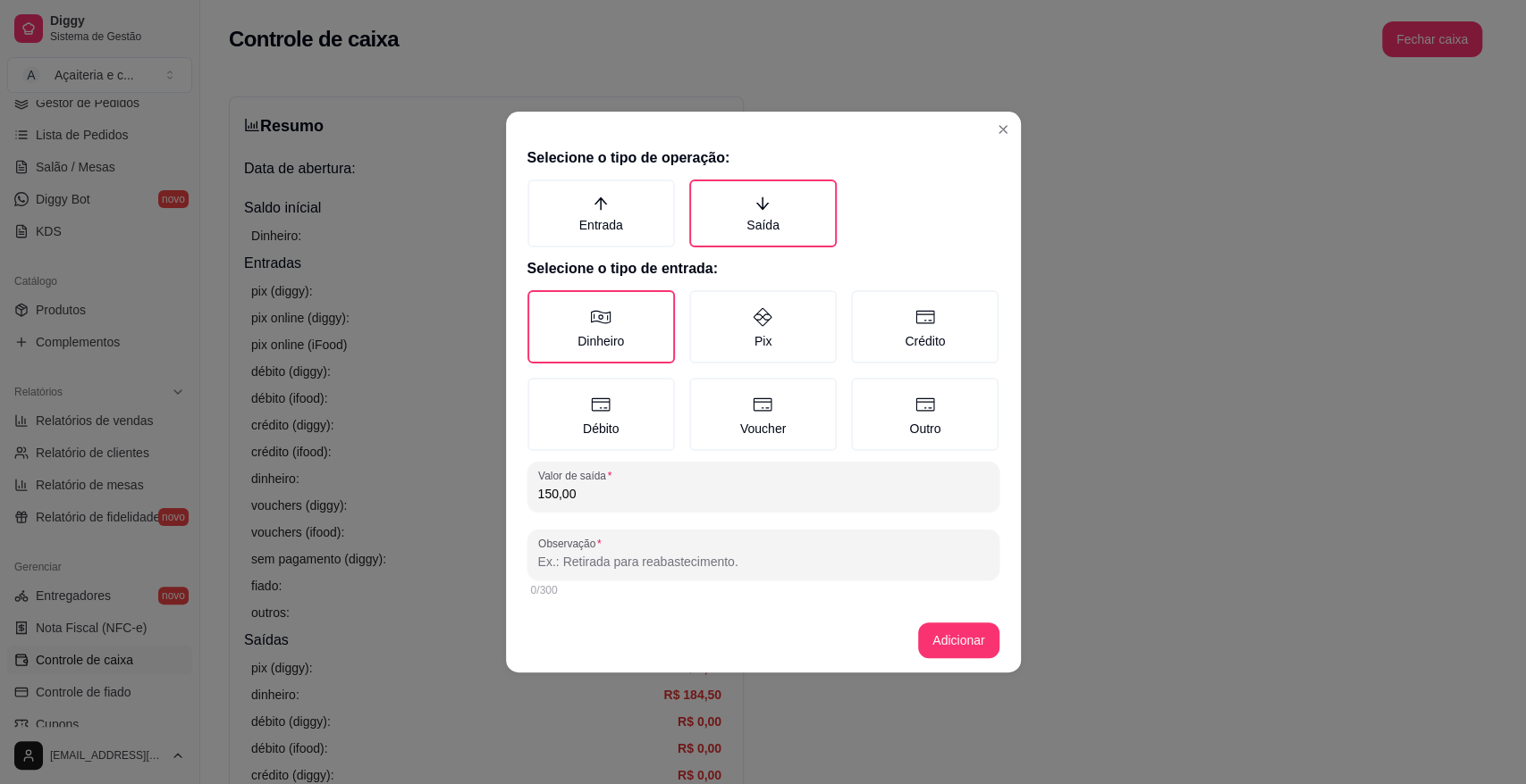
click at [711, 567] on input "Observação" at bounding box center [763, 562] width 450 height 18
type input "jaque"
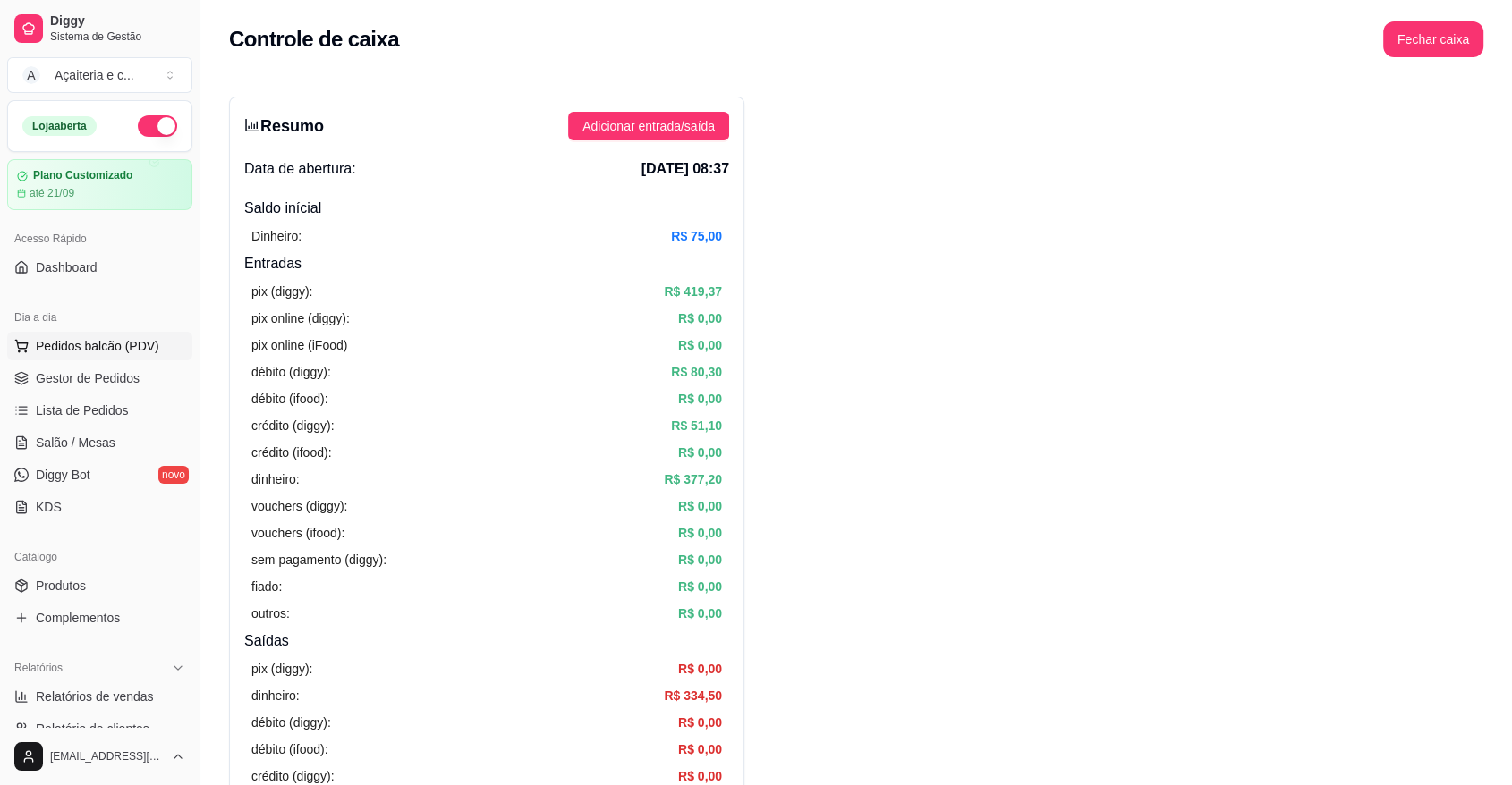
click at [134, 340] on span "Pedidos balcão (PDV)" at bounding box center [98, 346] width 124 height 18
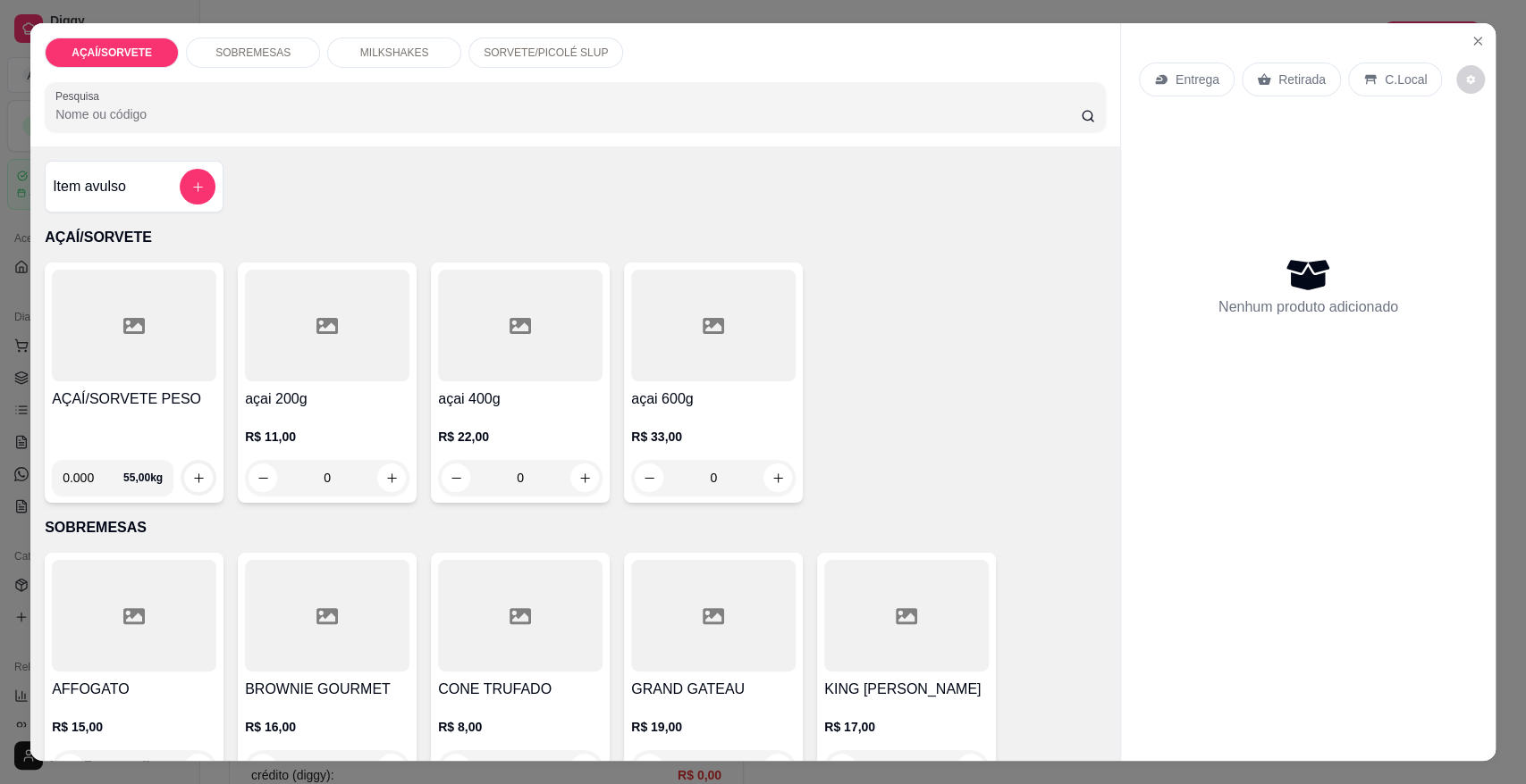
click at [128, 447] on div "0.000 55,00 kg" at bounding box center [133, 471] width 164 height 50
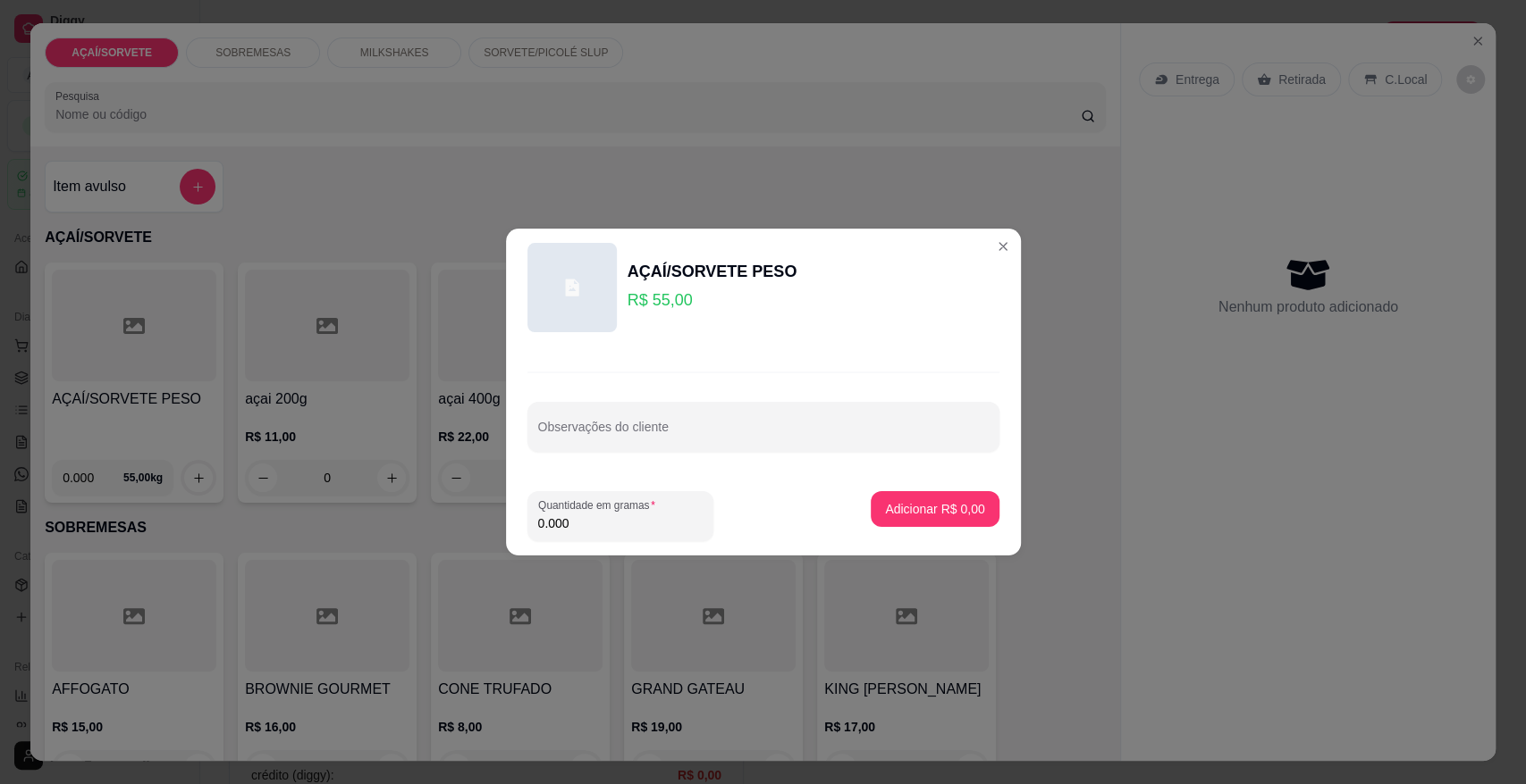
click at [599, 527] on input "0.000" at bounding box center [619, 523] width 164 height 18
type input "0.342"
click at [879, 502] on p "Adicionar R$ 18,81" at bounding box center [931, 508] width 104 height 17
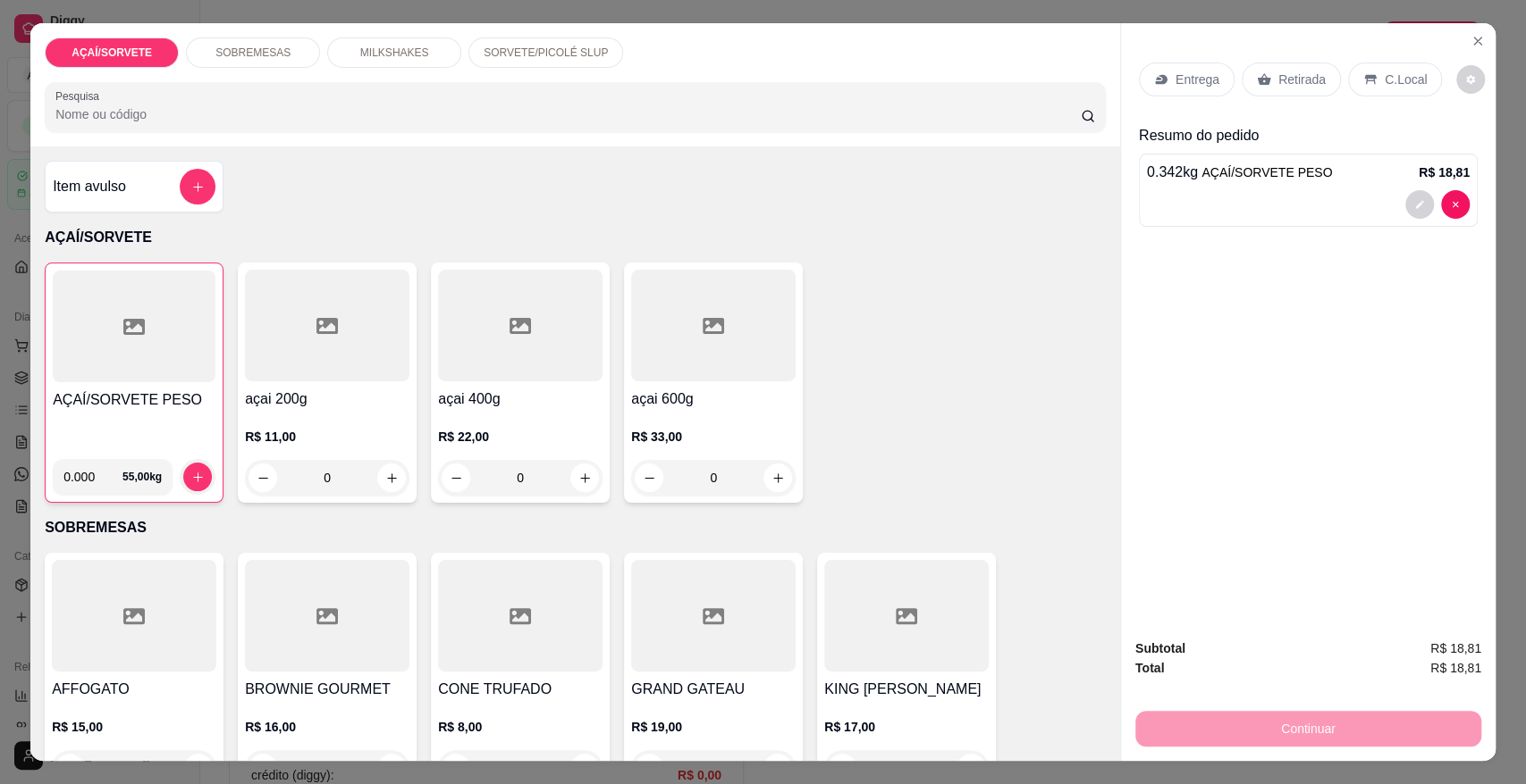
click at [1290, 85] on p "Retirada" at bounding box center [1302, 80] width 48 height 18
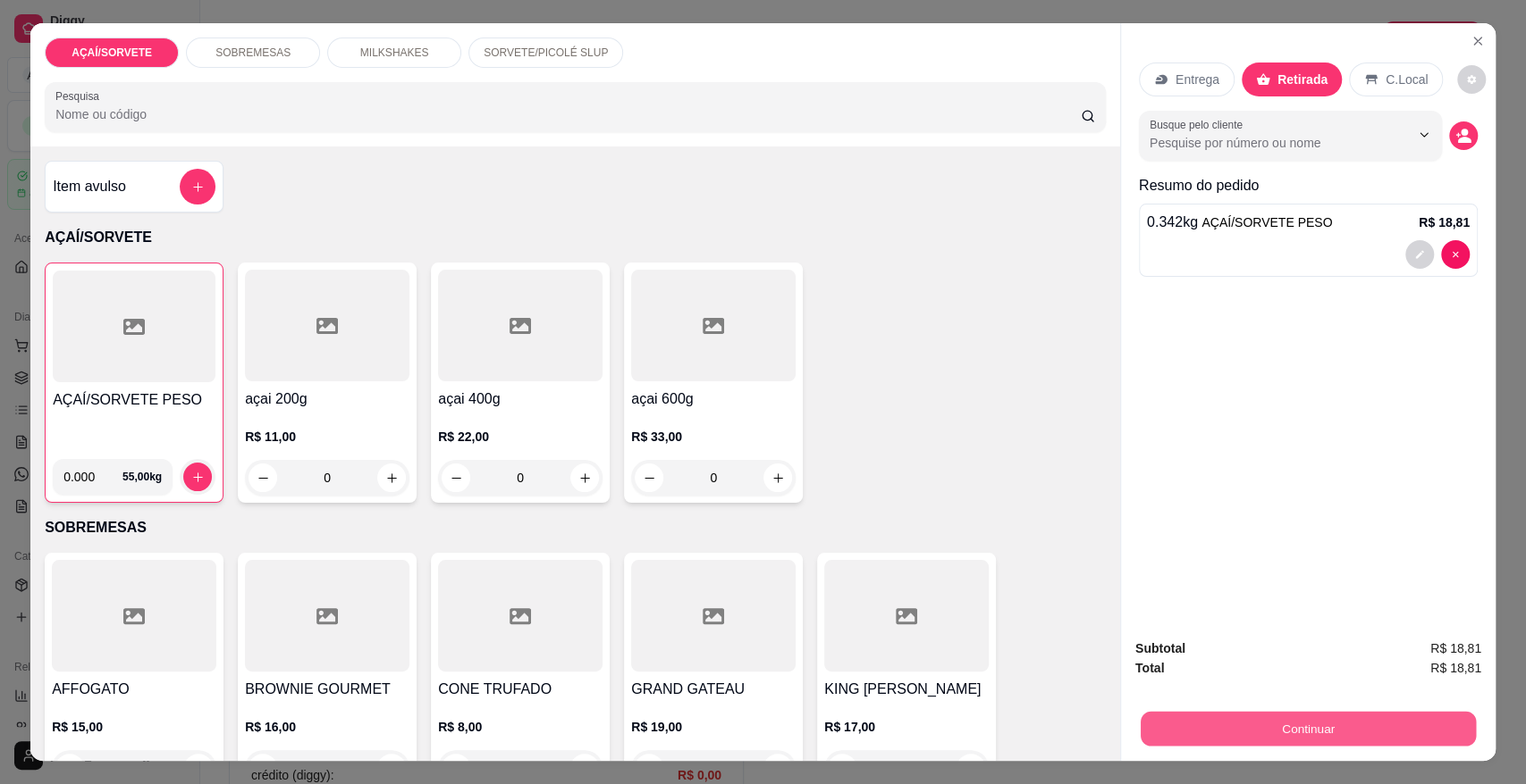
click at [1371, 729] on button "Continuar" at bounding box center [1308, 728] width 335 height 35
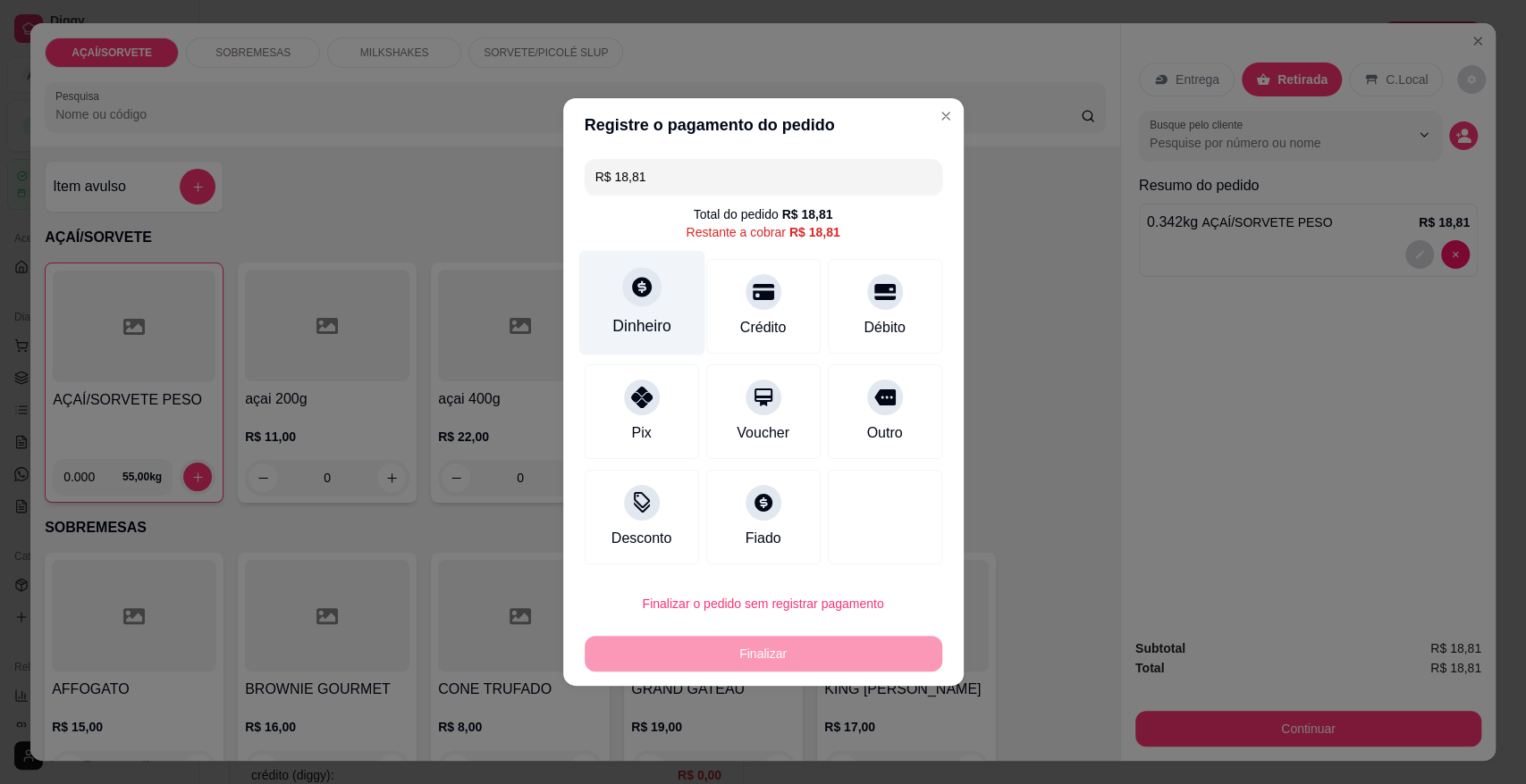
click at [657, 300] on div "Dinheiro" at bounding box center [641, 302] width 126 height 104
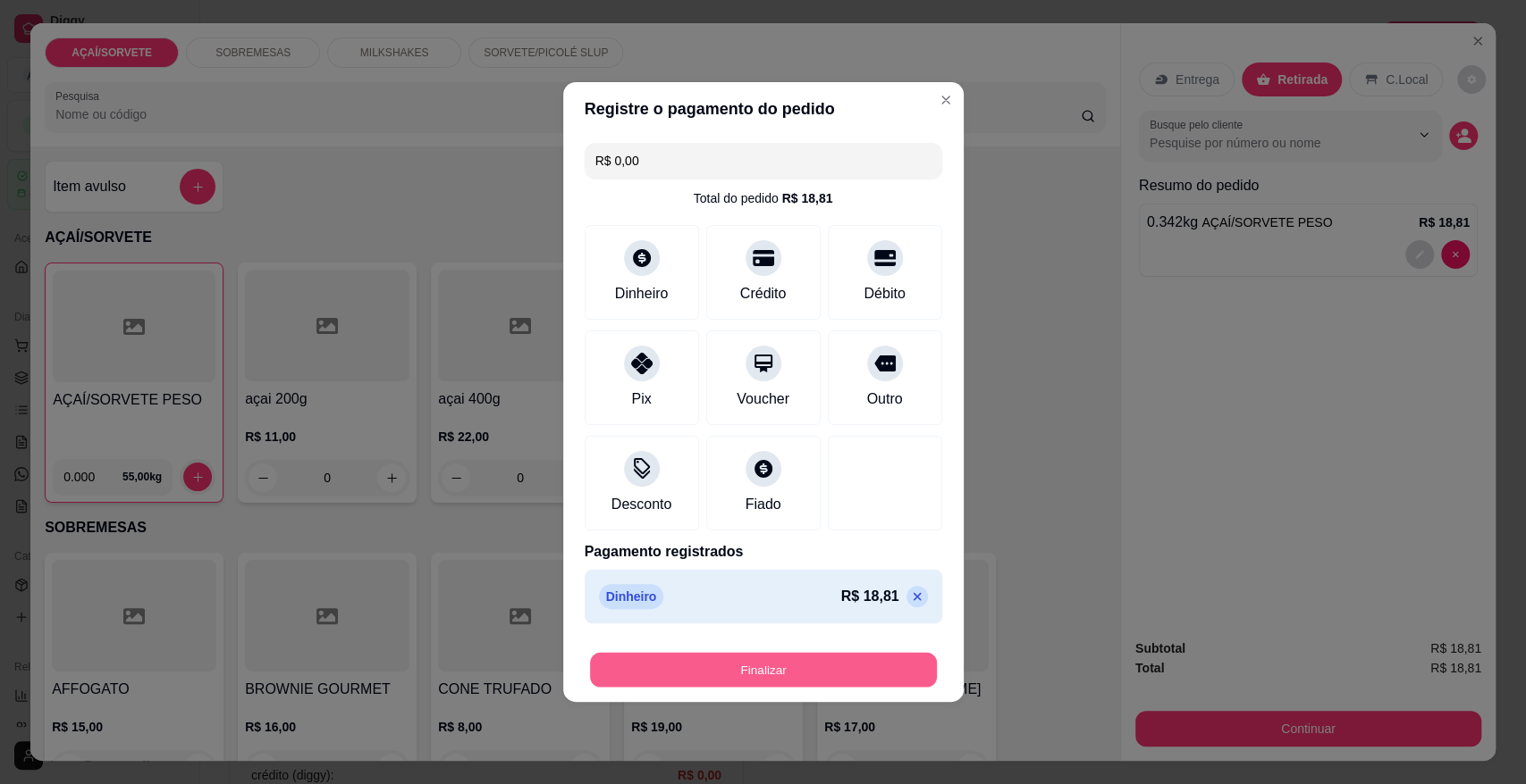
click at [844, 669] on button "Finalizar" at bounding box center [763, 670] width 346 height 35
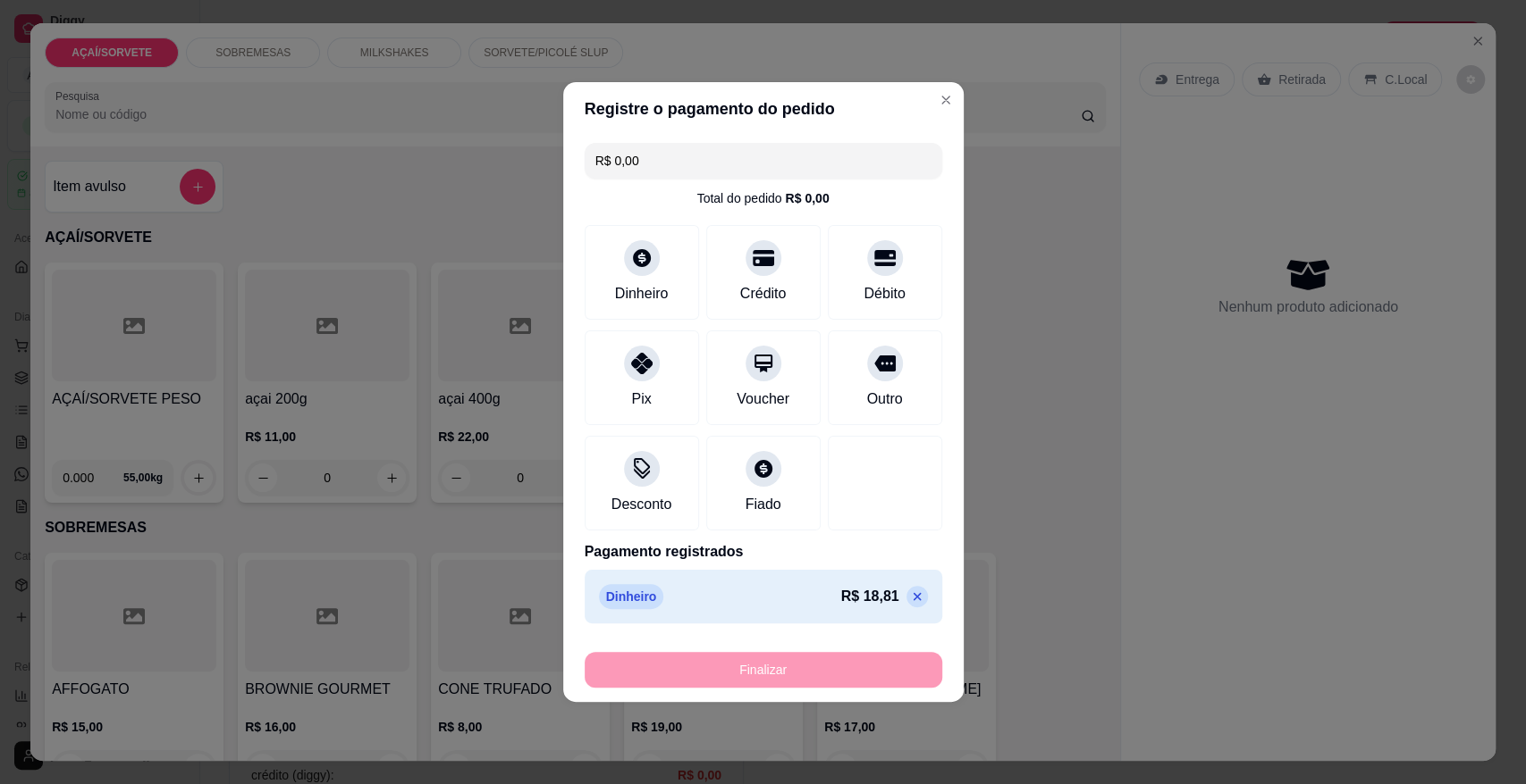
type input "-R$ 18,81"
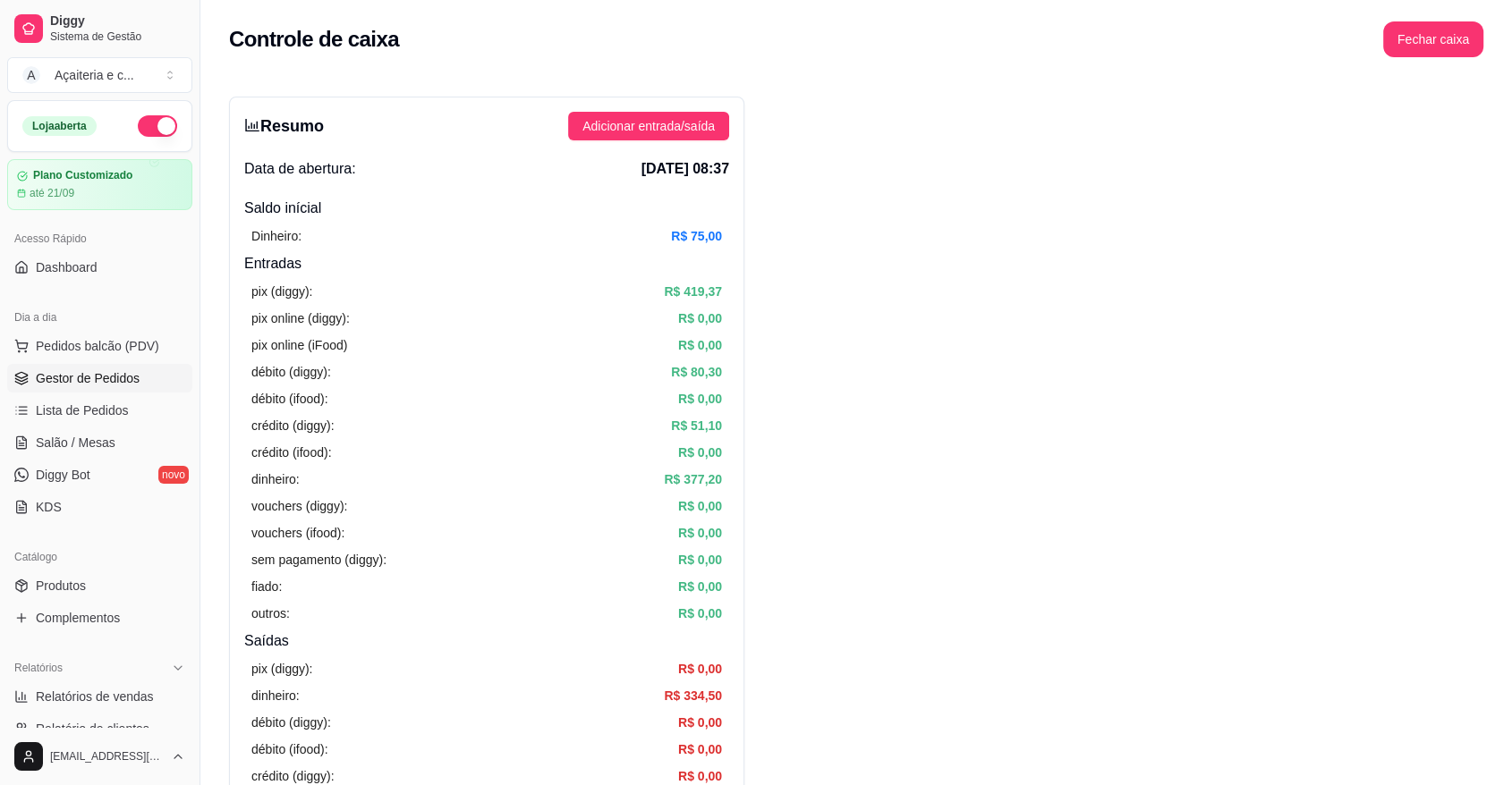
click at [127, 383] on span "Gestor de Pedidos" at bounding box center [88, 379] width 104 height 18
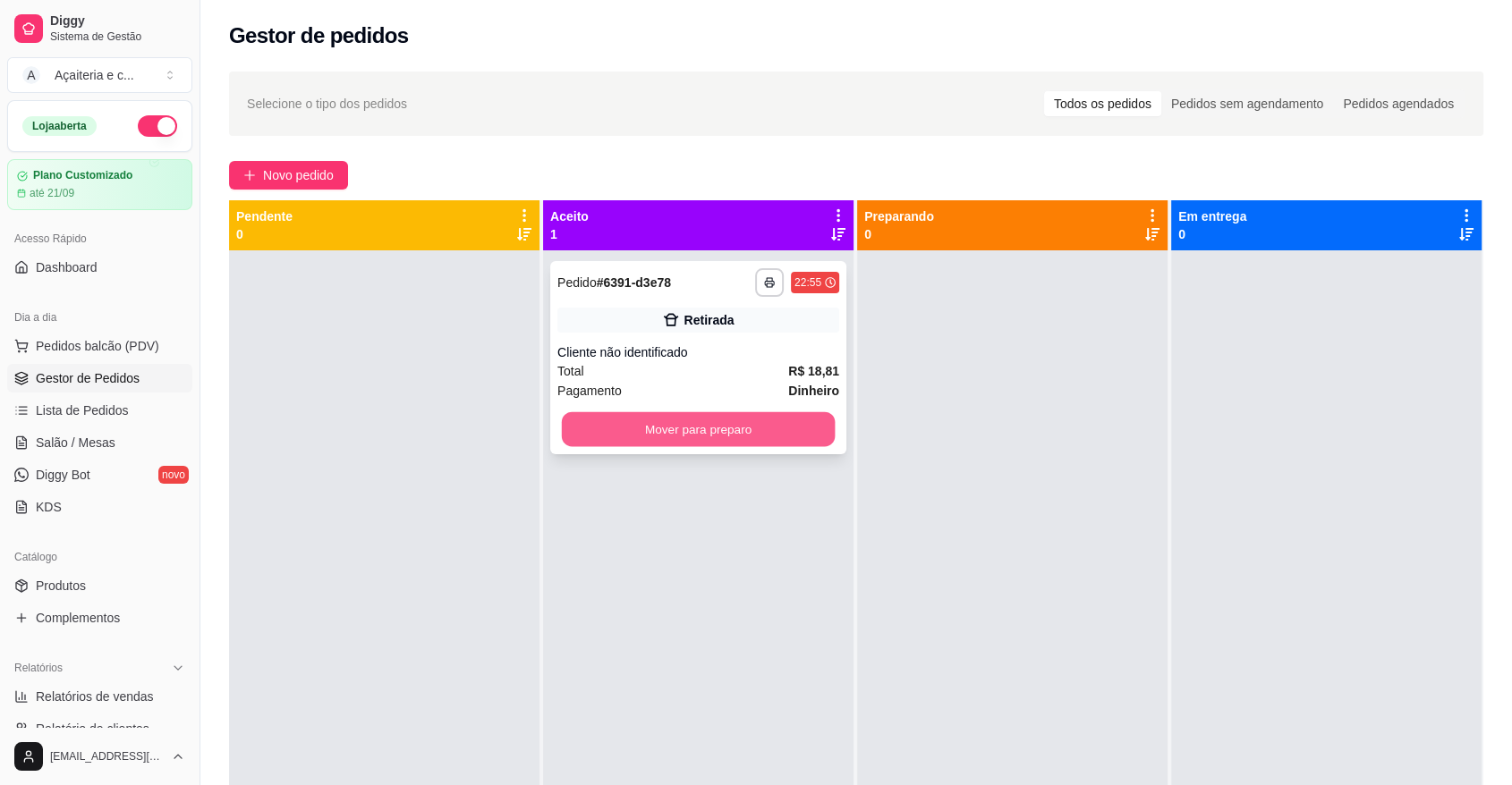
click at [716, 424] on button "Mover para preparo" at bounding box center [699, 429] width 274 height 35
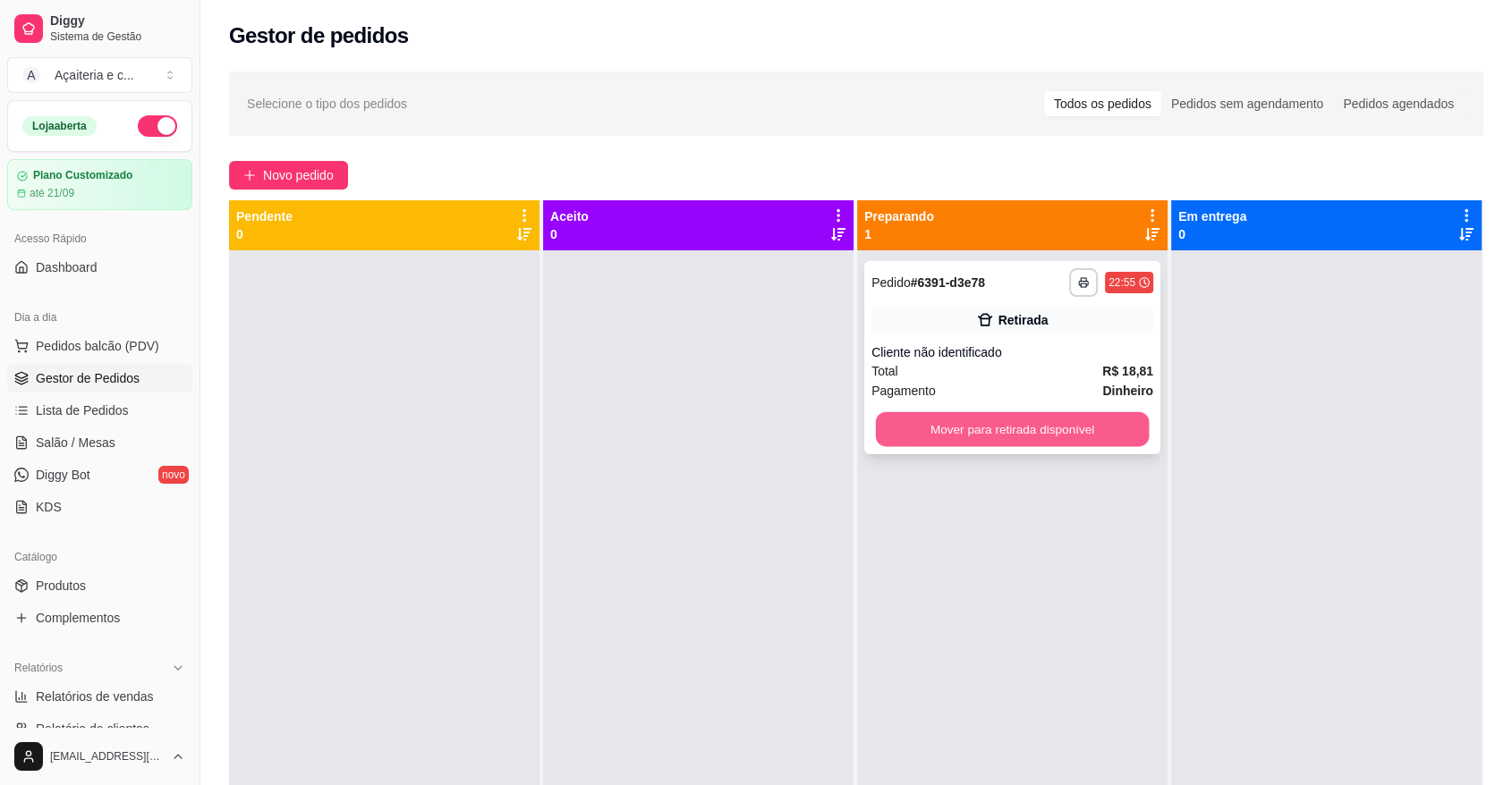
click at [1058, 437] on button "Mover para retirada disponível" at bounding box center [1013, 429] width 274 height 35
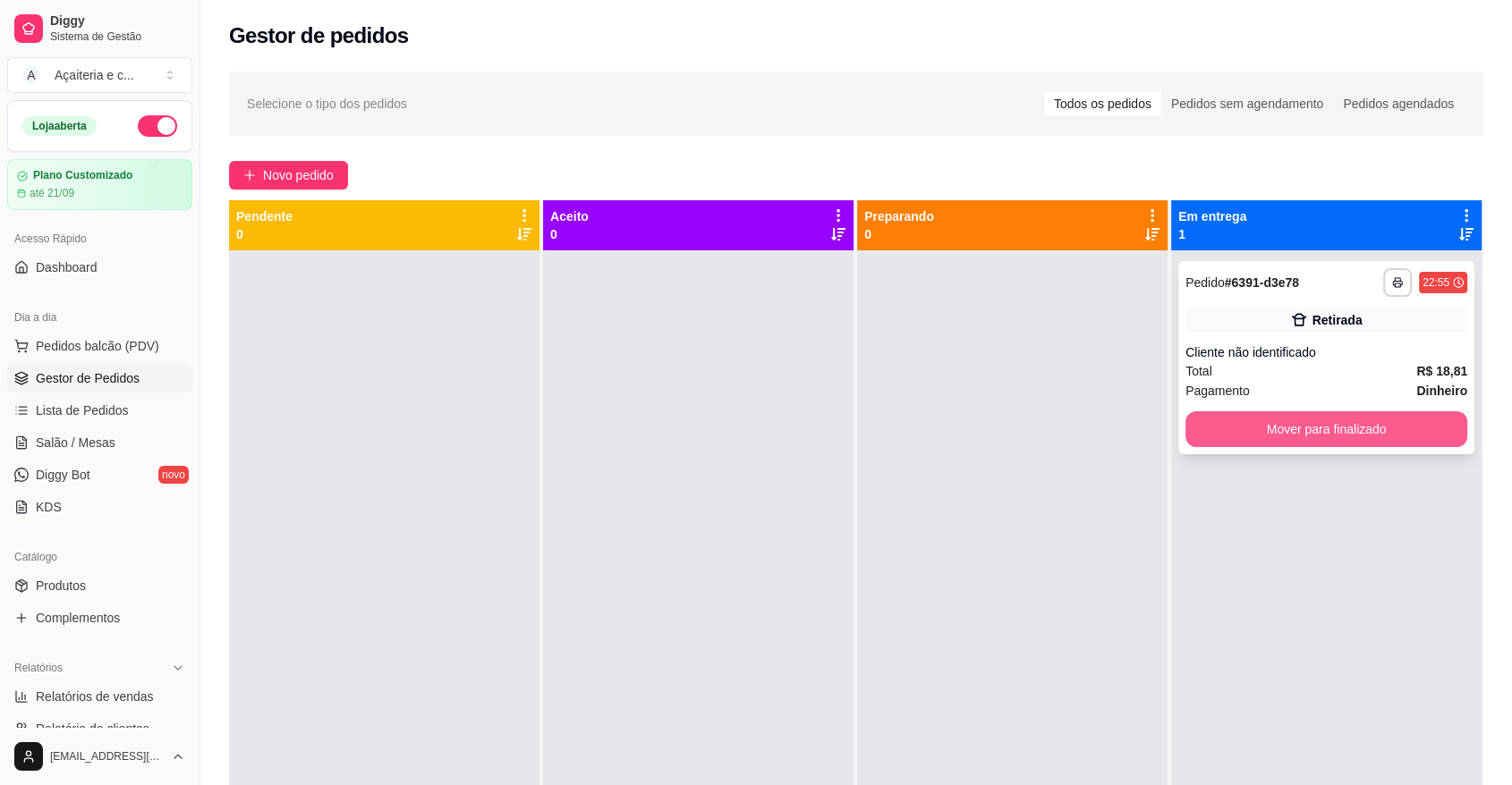
click at [1259, 420] on button "Mover para finalizado" at bounding box center [1327, 429] width 282 height 36
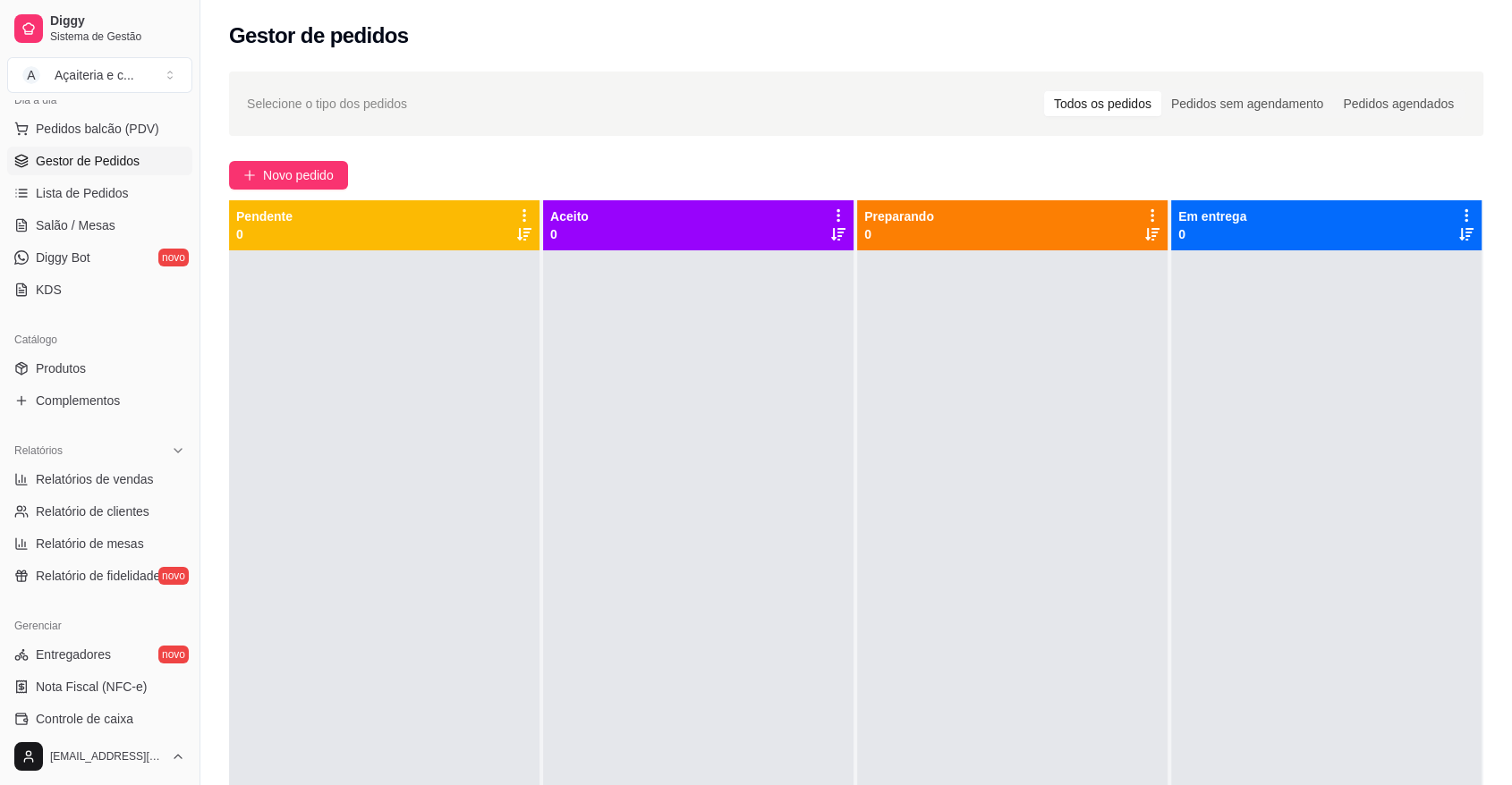
scroll to position [258, 0]
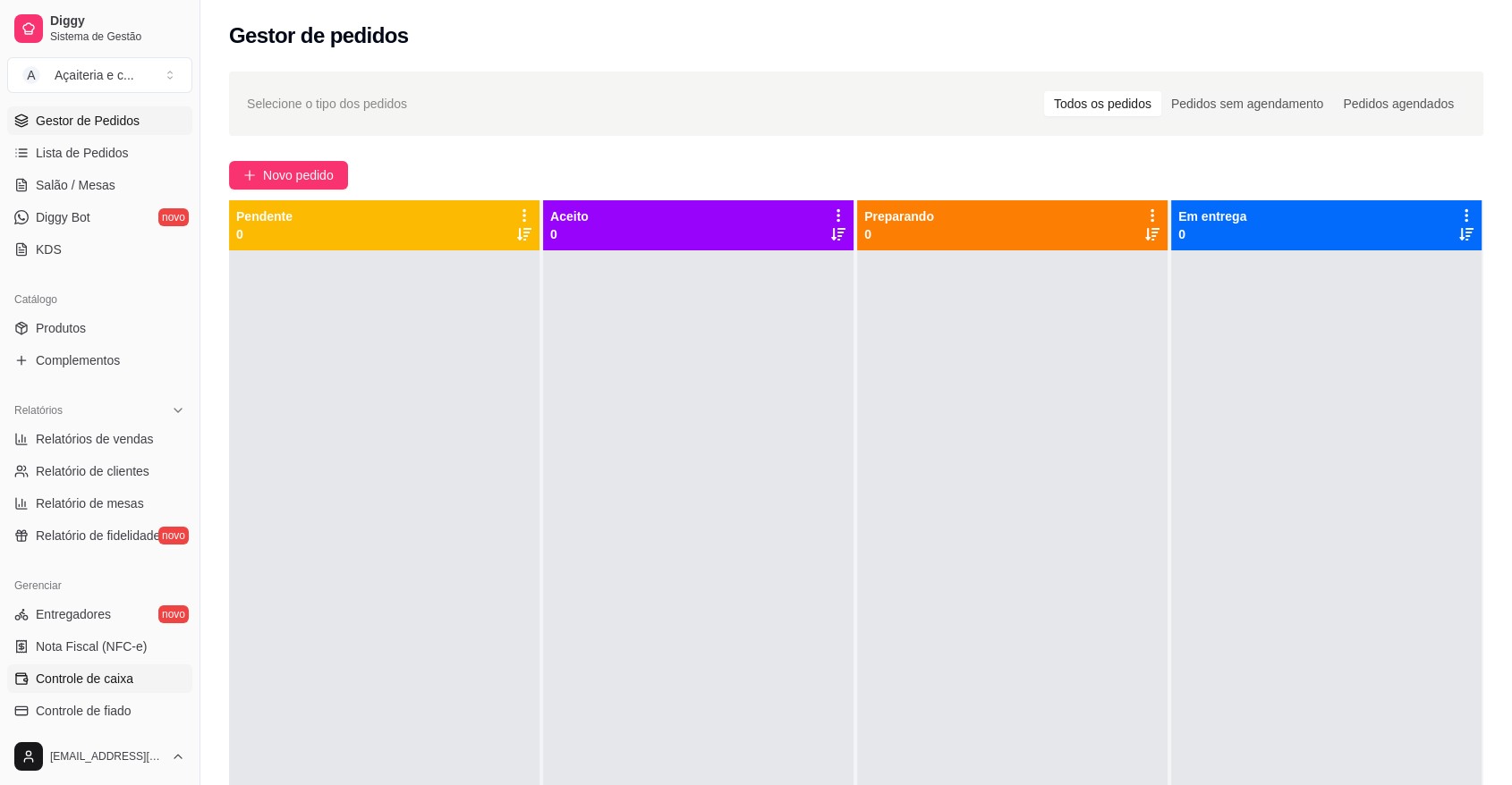
click at [101, 669] on span "Controle de caixa" at bounding box center [85, 678] width 98 height 18
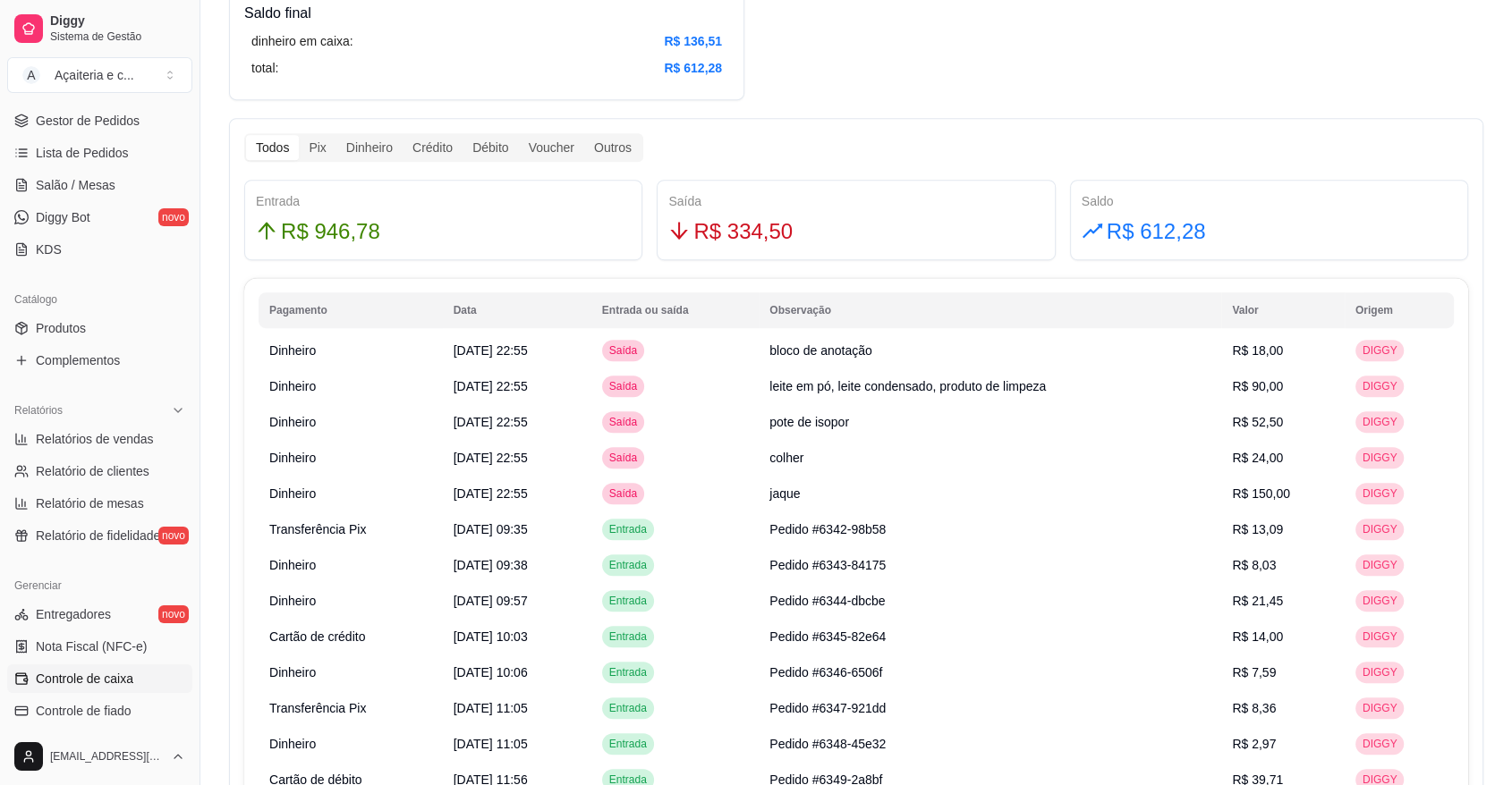
scroll to position [945, 0]
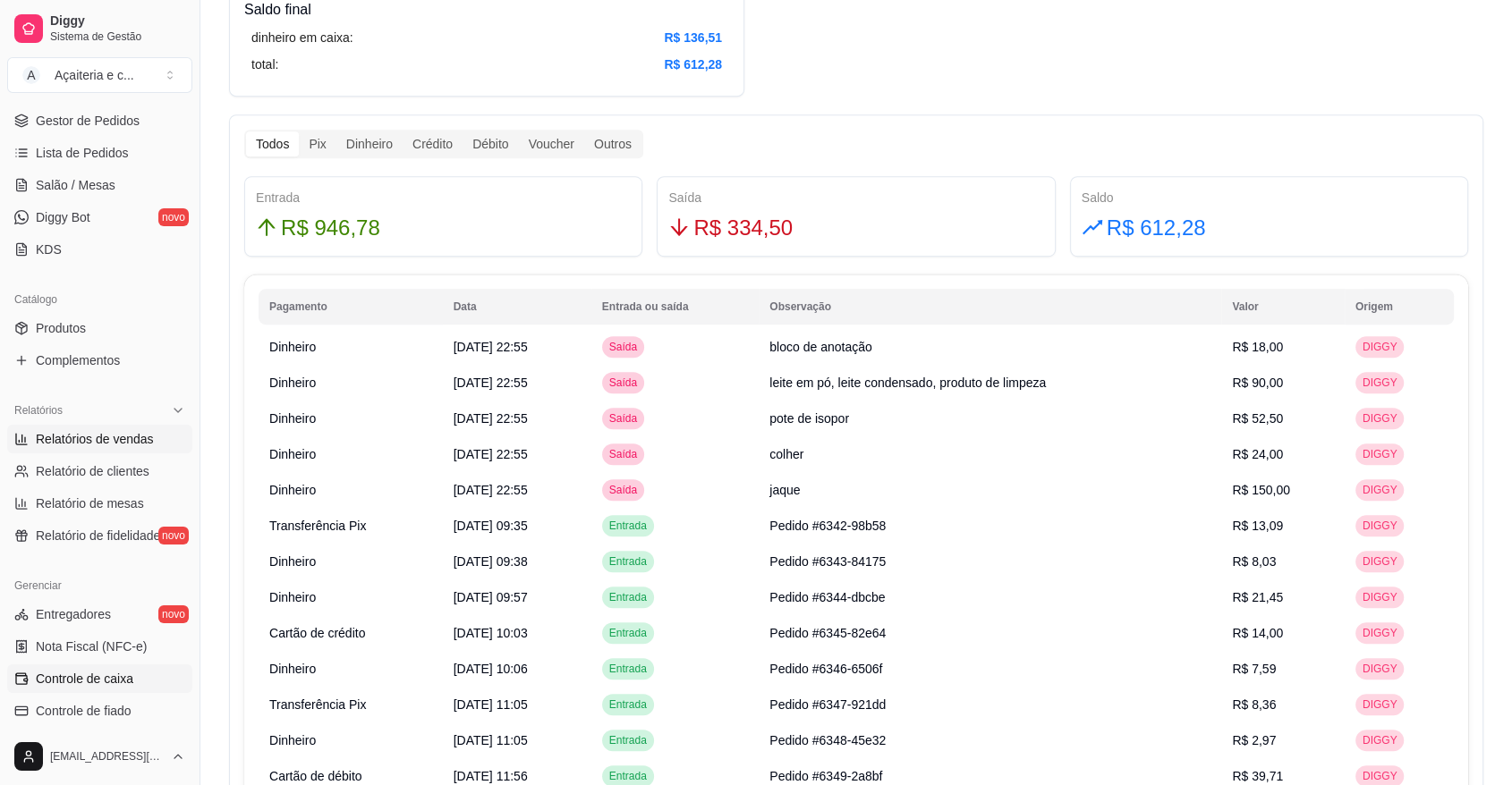
click at [154, 434] on link "Relatórios de vendas" at bounding box center [100, 438] width 185 height 29
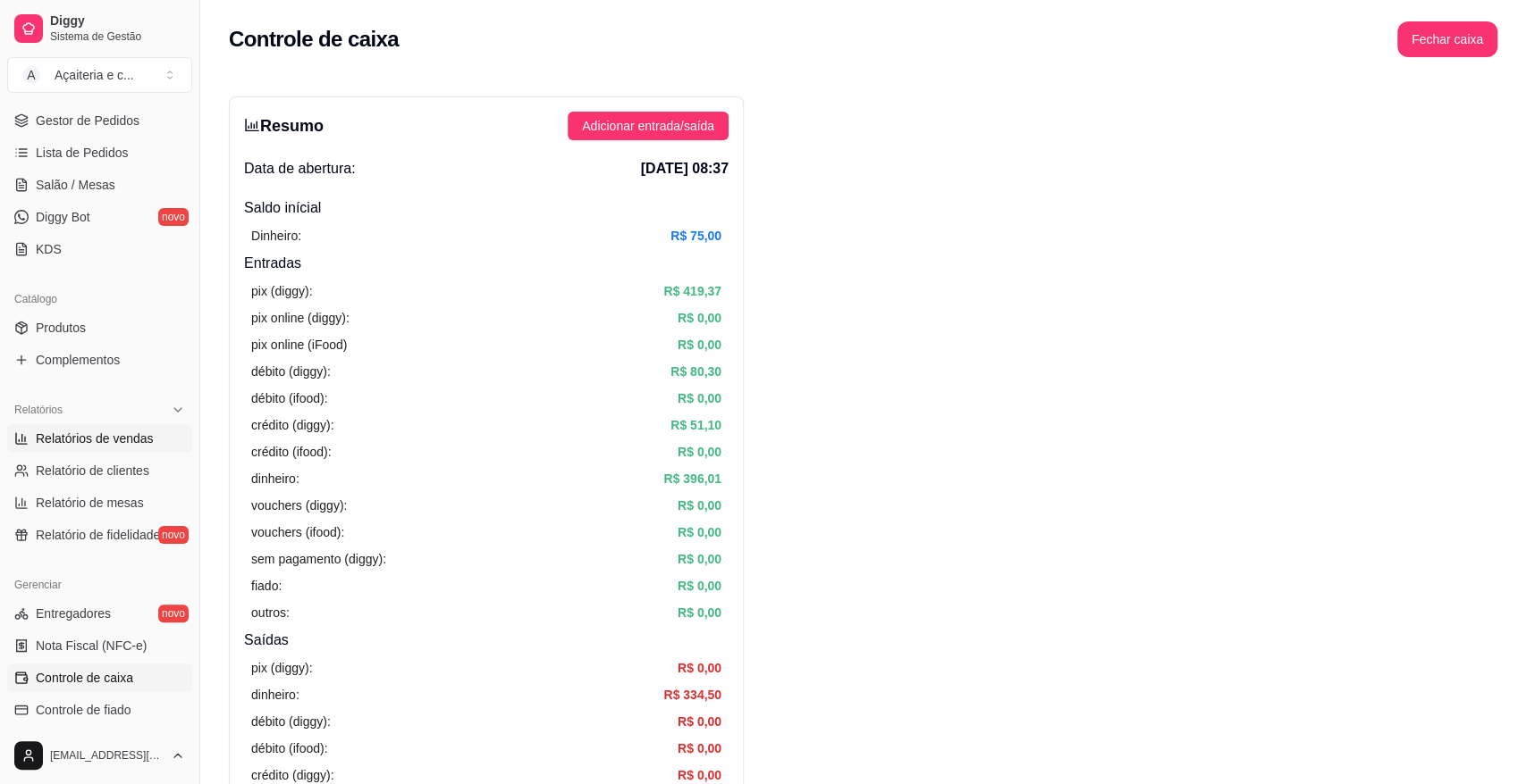
select select "ALL"
select select "0"
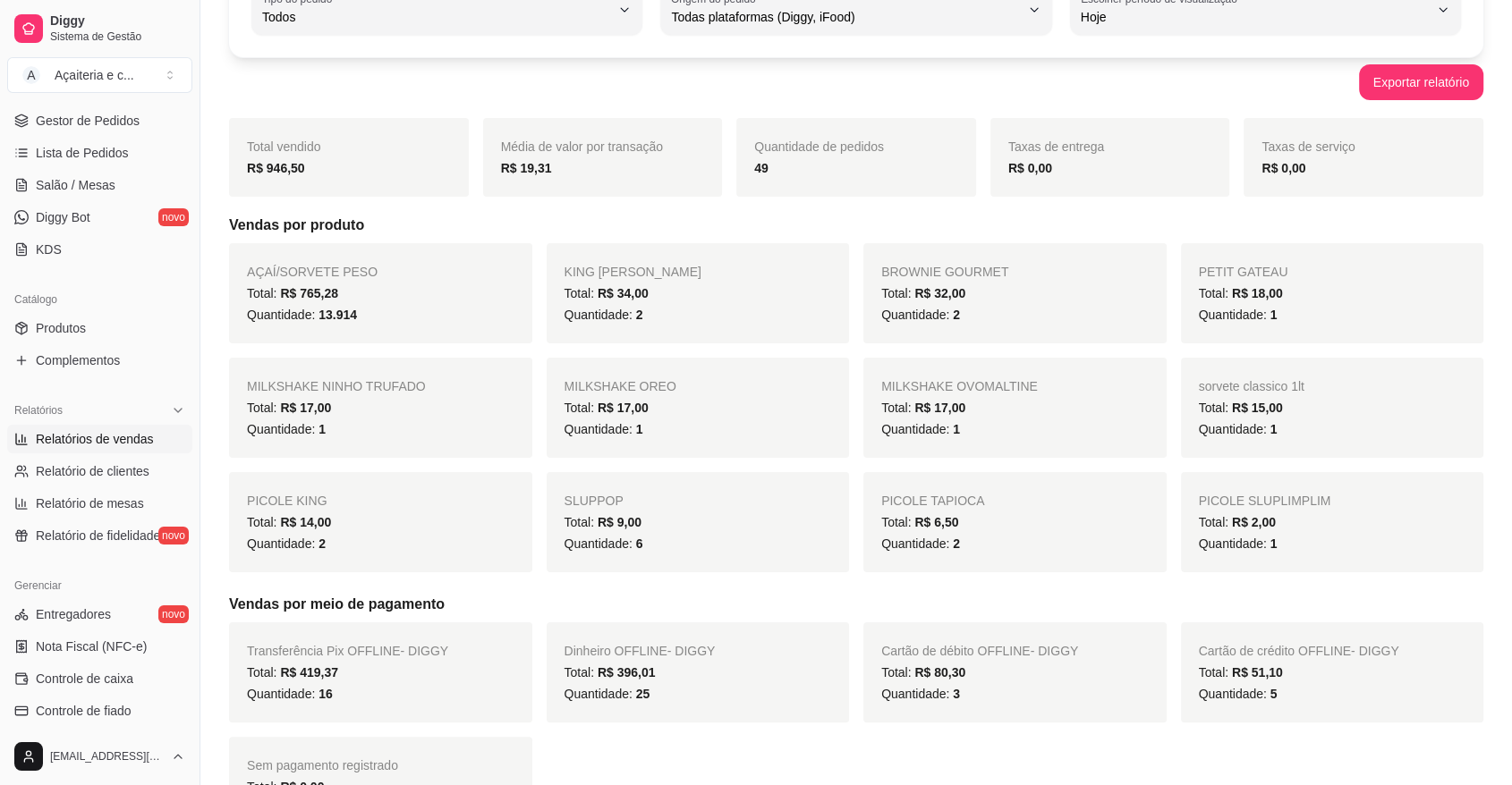
scroll to position [144, 0]
click at [105, 677] on span "Controle de caixa" at bounding box center [85, 678] width 98 height 18
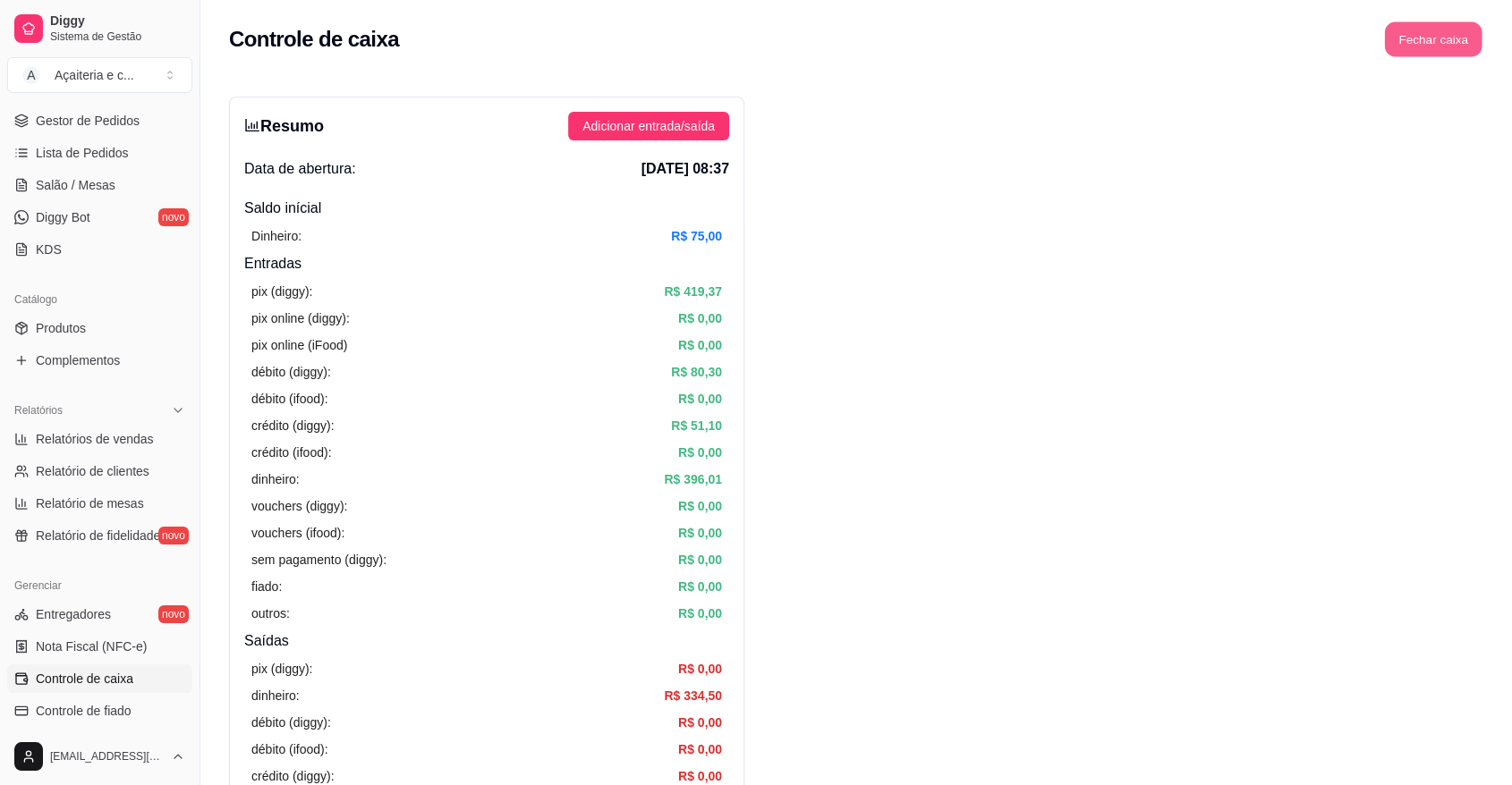
click at [1458, 52] on button "Fechar caixa" at bounding box center [1434, 39] width 98 height 35
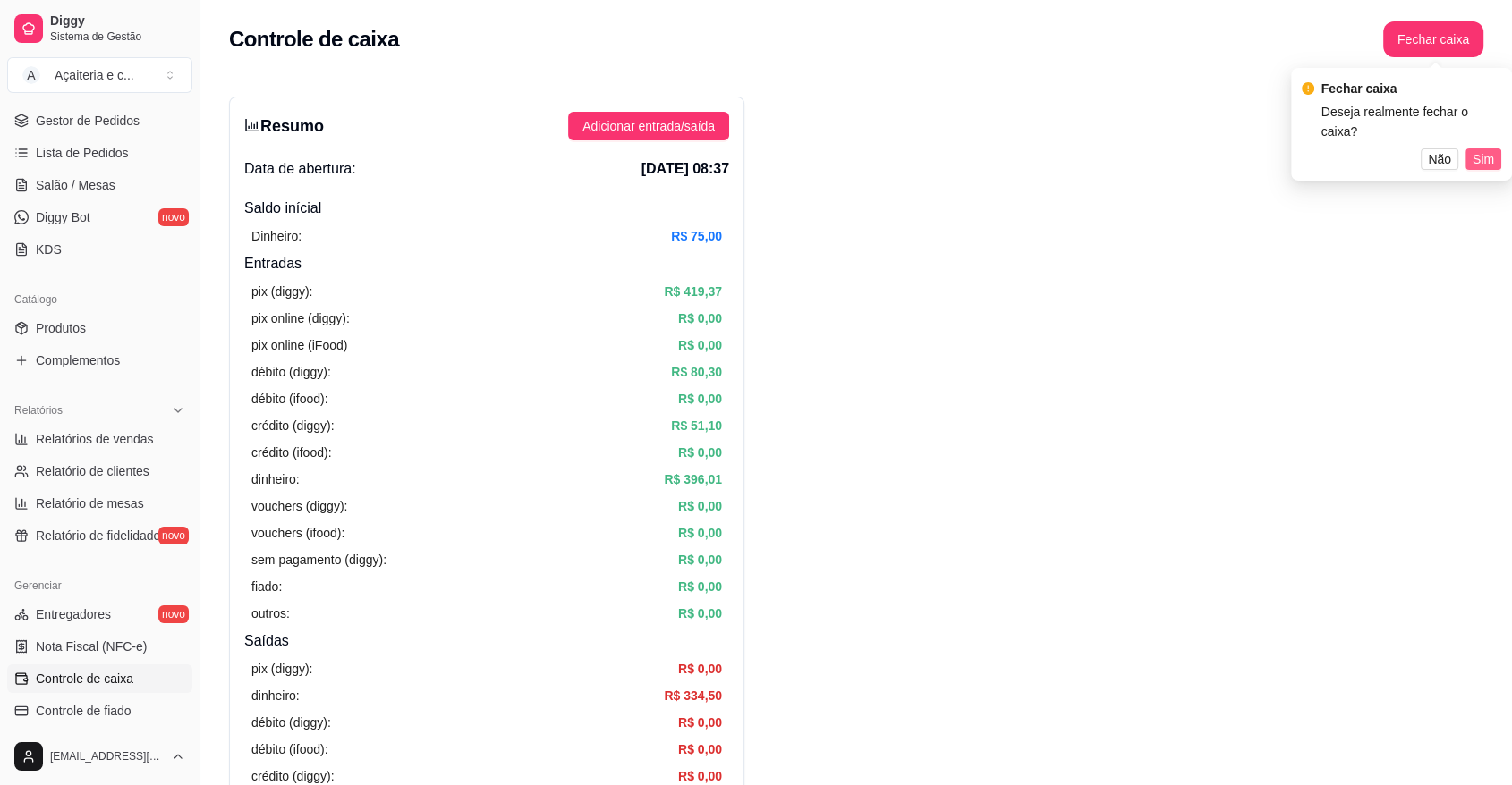
click at [1477, 153] on span "Sim" at bounding box center [1484, 159] width 22 height 20
